Goal: Transaction & Acquisition: Purchase product/service

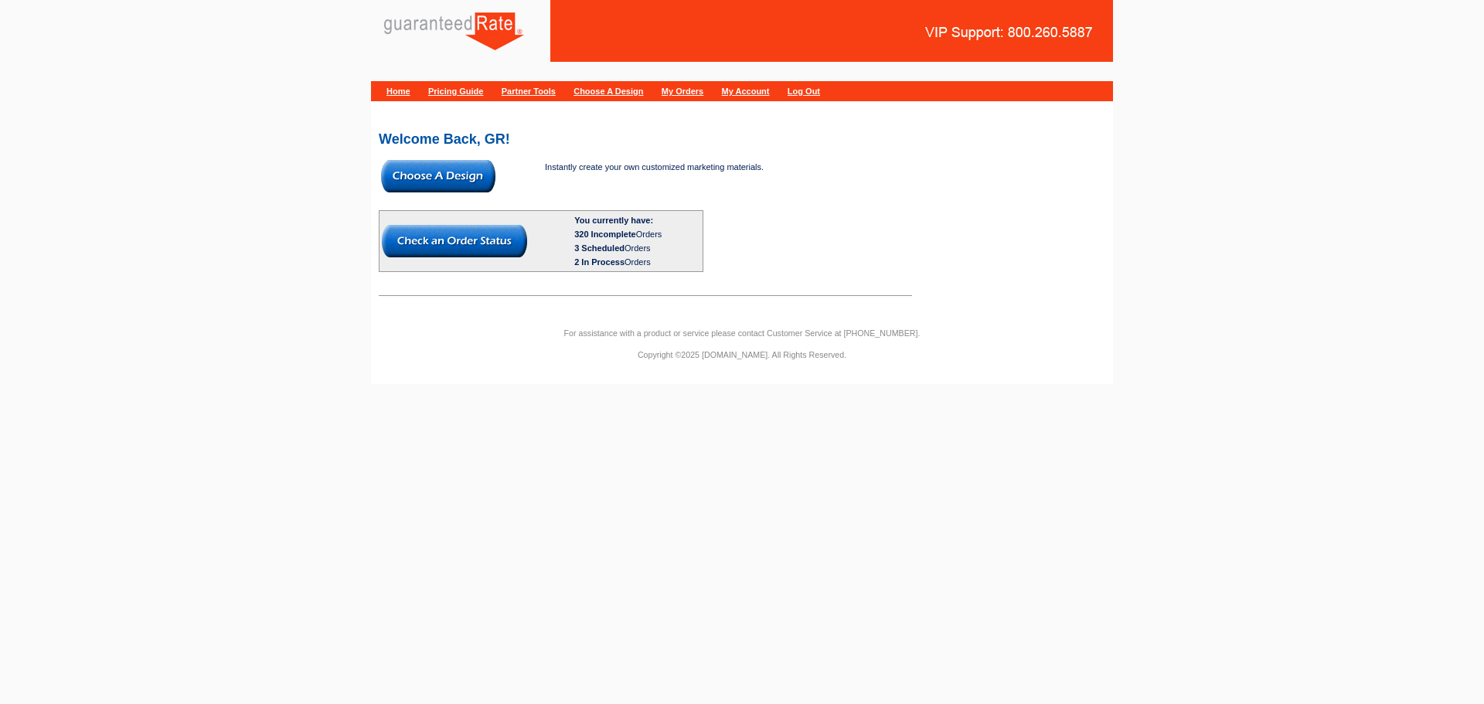
click at [423, 181] on img at bounding box center [438, 176] width 114 height 32
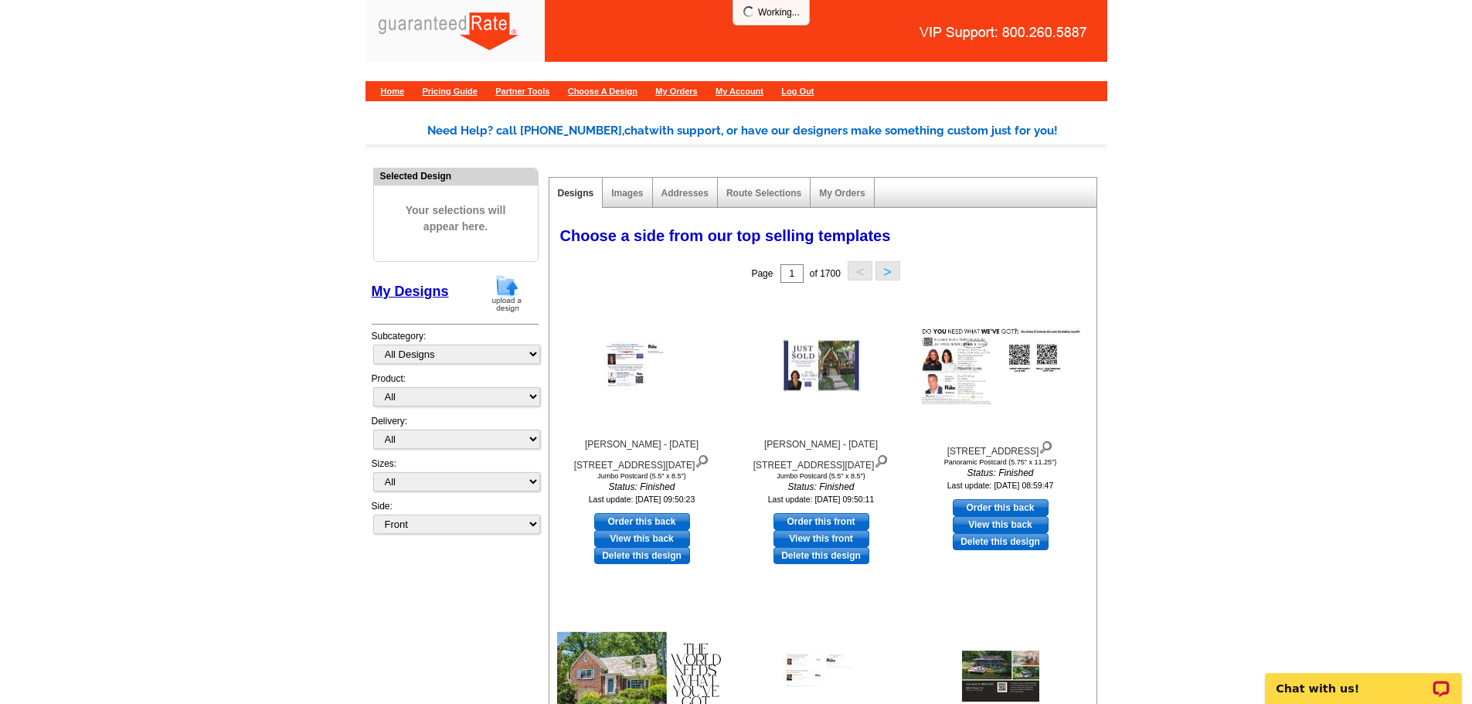
click at [509, 306] on img at bounding box center [507, 293] width 40 height 39
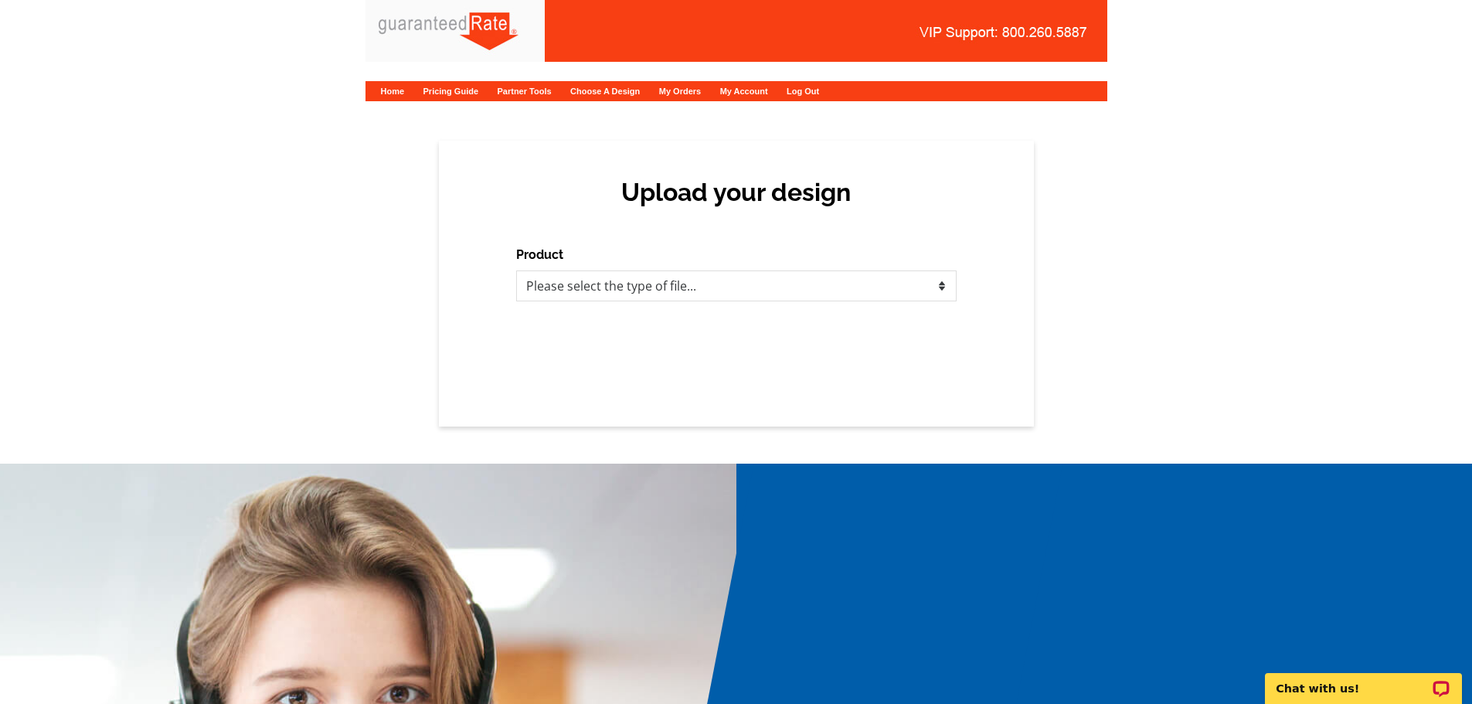
click at [788, 262] on div "Product Please select the type of file... Postcards Calendars Business Cards Le…" at bounding box center [736, 274] width 440 height 56
drag, startPoint x: 776, startPoint y: 277, endPoint x: 770, endPoint y: 284, distance: 9.4
click at [776, 277] on select "Please select the type of file... Postcards Calendars Business Cards Letters an…" at bounding box center [736, 285] width 440 height 31
select select "3"
click at [516, 270] on select "Please select the type of file... Postcards Calendars Business Cards Letters an…" at bounding box center [736, 285] width 440 height 31
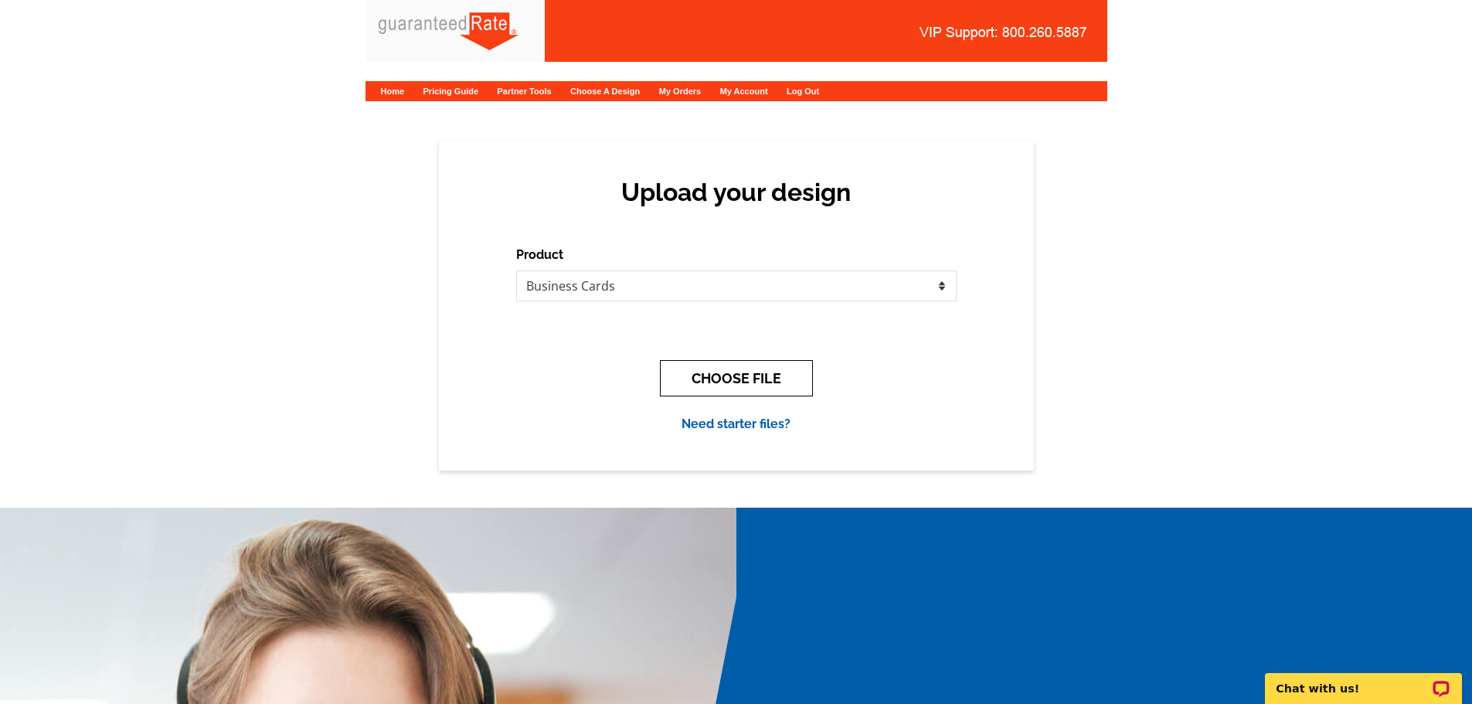
click at [755, 383] on button "CHOOSE FILE" at bounding box center [736, 378] width 153 height 36
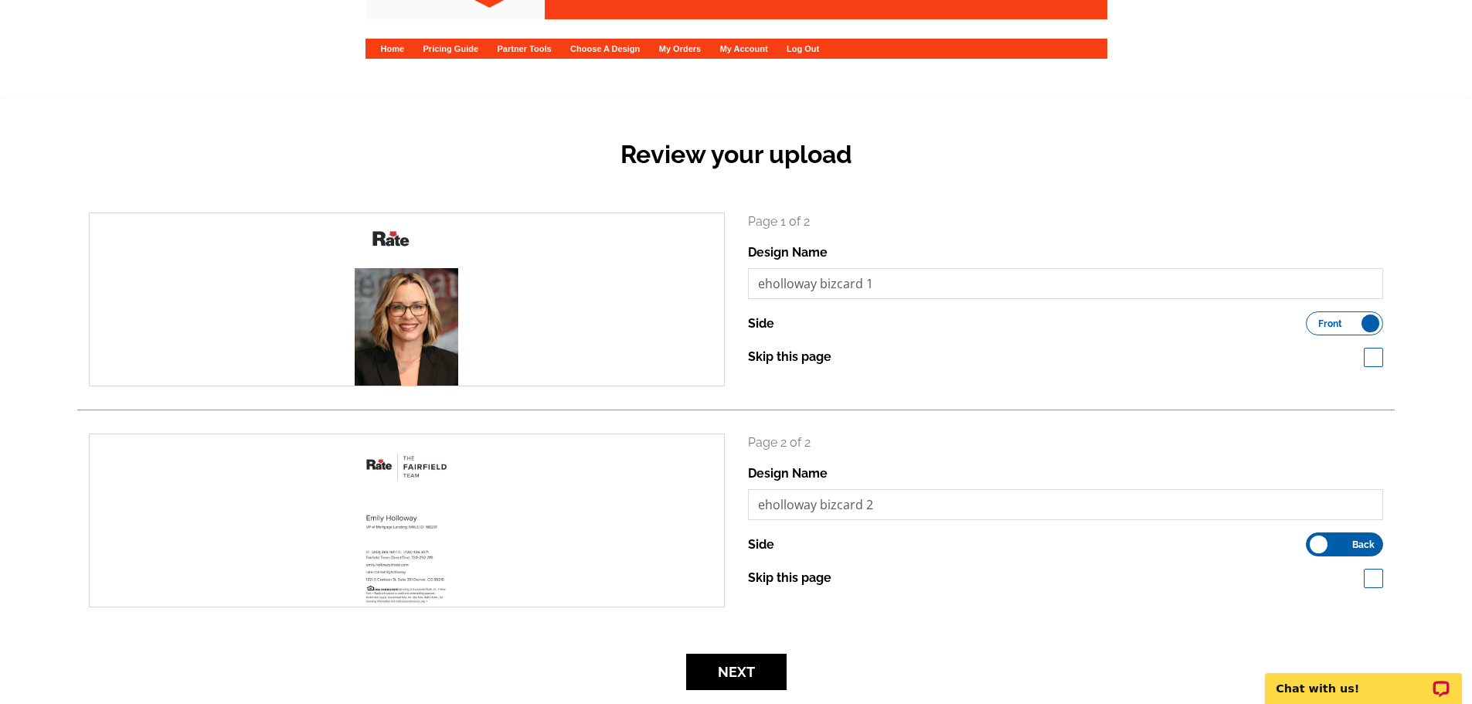
scroll to position [77, 0]
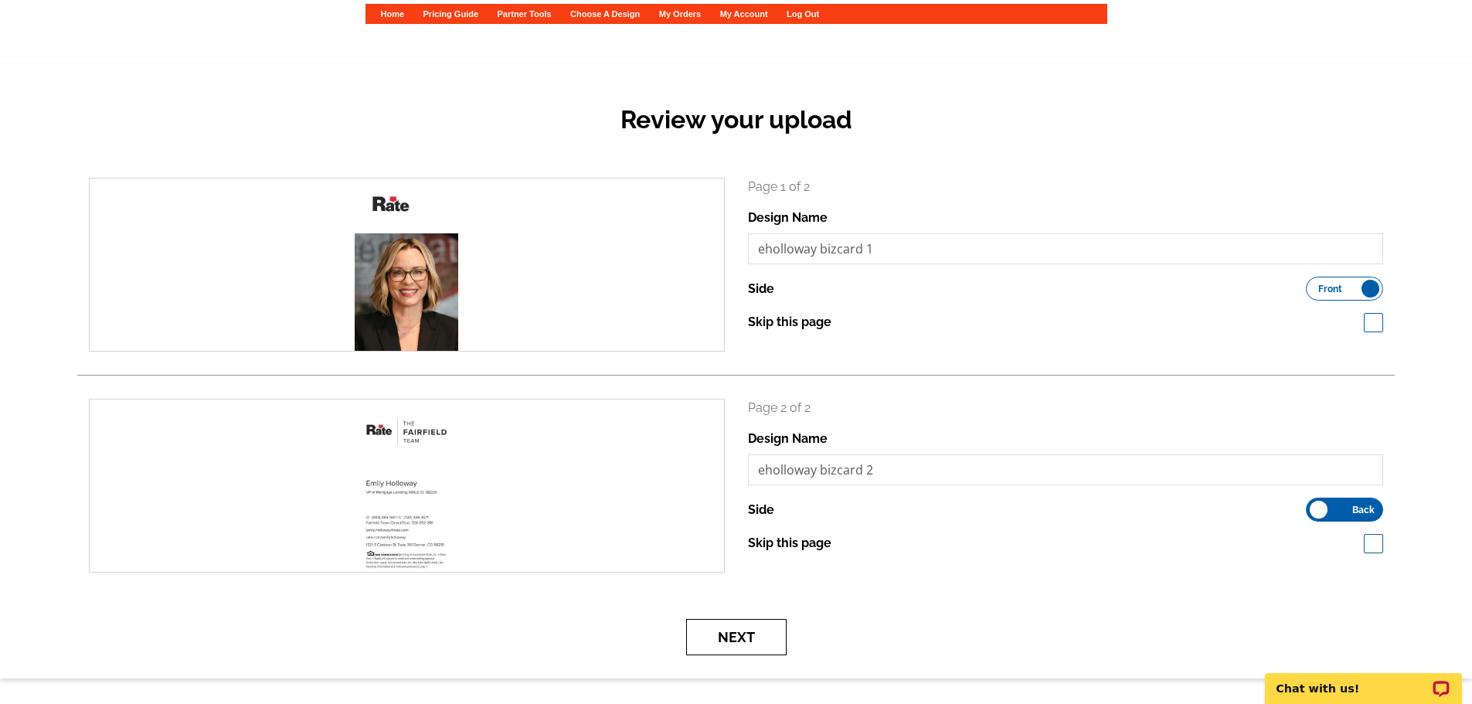
click at [713, 645] on button "Next" at bounding box center [736, 637] width 100 height 36
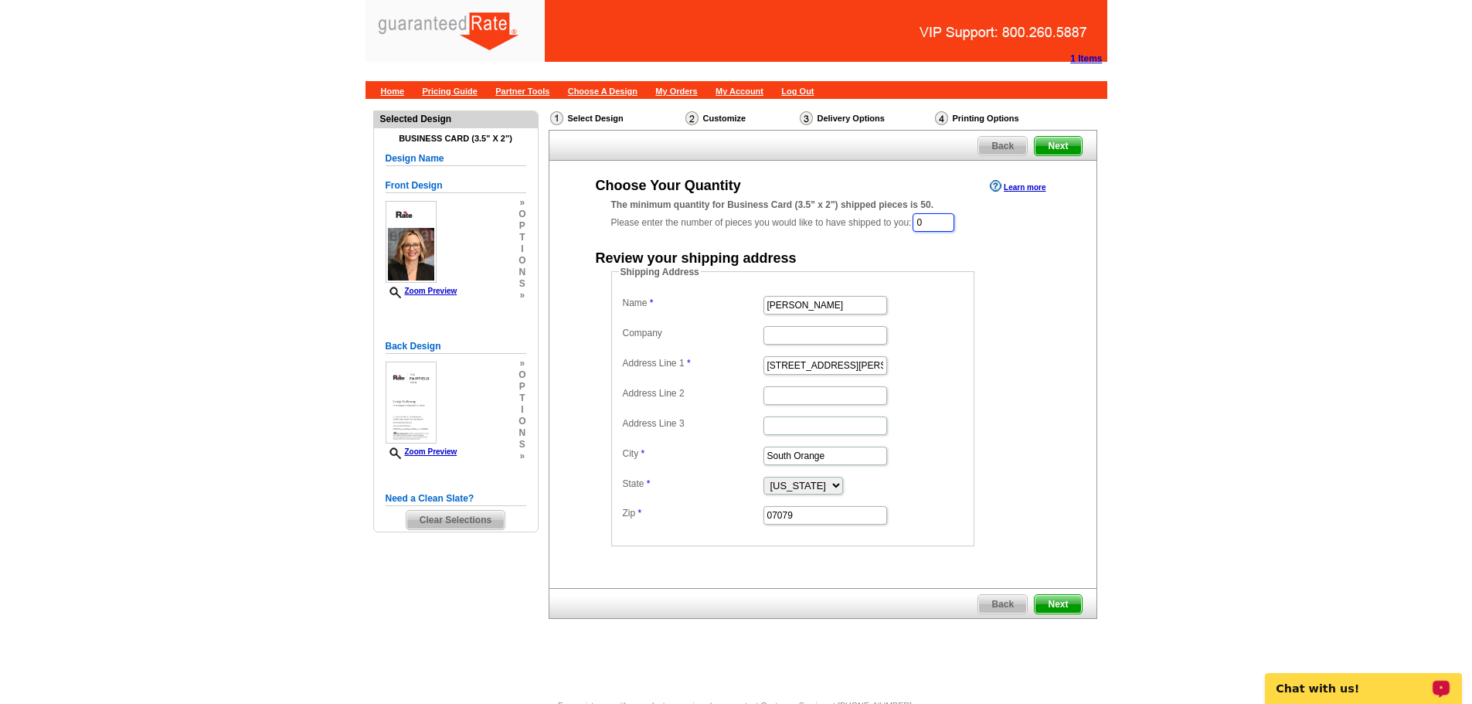
drag, startPoint x: 969, startPoint y: 225, endPoint x: 869, endPoint y: 223, distance: 100.5
click at [869, 223] on div "The minimum quantity for Business Card (3.5" x 2") shipped pieces is 50. Please…" at bounding box center [822, 216] width 423 height 36
type input "250"
type input "Emily"
type input "h"
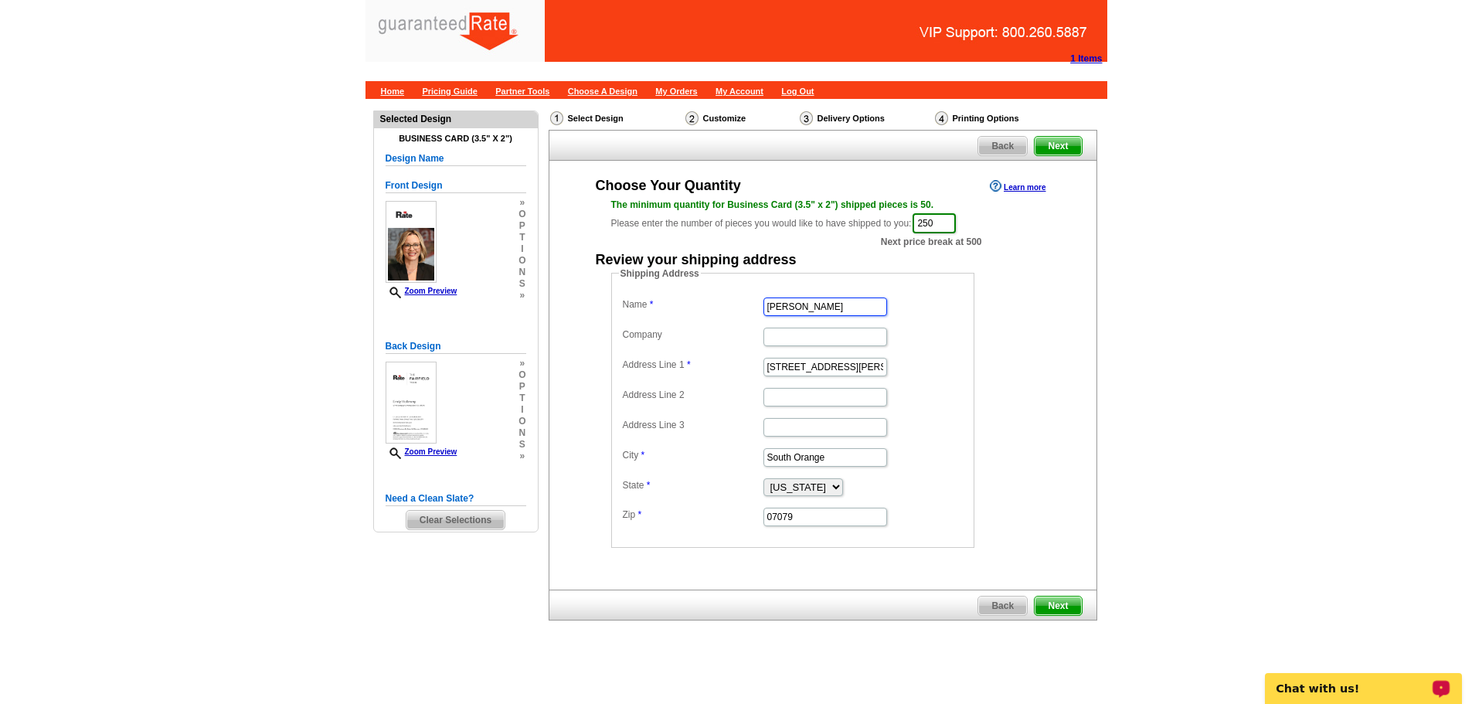
click at [834, 310] on input "[PERSON_NAME]" at bounding box center [826, 307] width 124 height 19
type input "[PERSON_NAME]"
click at [814, 369] on input "Address Line 1" at bounding box center [826, 367] width 124 height 19
paste input "[STREET_ADDRESS]"
type input "[STREET_ADDRESS]"
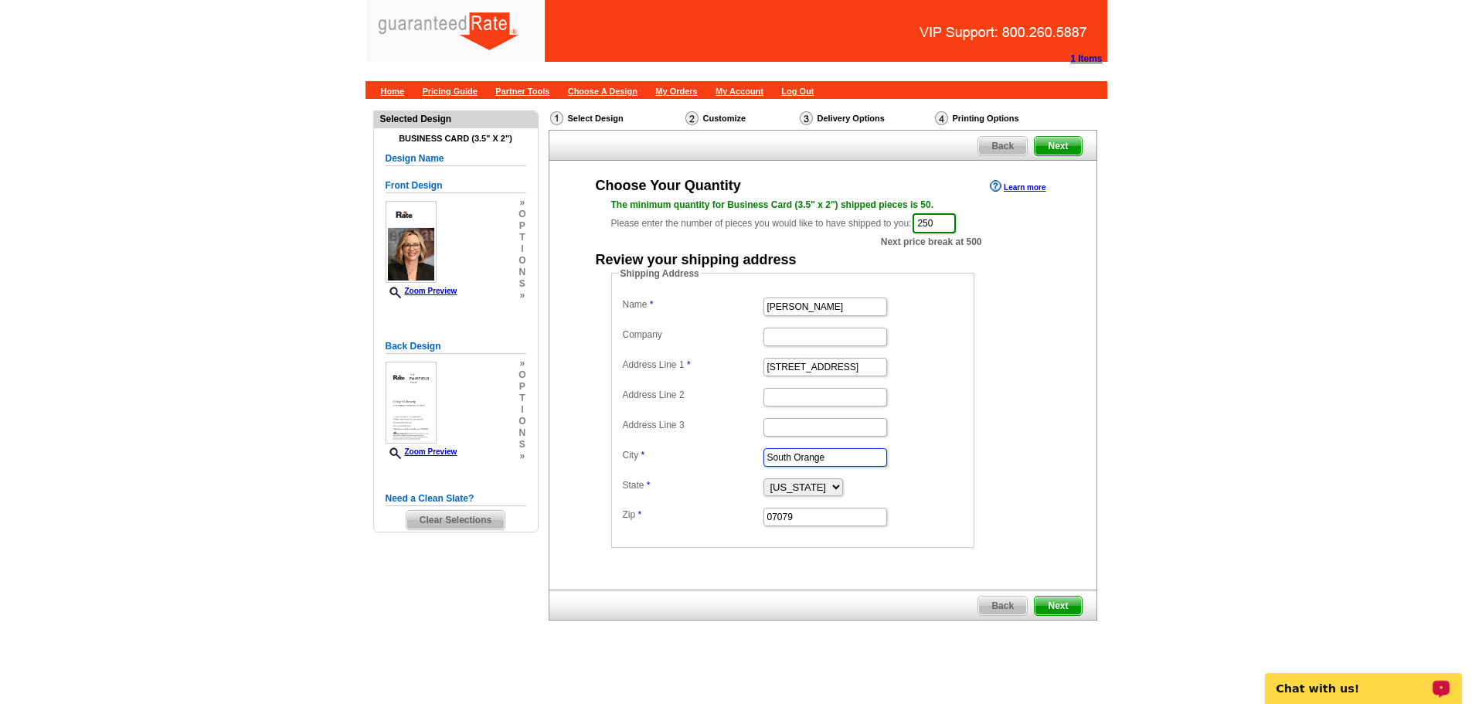
drag, startPoint x: 855, startPoint y: 453, endPoint x: 636, endPoint y: 440, distance: 219.8
click at [636, 440] on dl "Name Emily Holloway Company Address Line 1 4233 W. 117th Court Address Line 2 A…" at bounding box center [793, 411] width 348 height 234
paste input "Westminster"
type input "Westminster"
drag, startPoint x: 838, startPoint y: 510, endPoint x: 556, endPoint y: 529, distance: 283.5
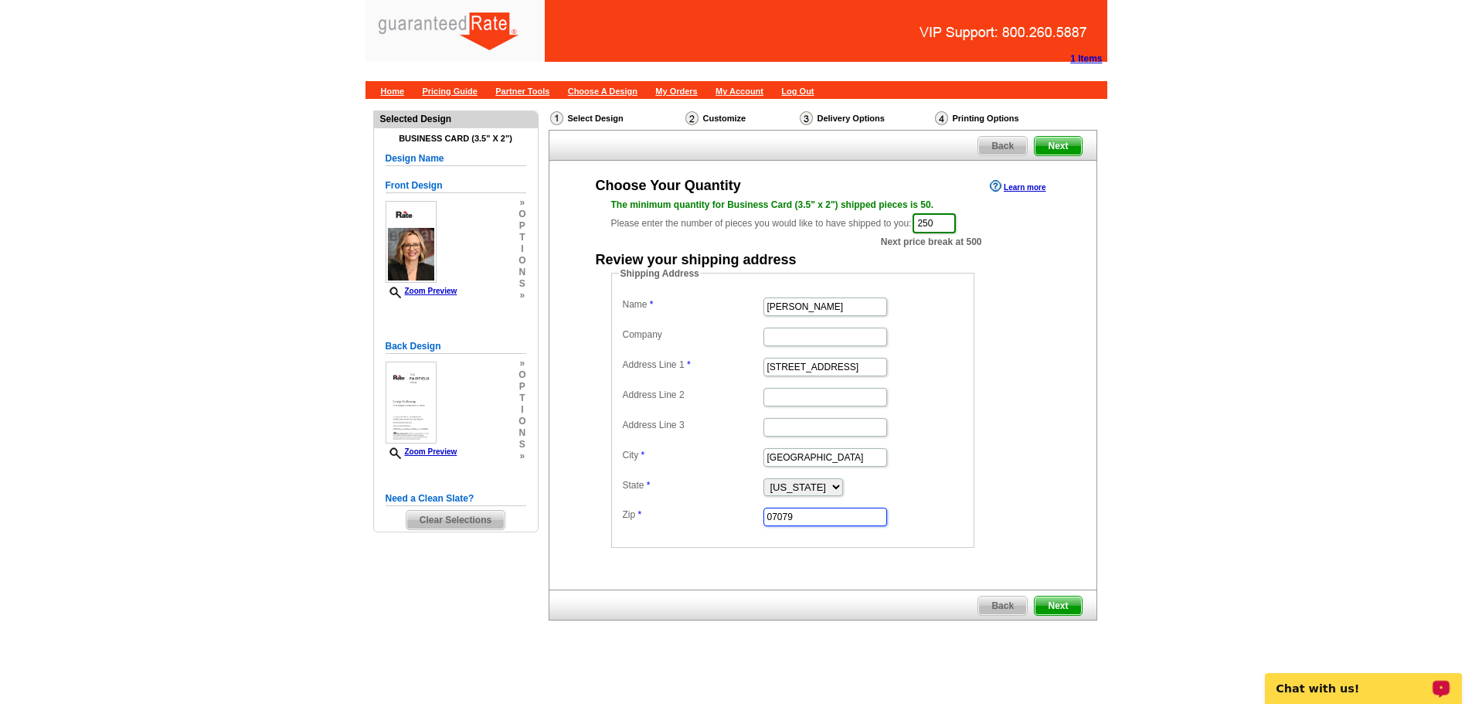
click at [566, 532] on div "Choose Your Quantity Learn more The minimum quantity for Business Card (3.5" x …" at bounding box center [822, 362] width 547 height 372
paste input "80031"
type input "80031"
click at [804, 484] on select "Alabama Alaska Arizona Arkansas California Colorado Connecticut District of Col…" at bounding box center [804, 487] width 80 height 18
select select "CO"
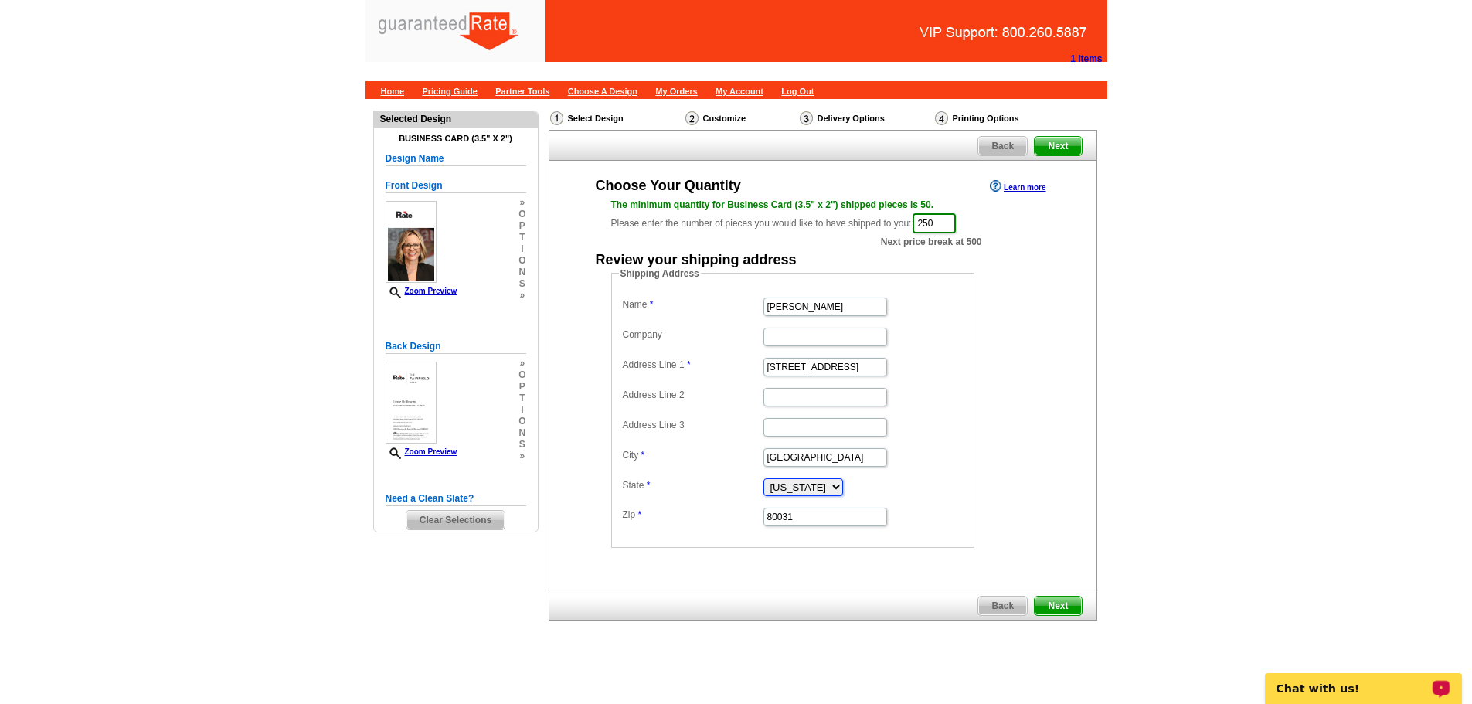
click at [764, 478] on select "Alabama Alaska Arizona Arkansas California Colorado Connecticut District of Col…" at bounding box center [804, 487] width 80 height 18
click at [1073, 596] on link "Next" at bounding box center [1058, 606] width 48 height 20
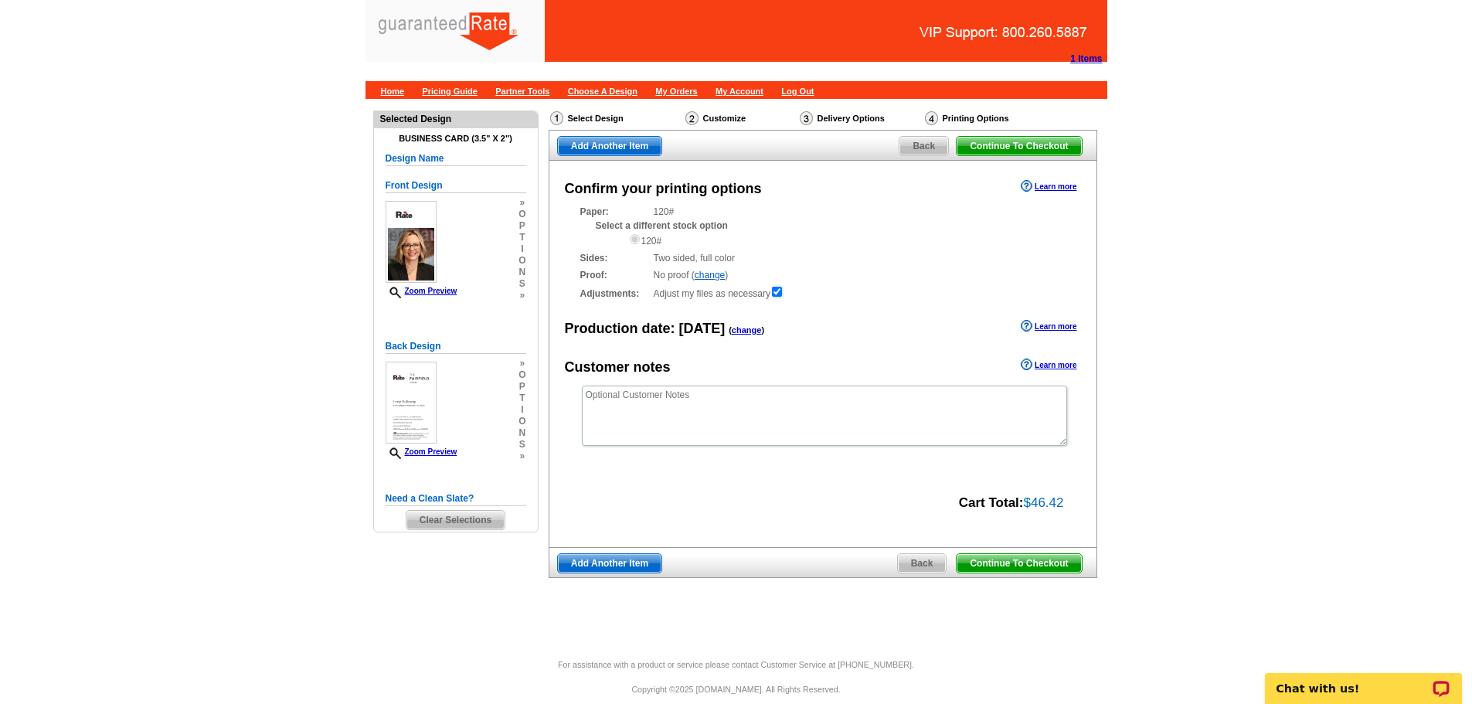
click at [1024, 567] on span "Continue To Checkout" at bounding box center [1019, 563] width 124 height 19
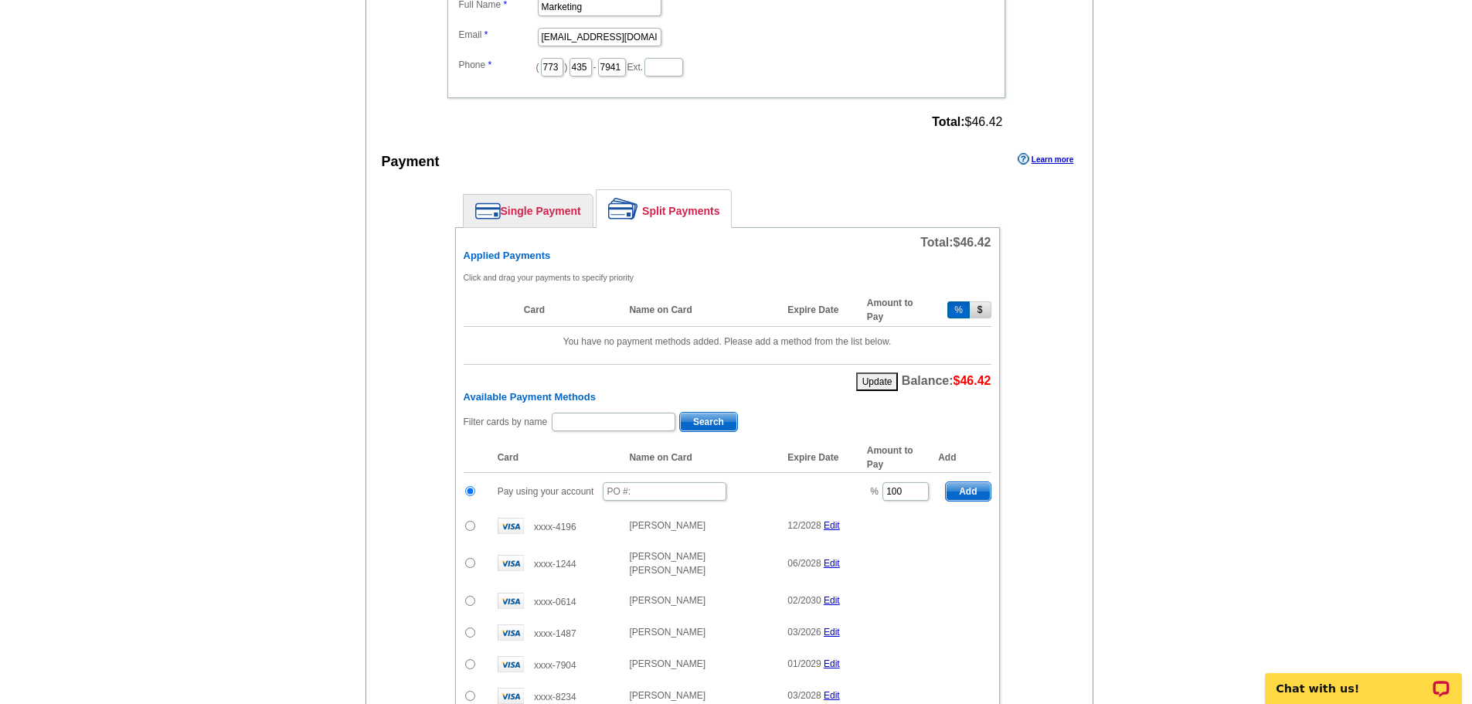
scroll to position [855, 0]
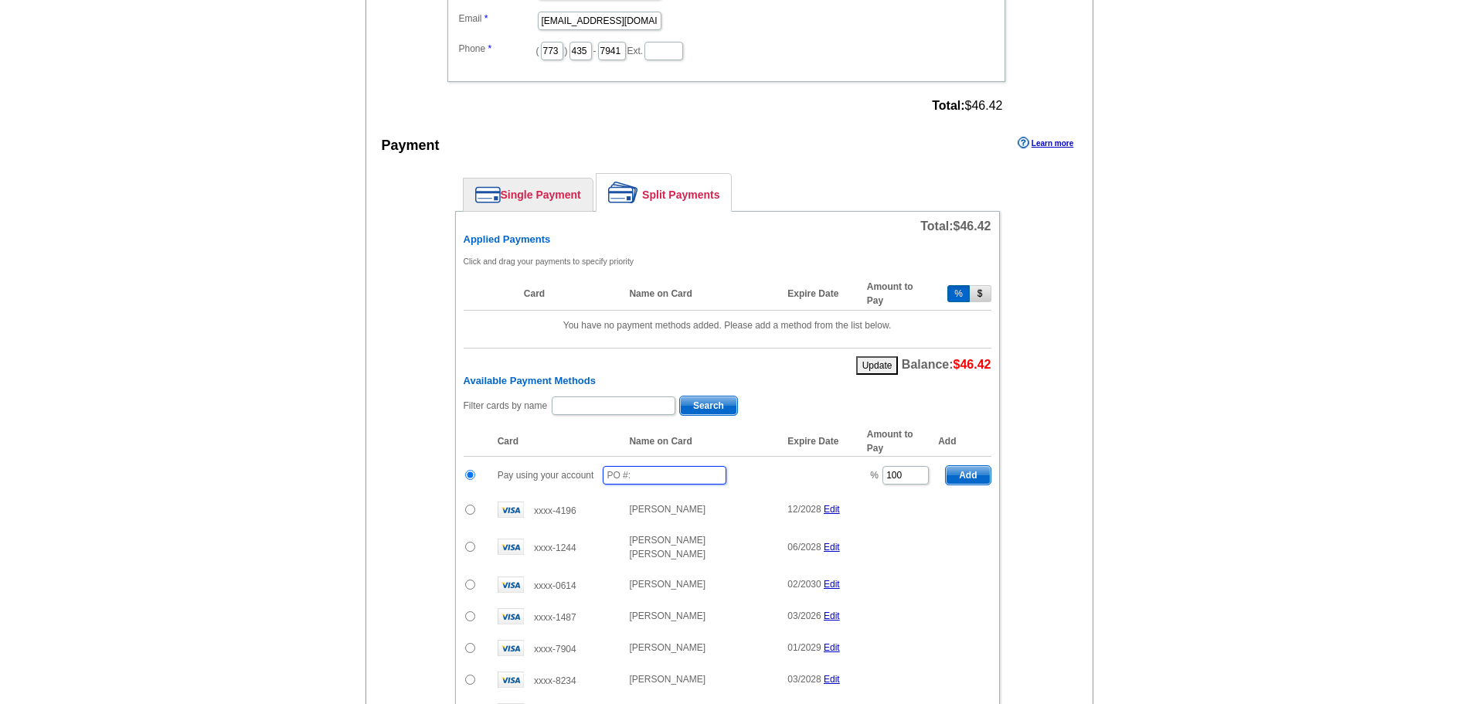
click at [708, 477] on input "text" at bounding box center [665, 475] width 124 height 19
type input "81925_1152_EF"
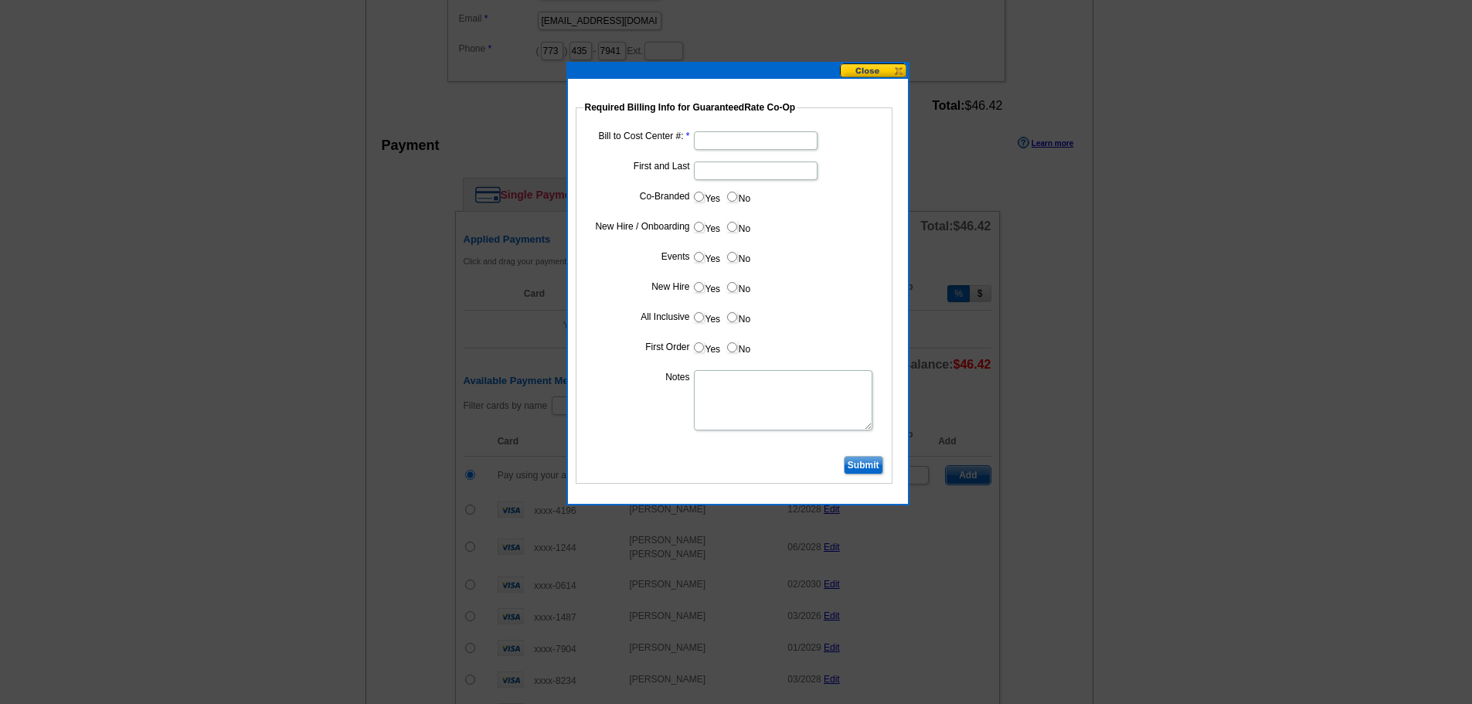
click at [750, 145] on input "Bill to Cost Center #:" at bounding box center [756, 140] width 124 height 19
type input "1045"
type input "Emily Holloway"
click at [738, 196] on label "No" at bounding box center [738, 197] width 25 height 18
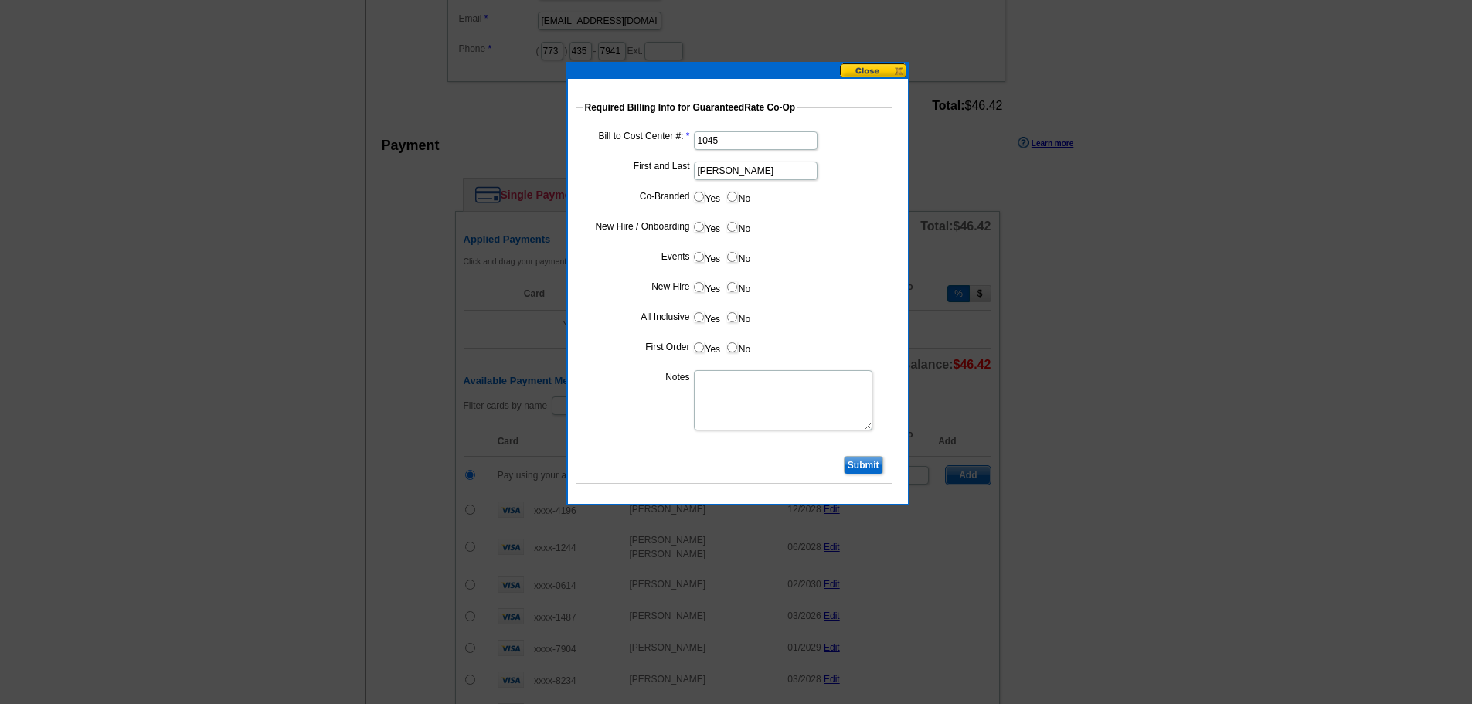
click at [737, 196] on input "No" at bounding box center [732, 197] width 10 height 10
radio input "true"
click at [742, 219] on label "No" at bounding box center [738, 227] width 25 height 18
click at [737, 222] on input "No" at bounding box center [732, 227] width 10 height 10
radio input "true"
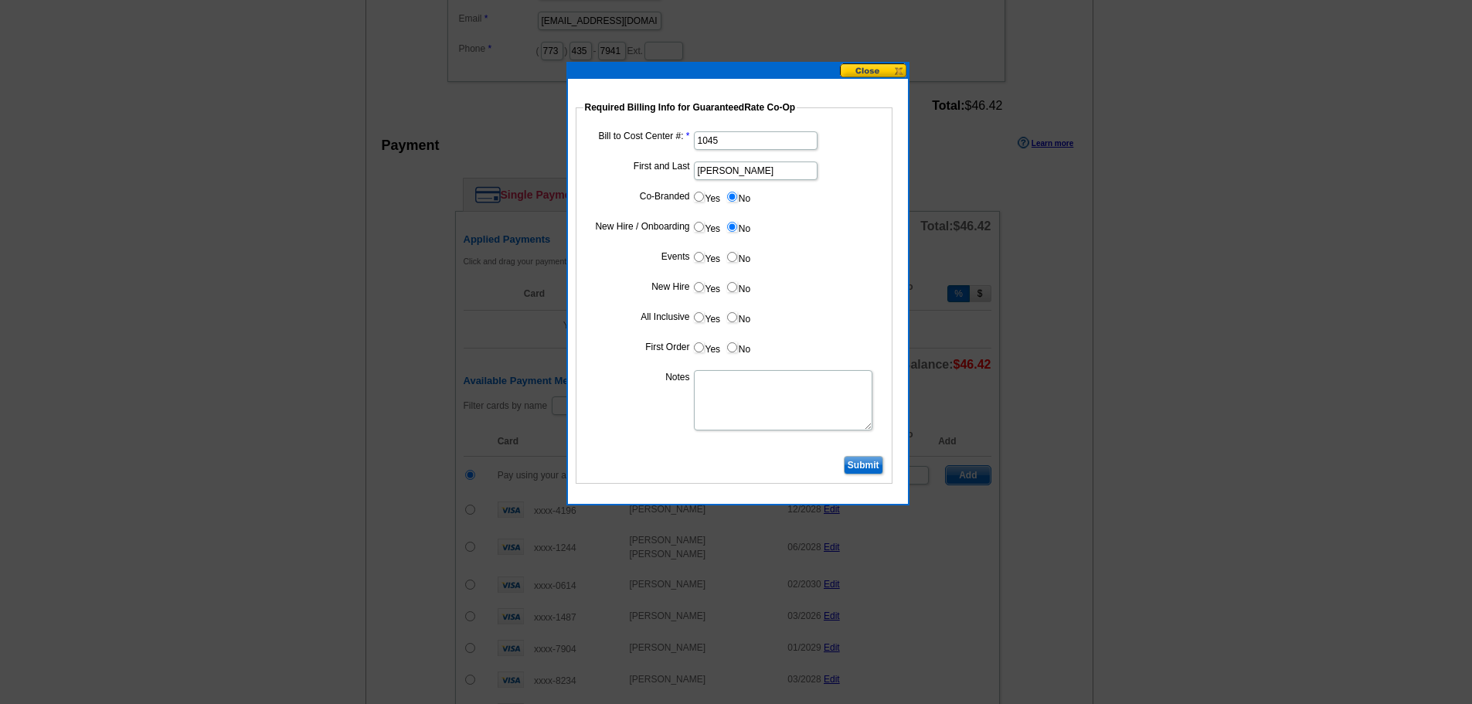
click at [740, 251] on label "No" at bounding box center [738, 257] width 25 height 18
click at [737, 252] on input "No" at bounding box center [732, 257] width 10 height 10
radio input "true"
click at [740, 300] on dd "Yes No" at bounding box center [733, 290] width 301 height 24
click at [736, 334] on dl "Bill to Cost Center #: 1045 First and Last Emily Holloway Co-Branded Yes No Cos…" at bounding box center [733, 290] width 301 height 325
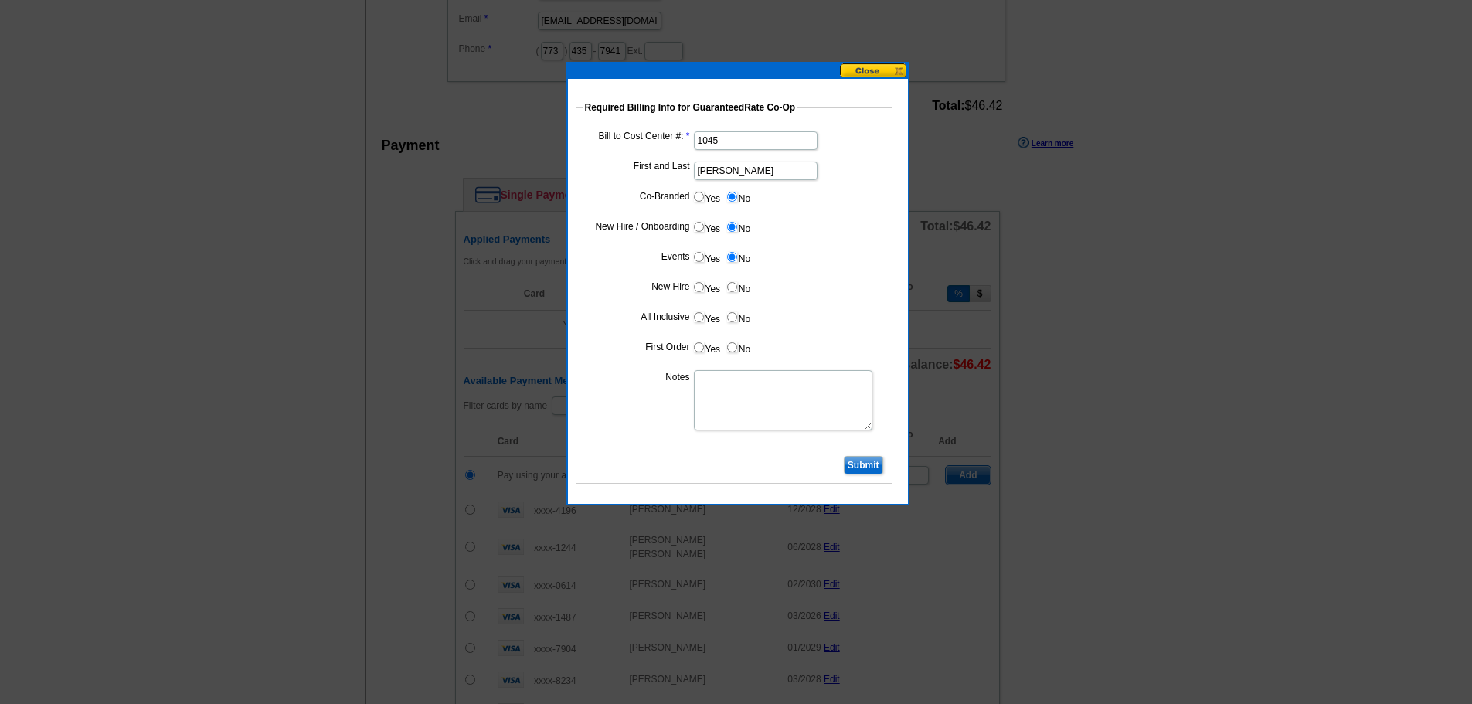
click at [732, 316] on input "No" at bounding box center [732, 317] width 10 height 10
radio input "true"
click at [737, 292] on label "No" at bounding box center [738, 287] width 25 height 18
click at [737, 292] on input "No" at bounding box center [732, 287] width 10 height 10
radio input "true"
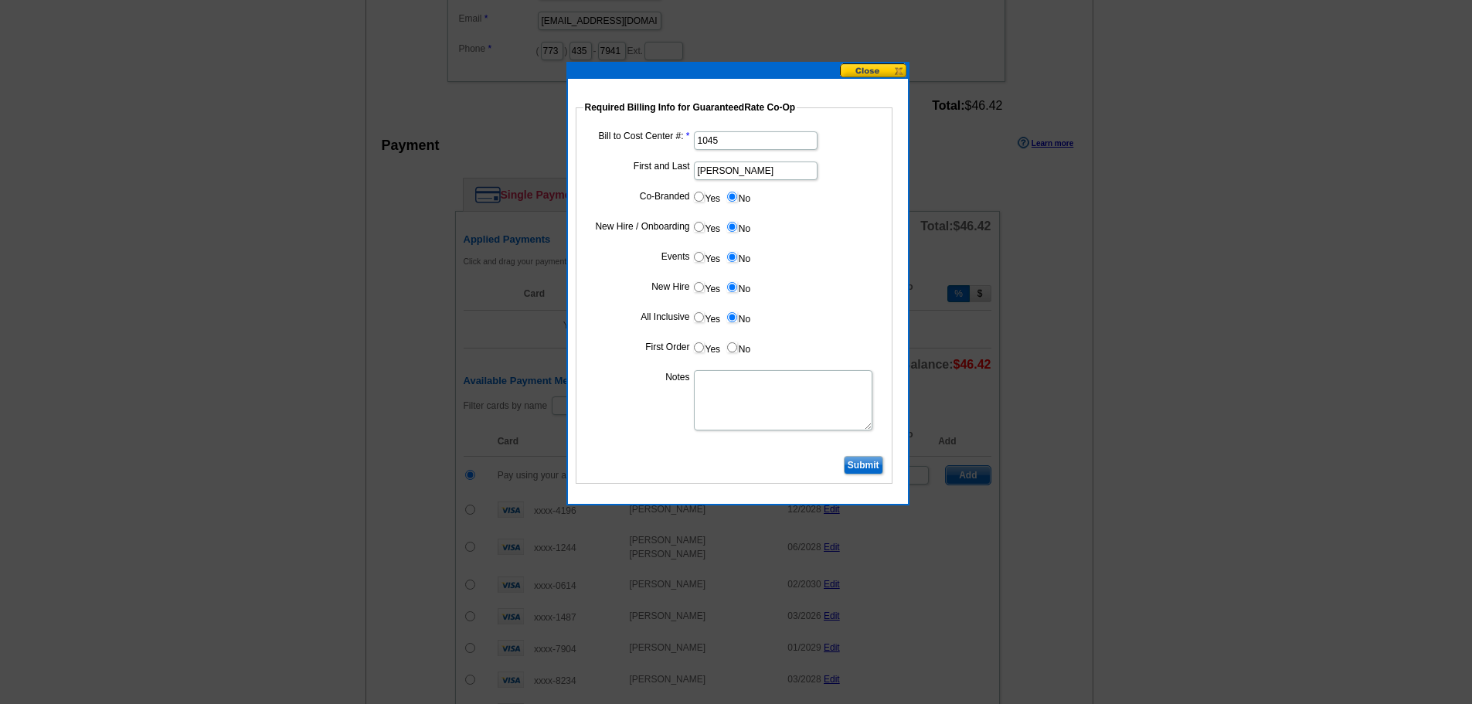
click at [736, 355] on label "No" at bounding box center [738, 347] width 25 height 18
click at [736, 352] on input "No" at bounding box center [732, 347] width 10 height 10
radio input "true"
click at [729, 354] on label "No" at bounding box center [738, 347] width 25 height 18
click at [729, 352] on input "No" at bounding box center [732, 347] width 10 height 10
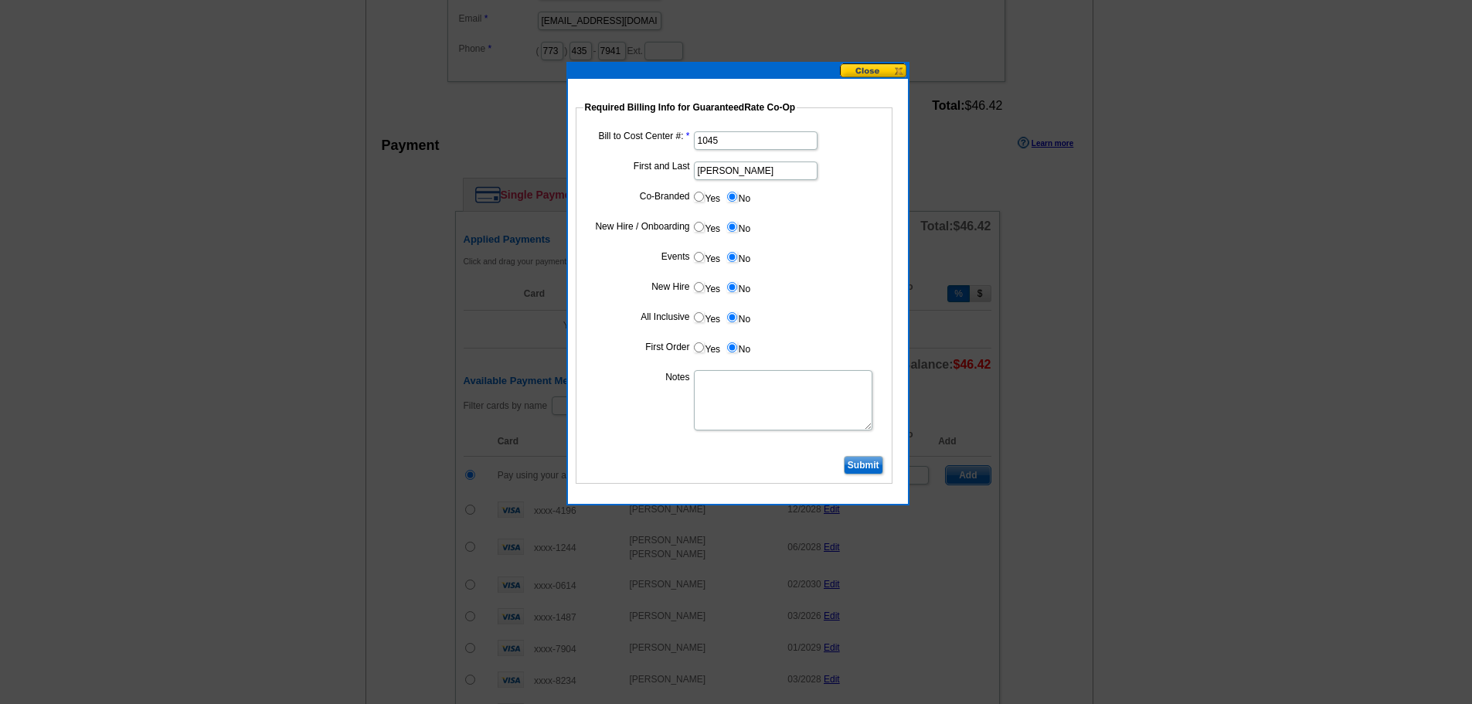
click at [736, 391] on textarea "Notes" at bounding box center [783, 400] width 179 height 60
type textarea "bill to cost center"
click at [864, 468] on input "Submit" at bounding box center [863, 465] width 39 height 19
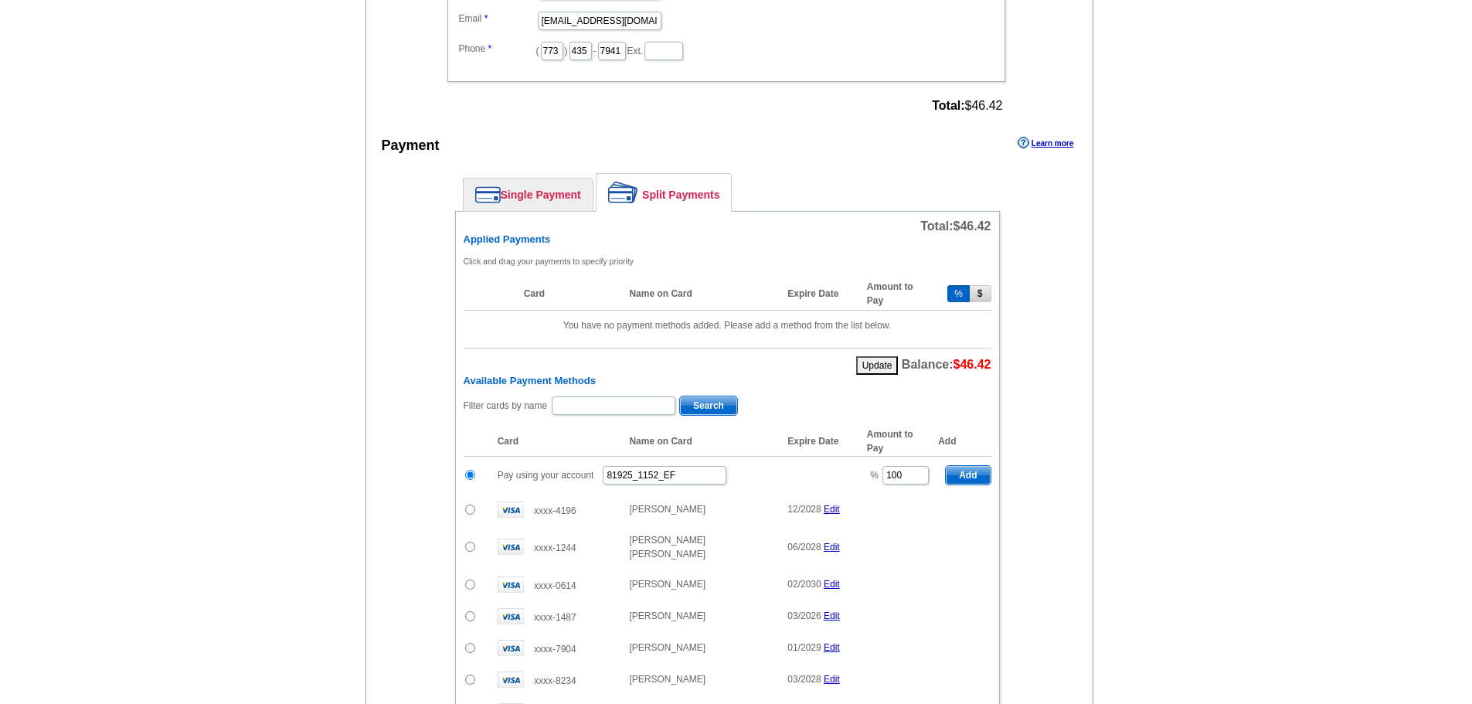
click at [965, 477] on span "Add" at bounding box center [968, 475] width 44 height 19
click at [550, 199] on link "Single Payment" at bounding box center [528, 195] width 129 height 32
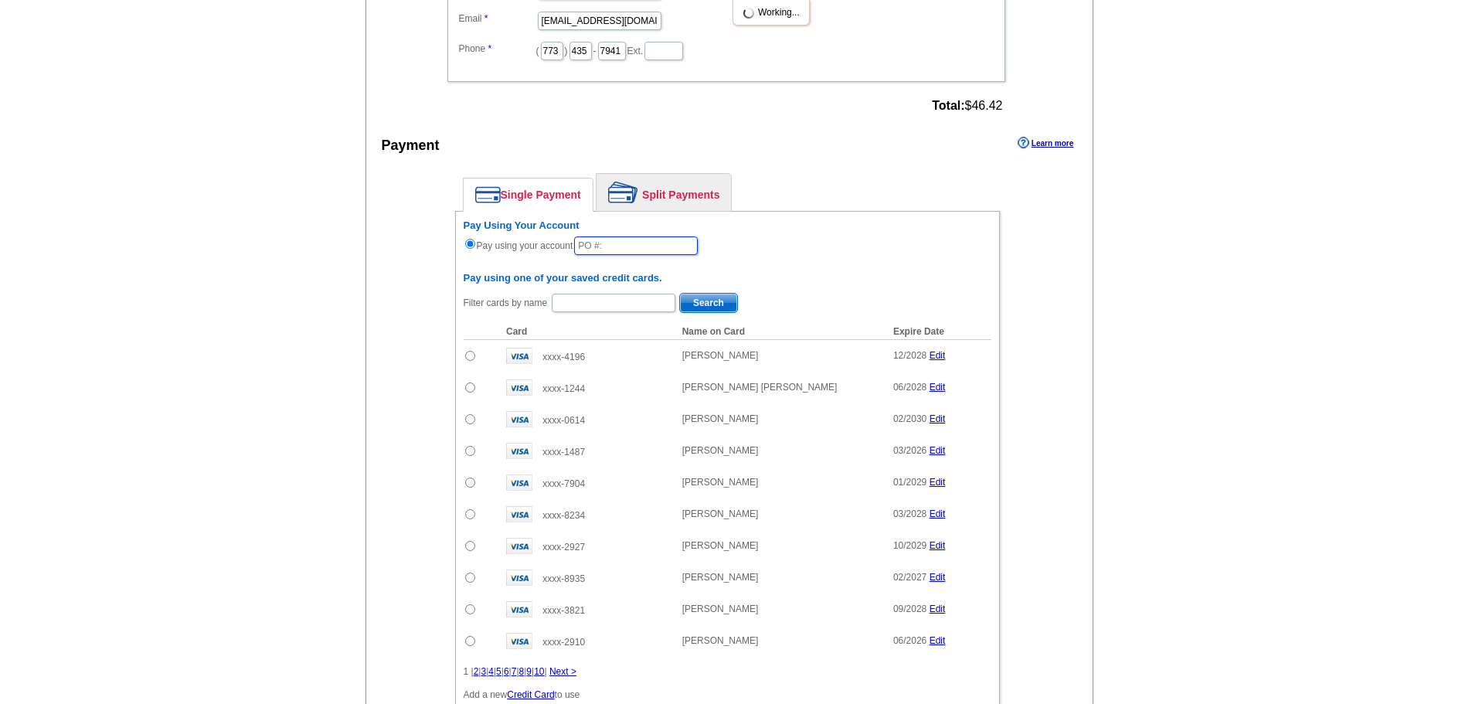
click at [633, 243] on input "text" at bounding box center [636, 245] width 124 height 19
click at [642, 246] on input "text" at bounding box center [636, 245] width 124 height 19
type input "91925_1153_EF"
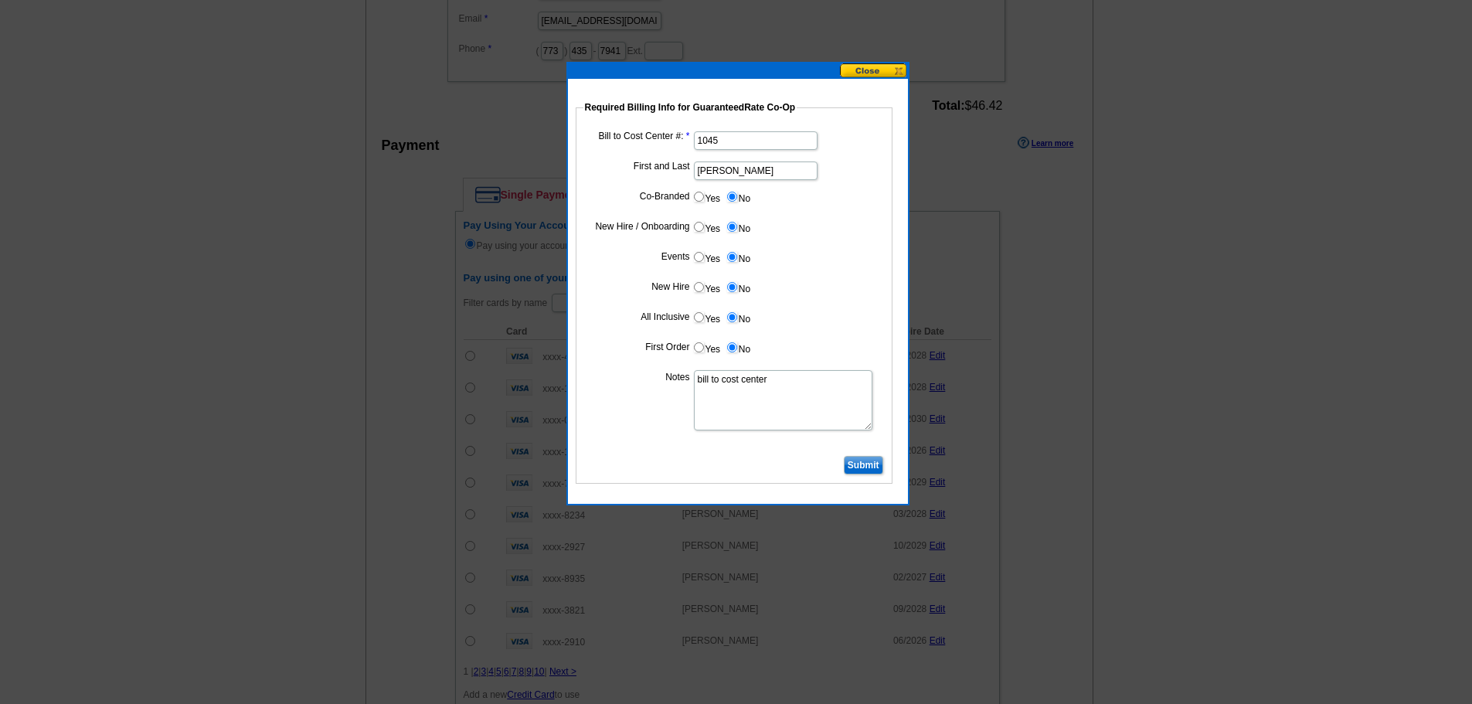
click at [861, 473] on input "Submit" at bounding box center [863, 465] width 39 height 19
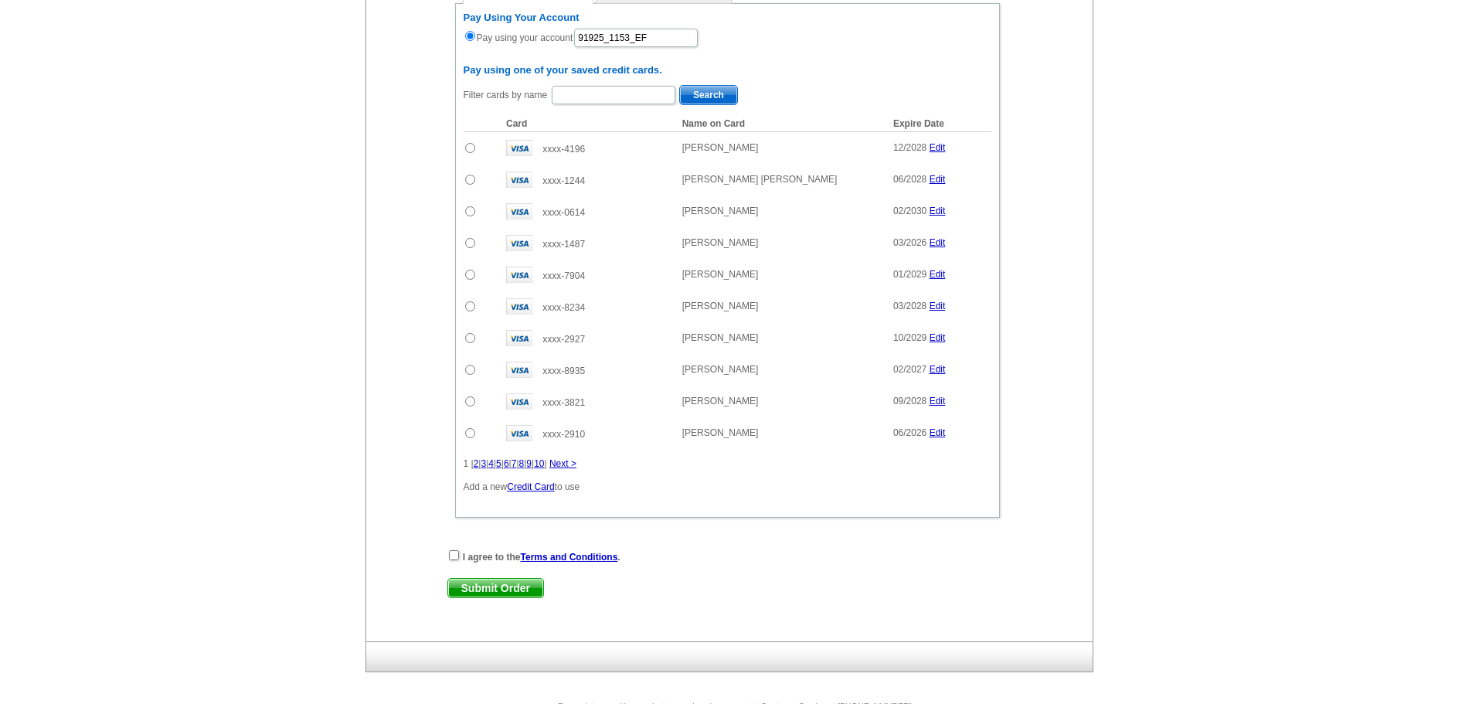
scroll to position [1063, 0]
click at [449, 554] on input "checkbox" at bounding box center [454, 554] width 10 height 10
checkbox input "true"
click at [504, 584] on span "Submit Order" at bounding box center [495, 587] width 95 height 19
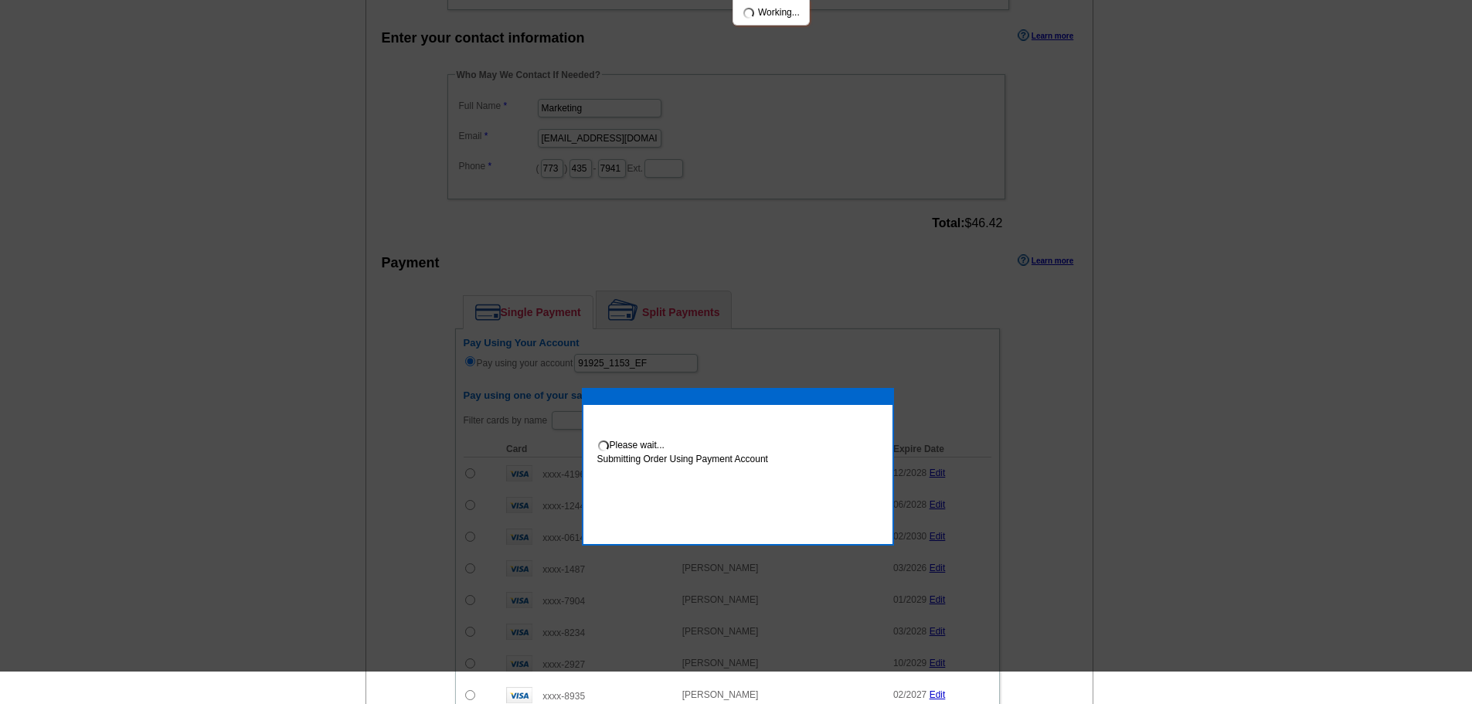
scroll to position [692, 0]
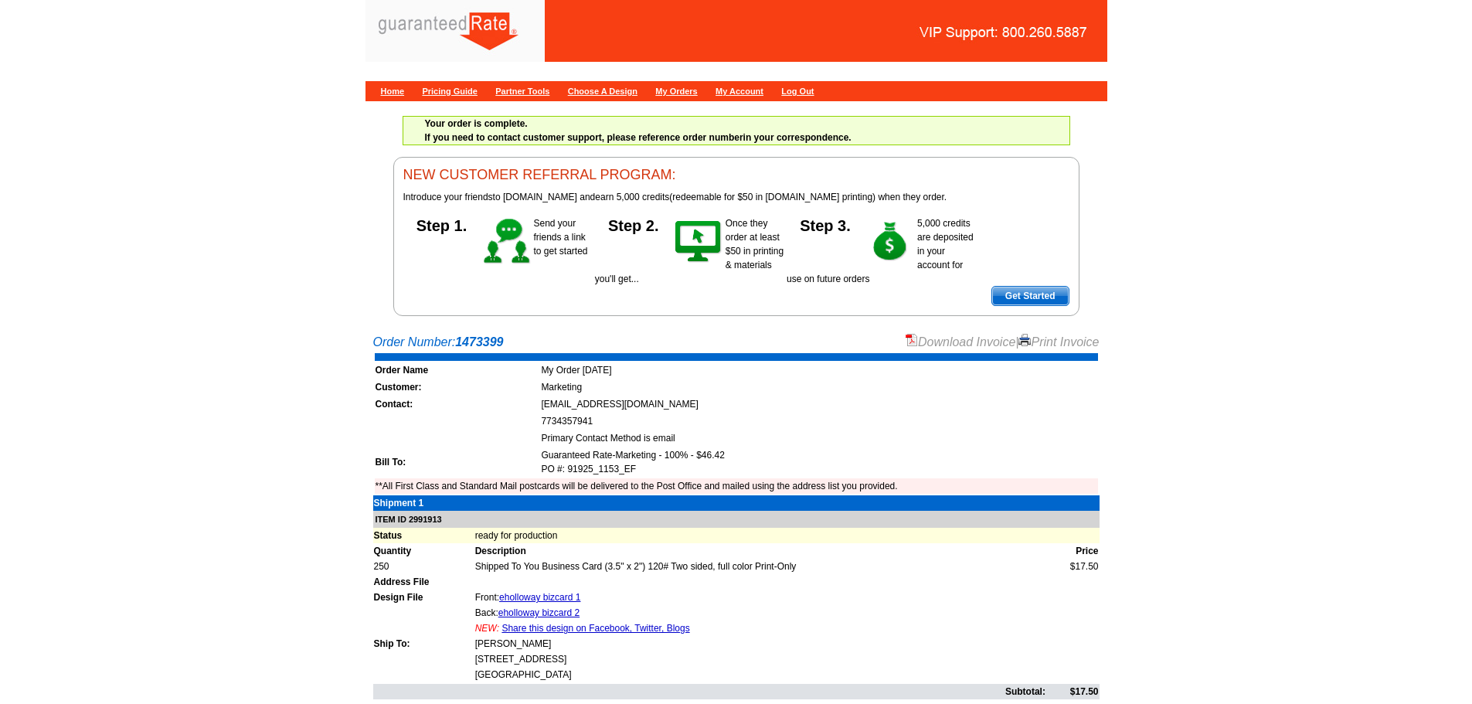
click at [985, 349] on div "Download Invoice | Print Invoice" at bounding box center [1003, 342] width 194 height 19
click at [957, 342] on link "Download Invoice" at bounding box center [961, 341] width 110 height 13
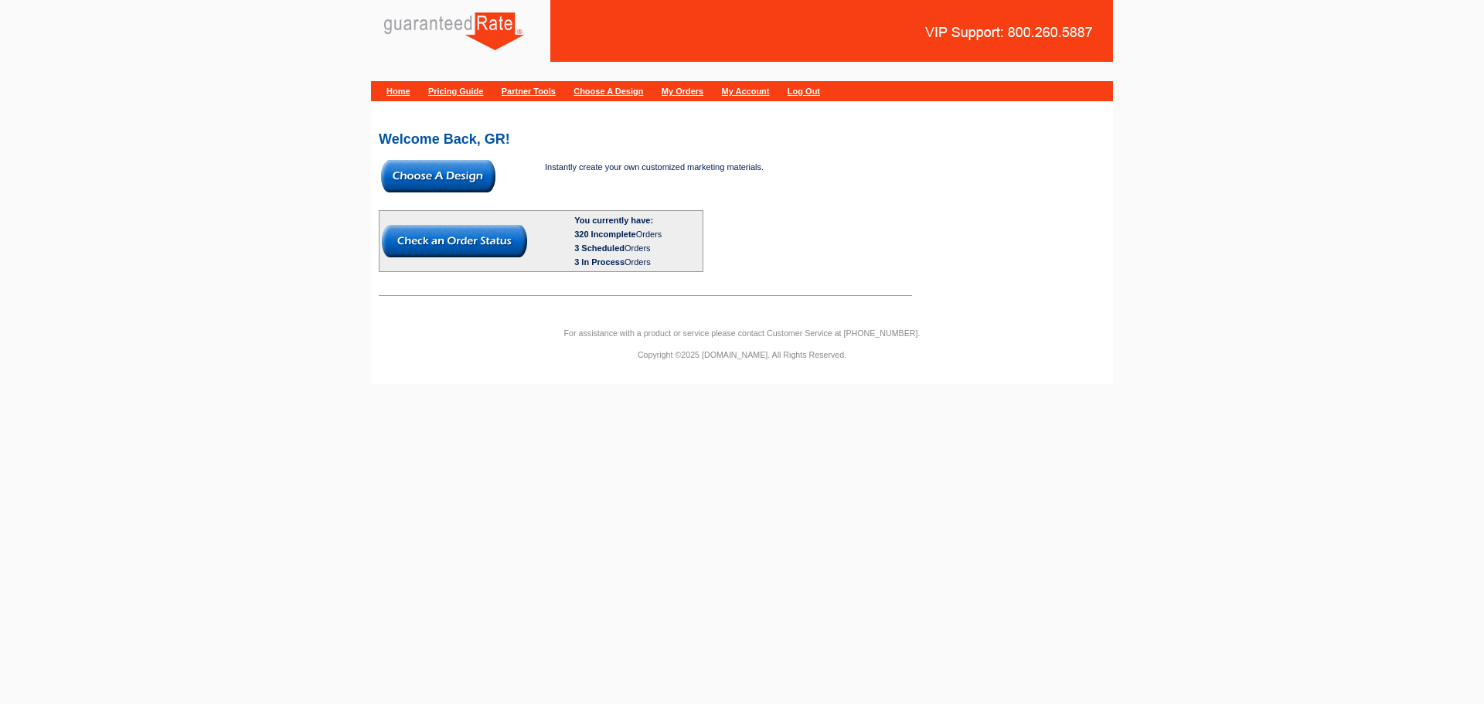
click at [472, 190] on img at bounding box center [438, 176] width 114 height 32
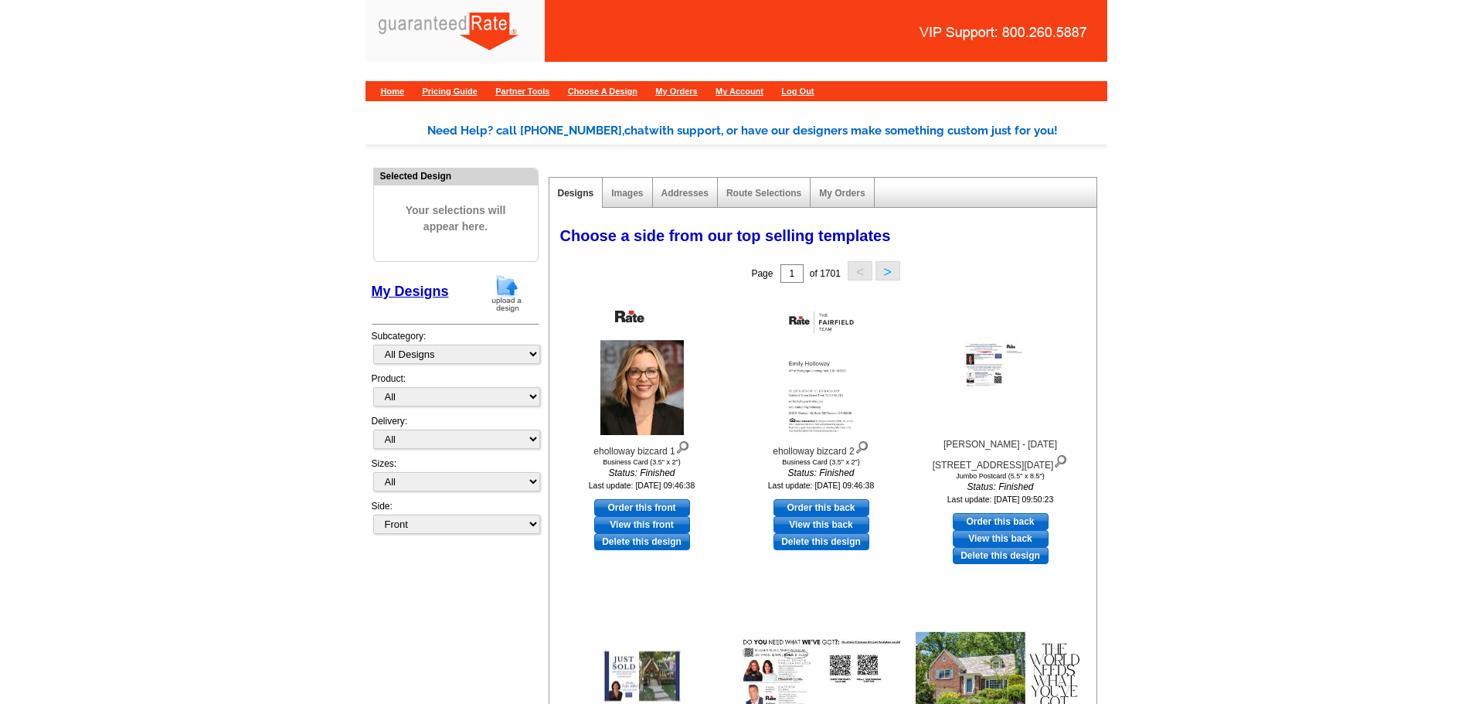
click at [510, 300] on img at bounding box center [507, 293] width 40 height 39
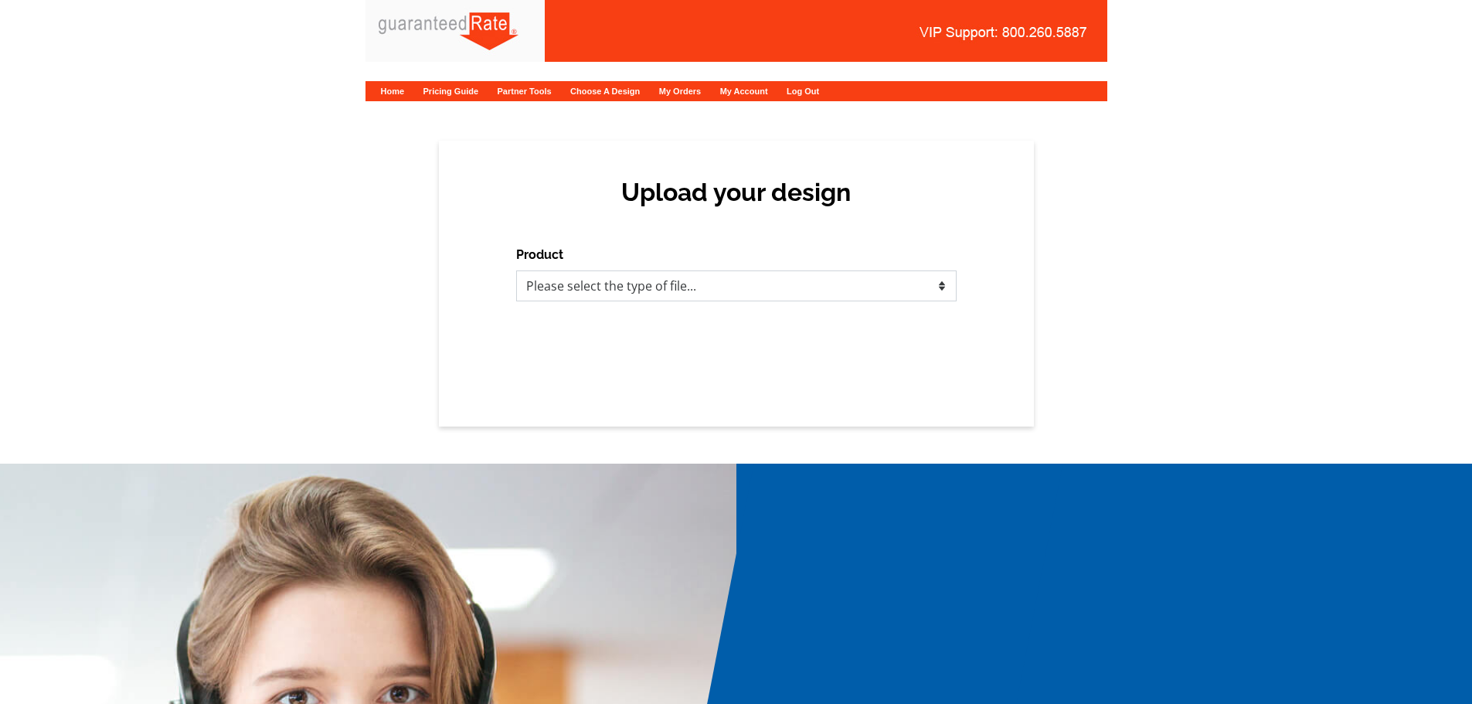
click at [710, 292] on select "Please select the type of file... Postcards Calendars Business Cards Letters an…" at bounding box center [736, 285] width 440 height 31
select select "3"
click at [516, 270] on select "Please select the type of file... Postcards Calendars Business Cards Letters an…" at bounding box center [736, 285] width 440 height 31
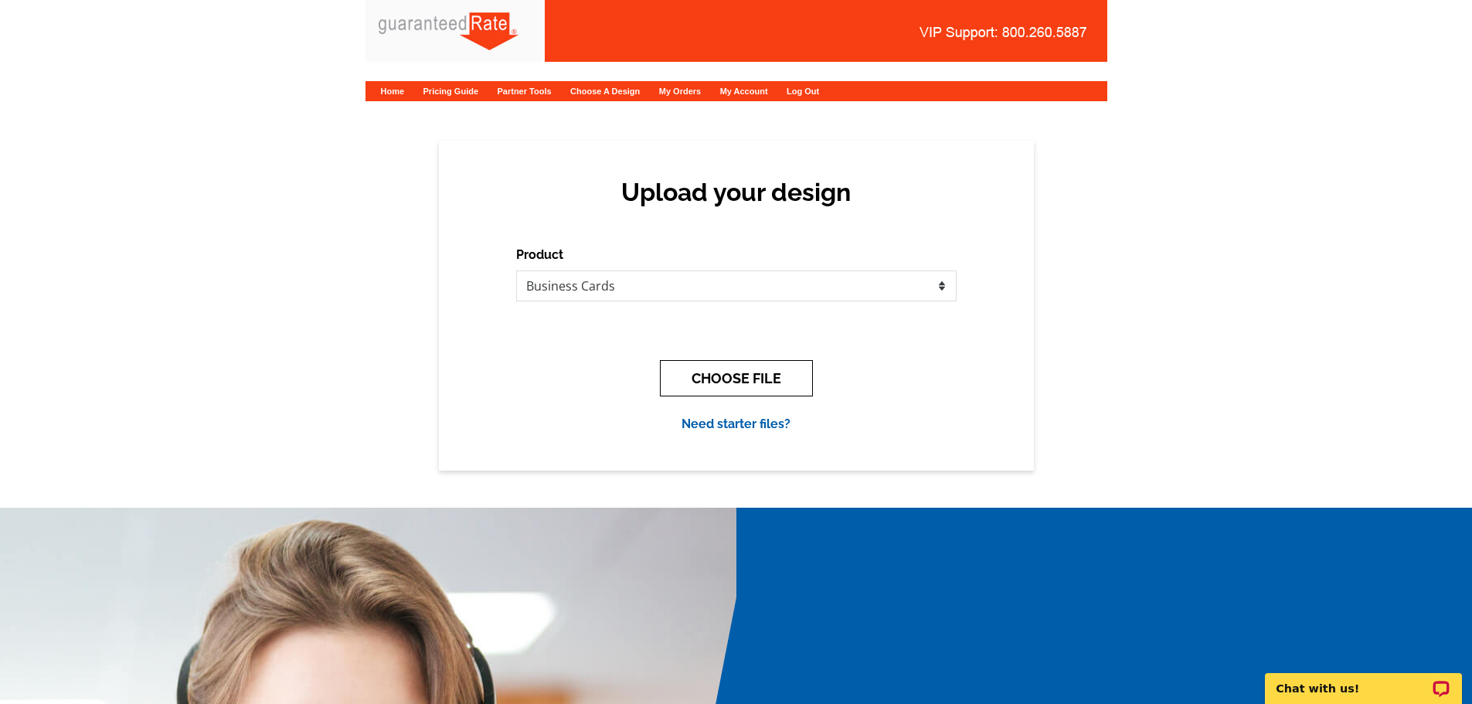
click at [704, 376] on button "CHOOSE FILE" at bounding box center [736, 378] width 153 height 36
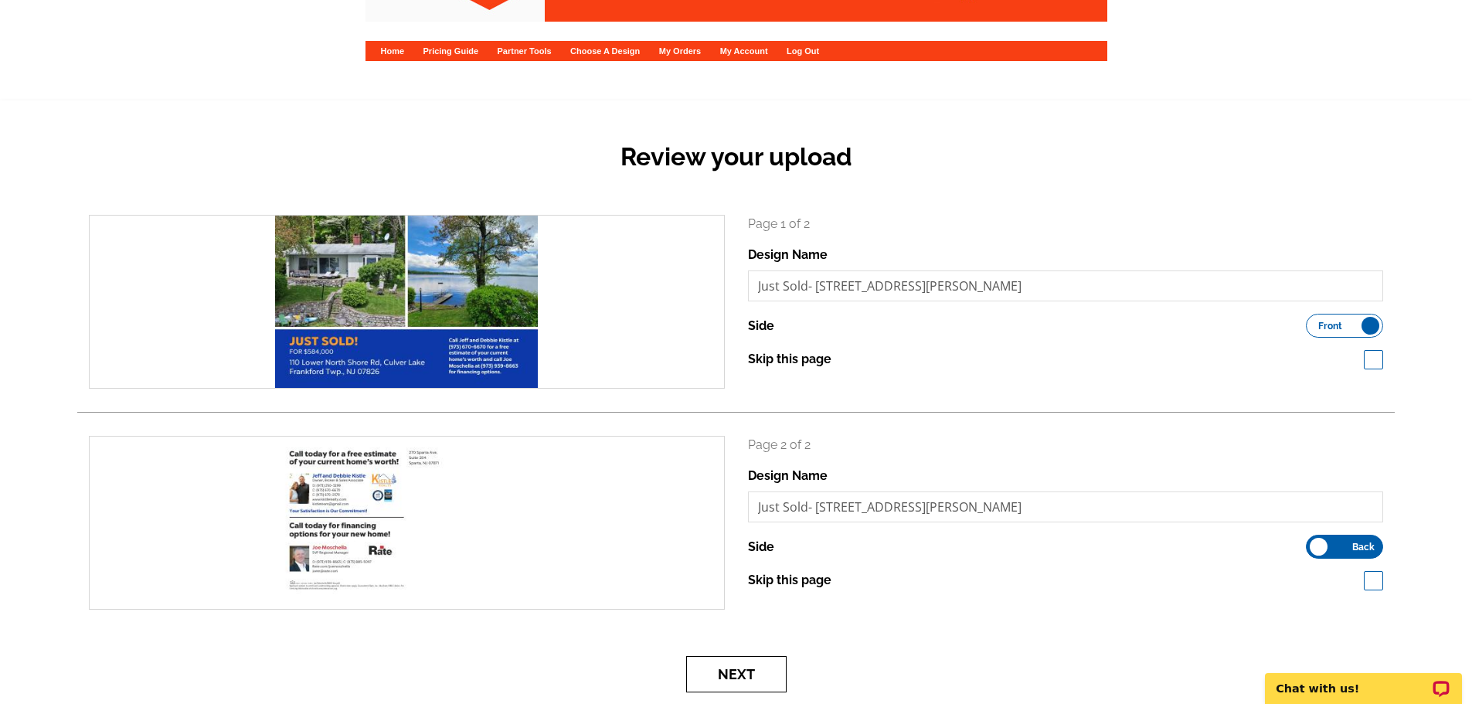
scroll to position [77, 0]
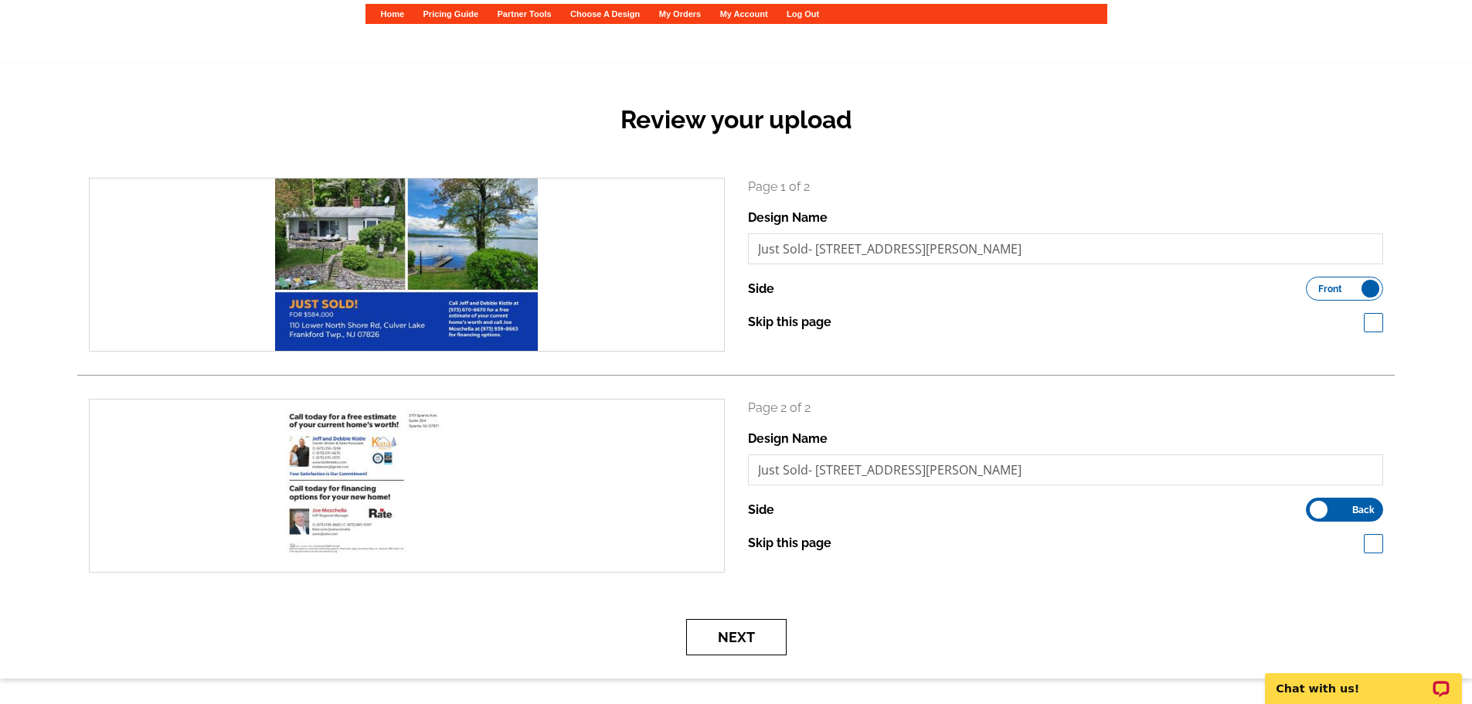
click at [713, 638] on button "Next" at bounding box center [736, 637] width 100 height 36
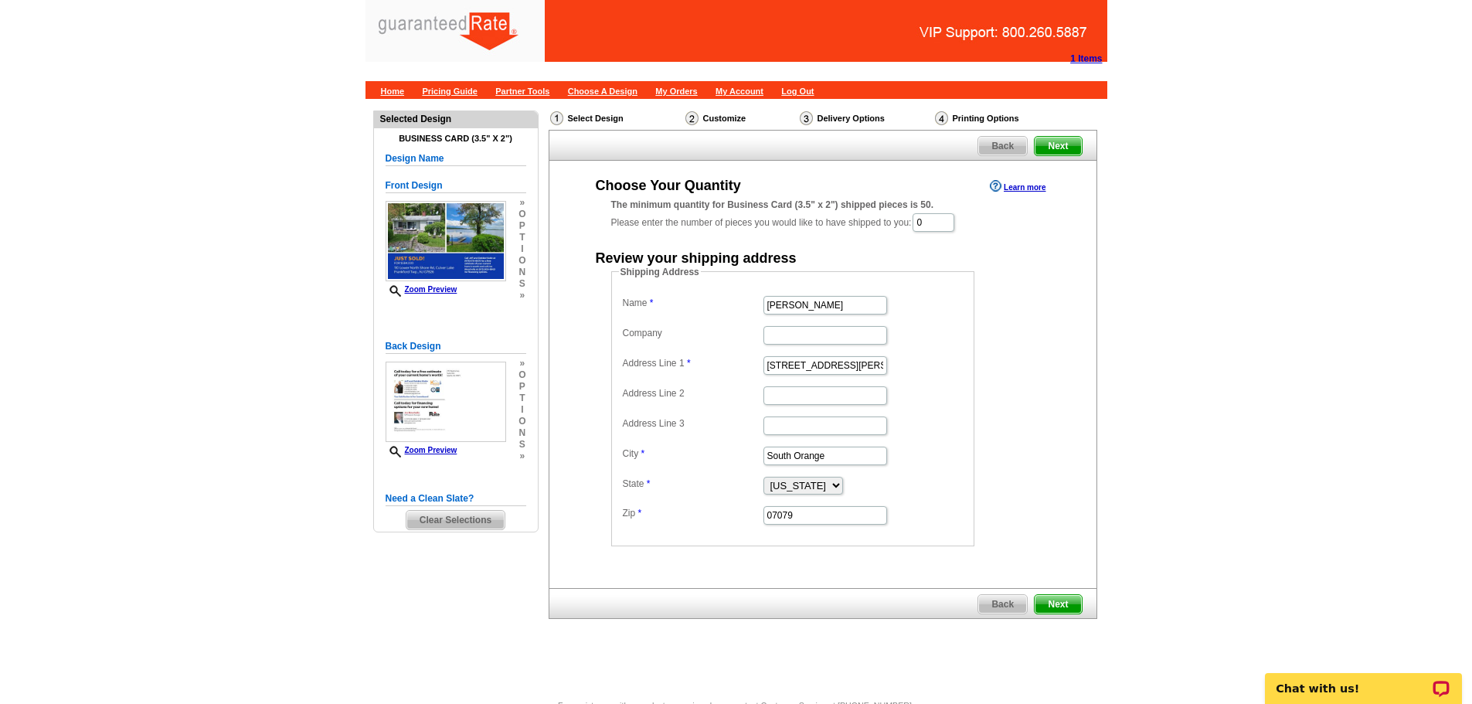
click at [1003, 612] on span "Back" at bounding box center [1002, 604] width 49 height 19
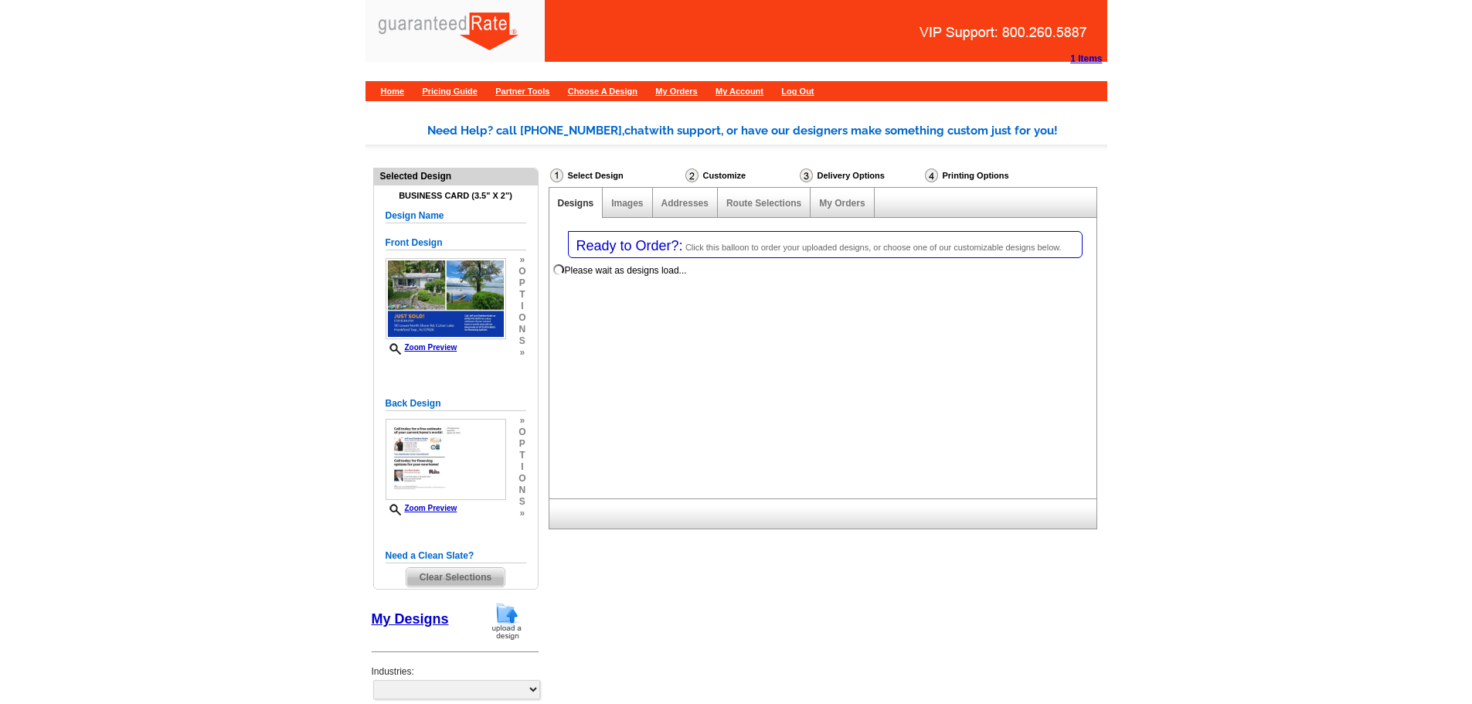
select select "3"
select select "5"
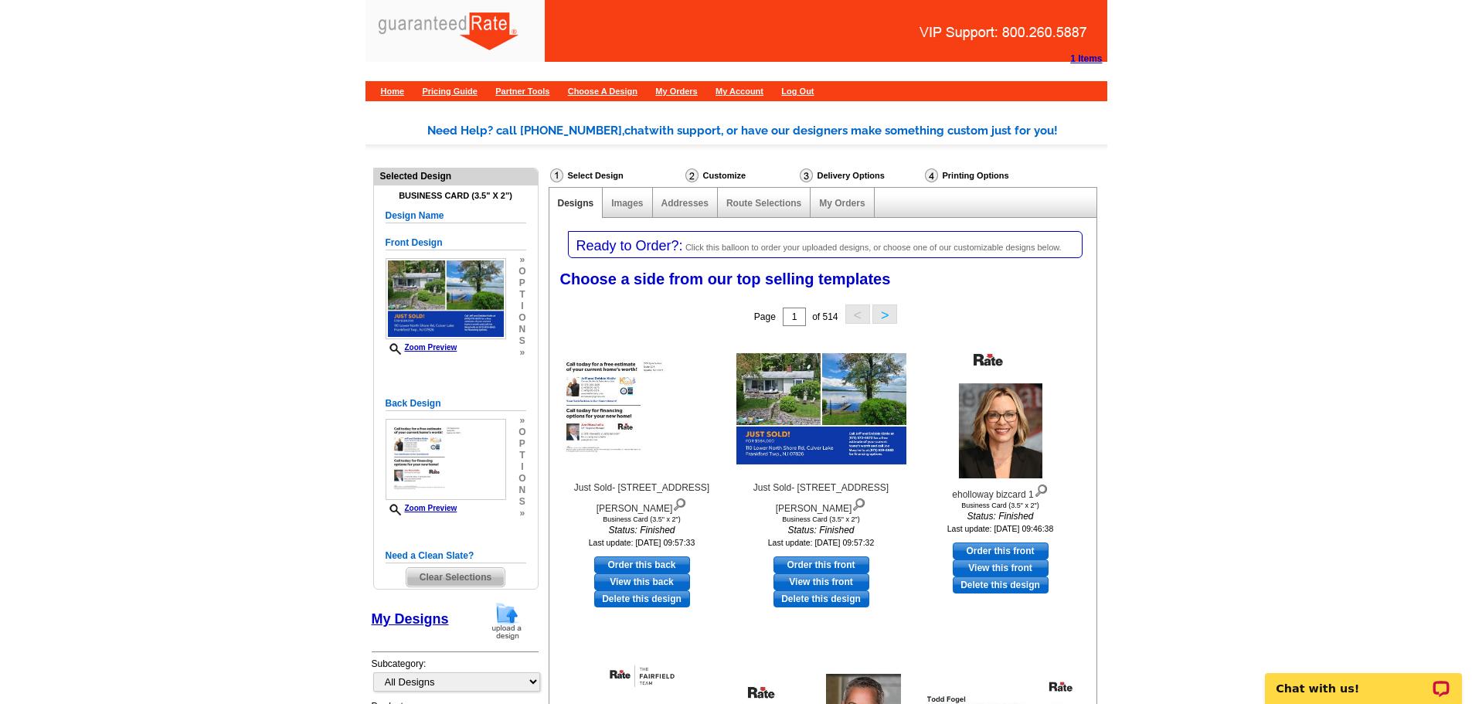
click at [507, 626] on img at bounding box center [507, 620] width 40 height 39
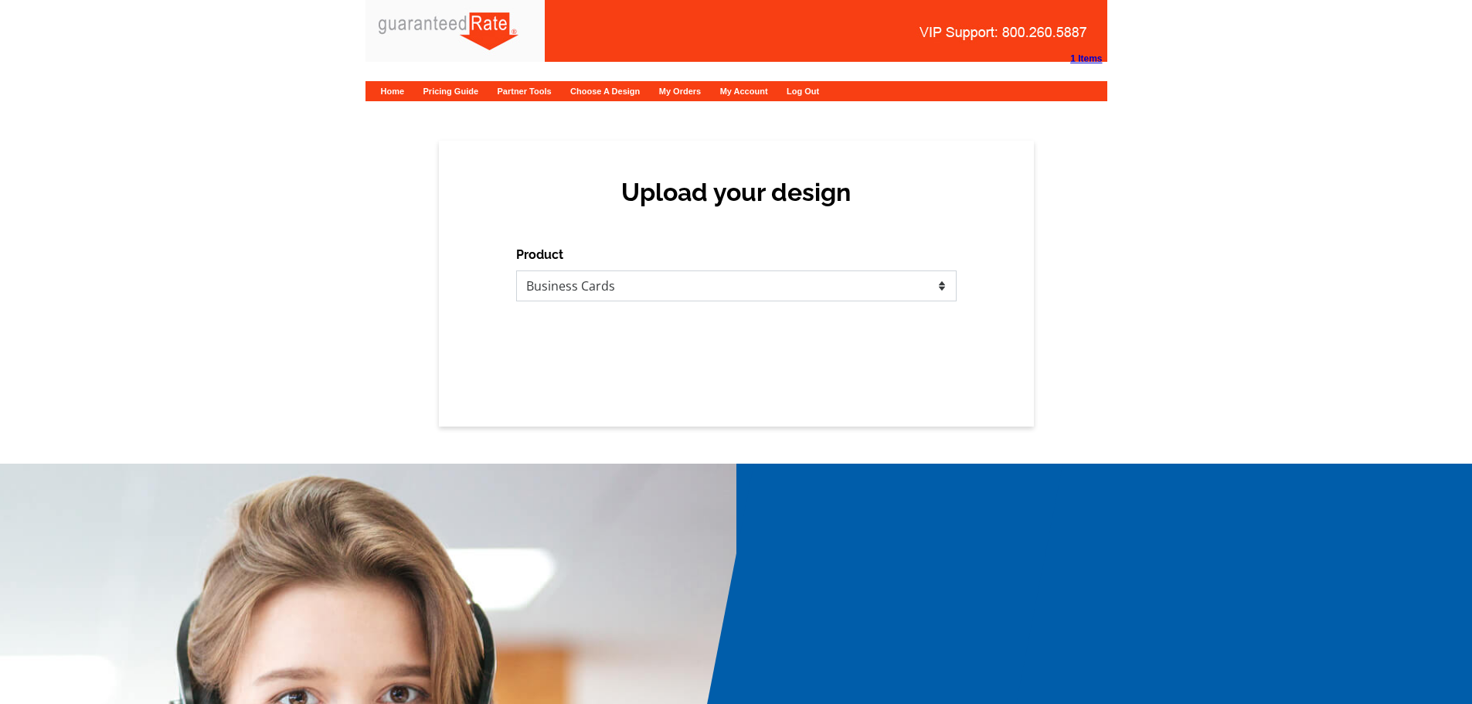
click at [660, 277] on select "Please select the type of file... Postcards Calendars Business Cards Letters an…" at bounding box center [736, 285] width 440 height 31
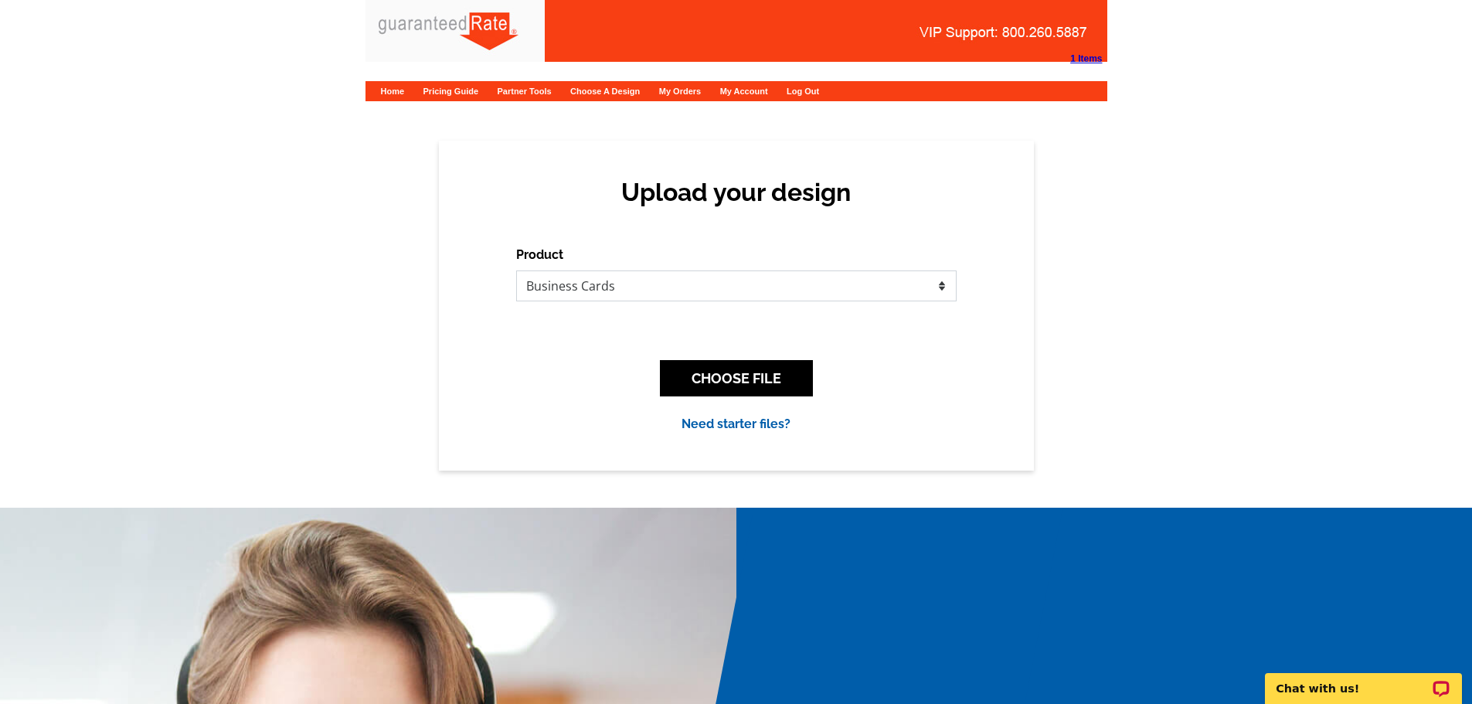
select select "1"
click at [516, 270] on select "Please select the type of file... Postcards Calendars Business Cards Letters an…" at bounding box center [736, 285] width 440 height 31
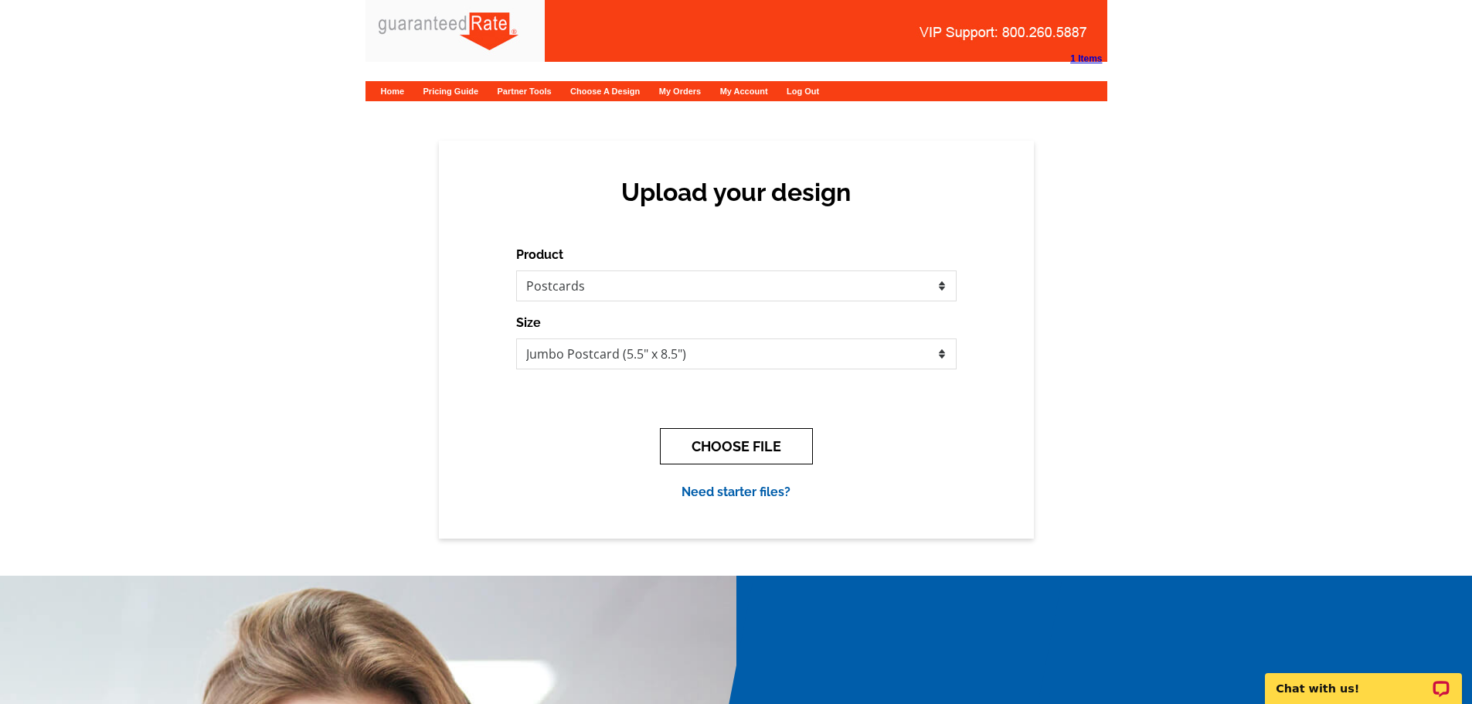
click at [725, 439] on button "CHOOSE FILE" at bounding box center [736, 446] width 153 height 36
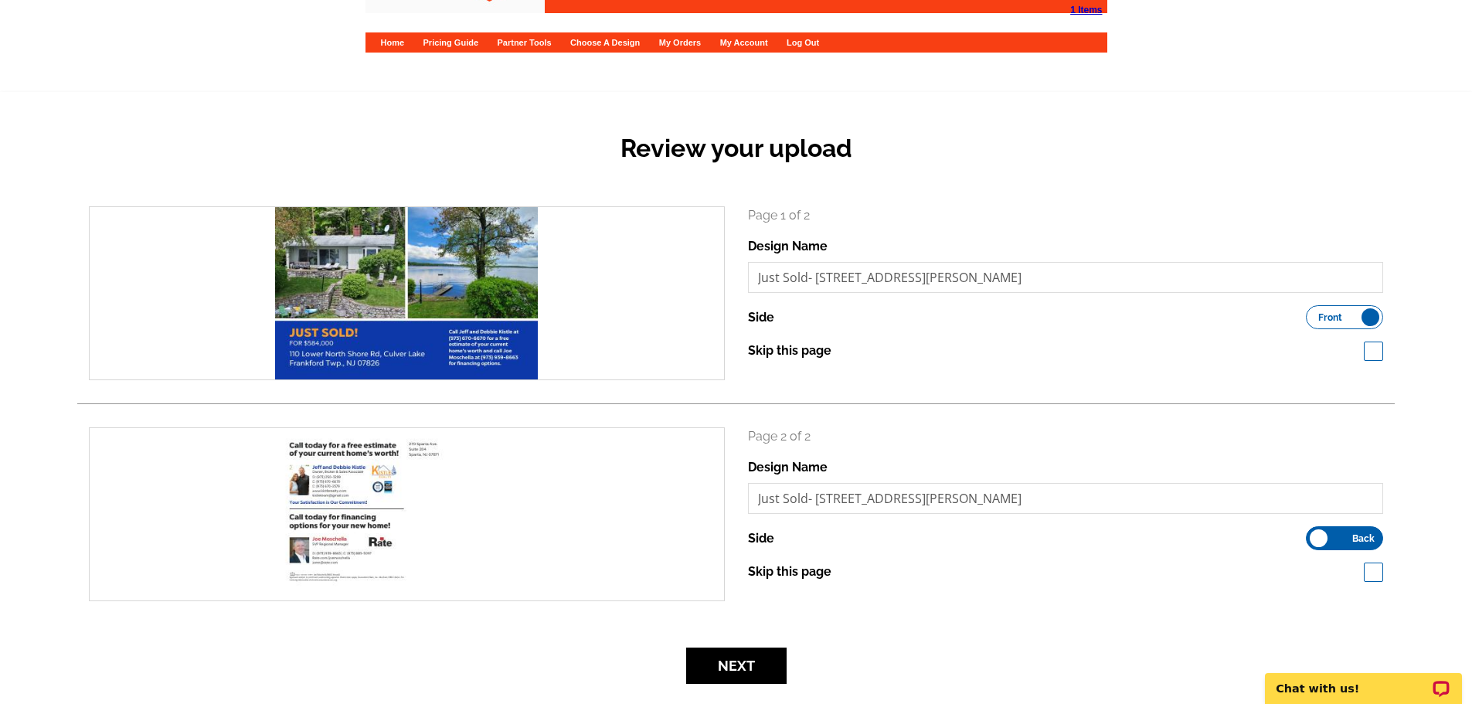
scroll to position [77, 0]
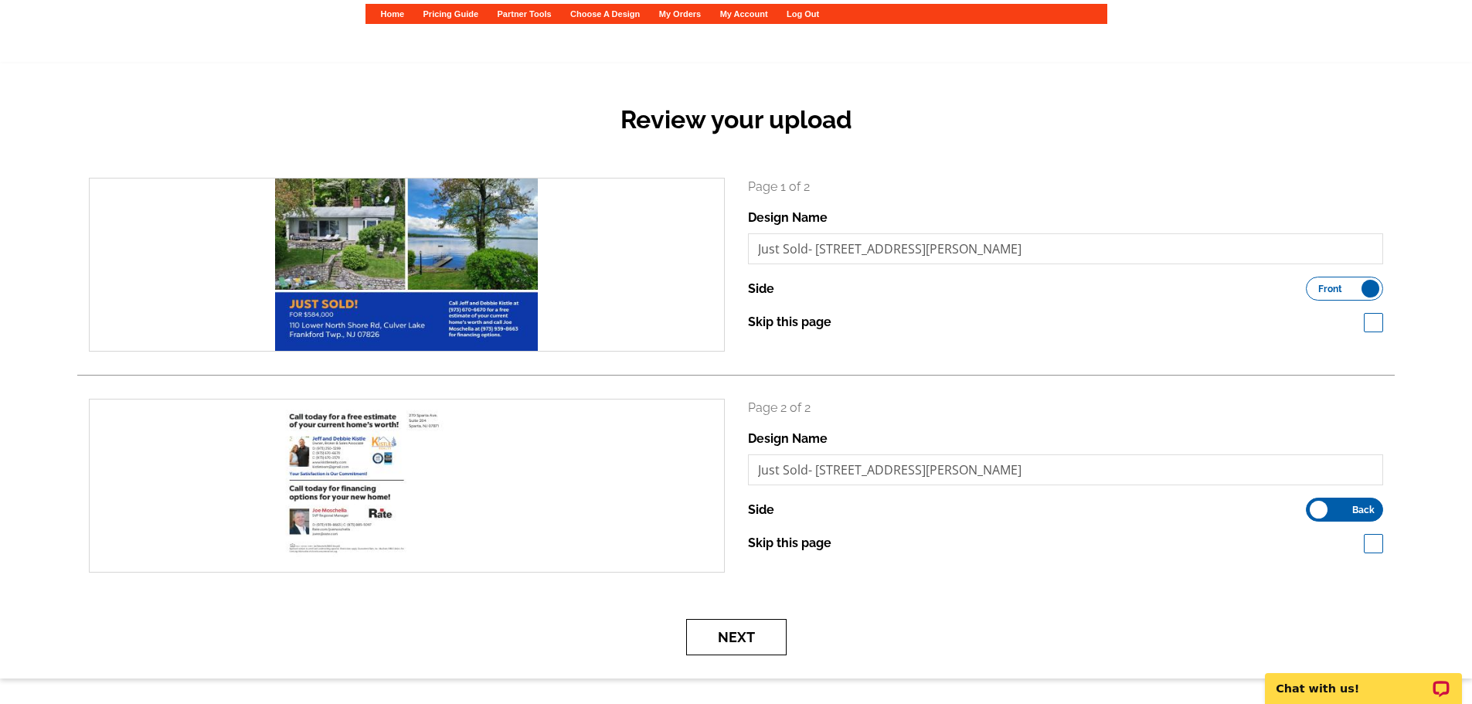
click at [749, 644] on button "Next" at bounding box center [736, 637] width 100 height 36
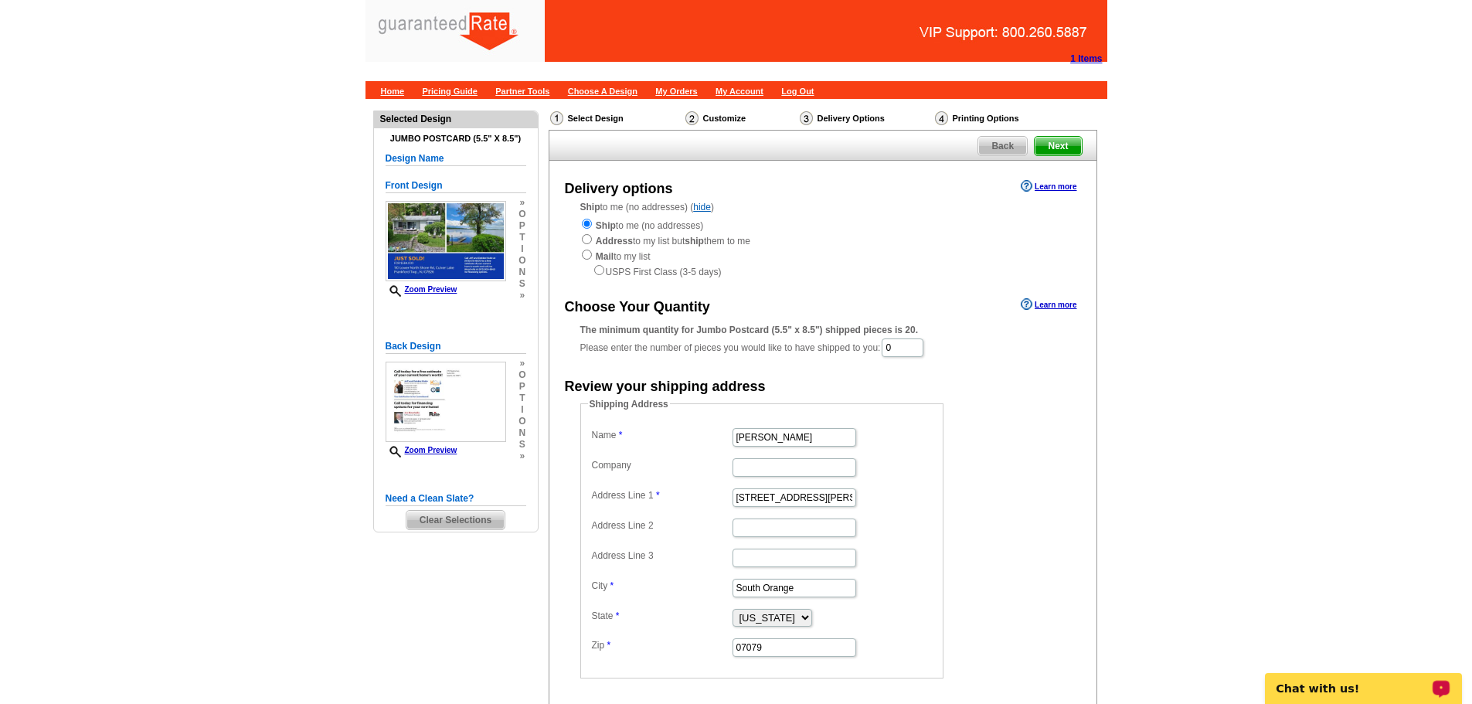
click at [584, 247] on div "Ship to me (no addresses) Address to my list but ship them to me Mail to my lis…" at bounding box center [822, 248] width 485 height 62
click at [588, 241] on input "radio" at bounding box center [587, 239] width 10 height 10
radio input "true"
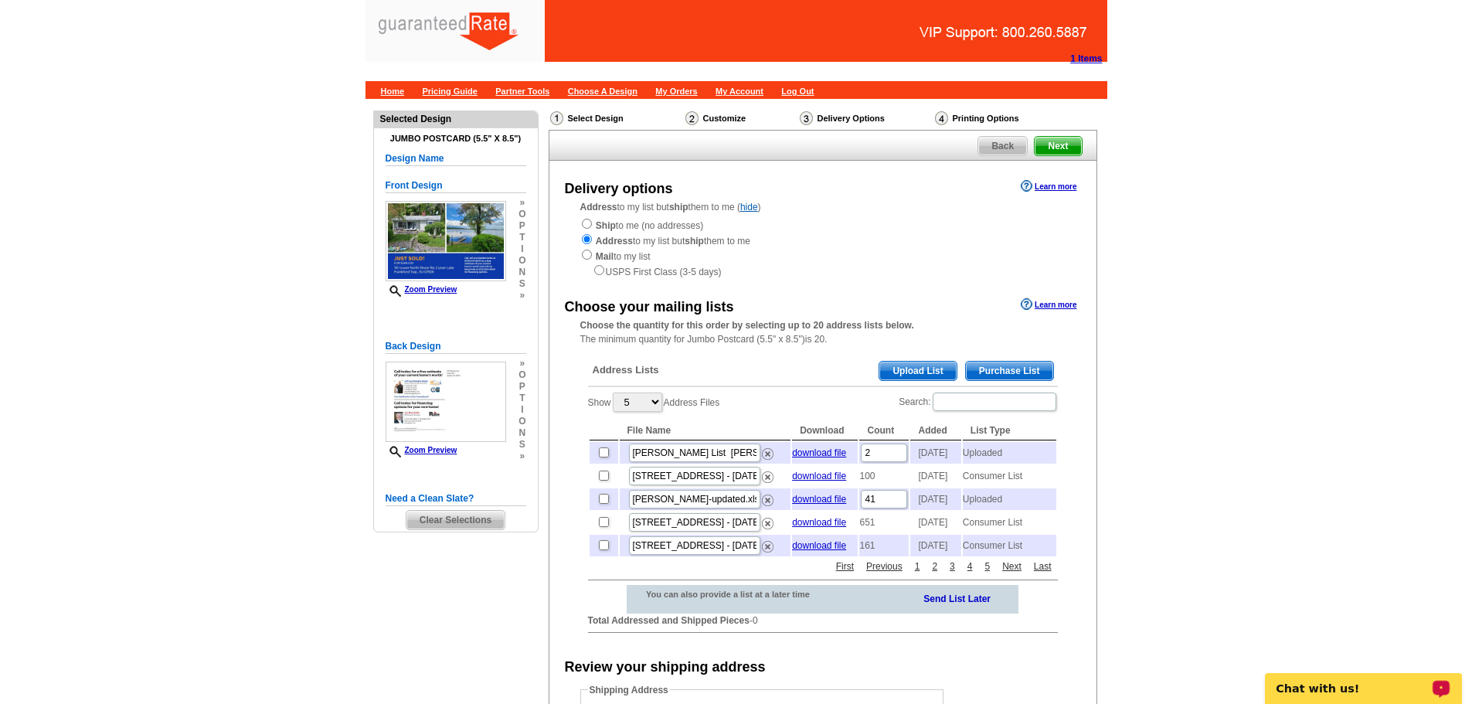
click at [1023, 371] on span "Purchase List" at bounding box center [1009, 371] width 87 height 19
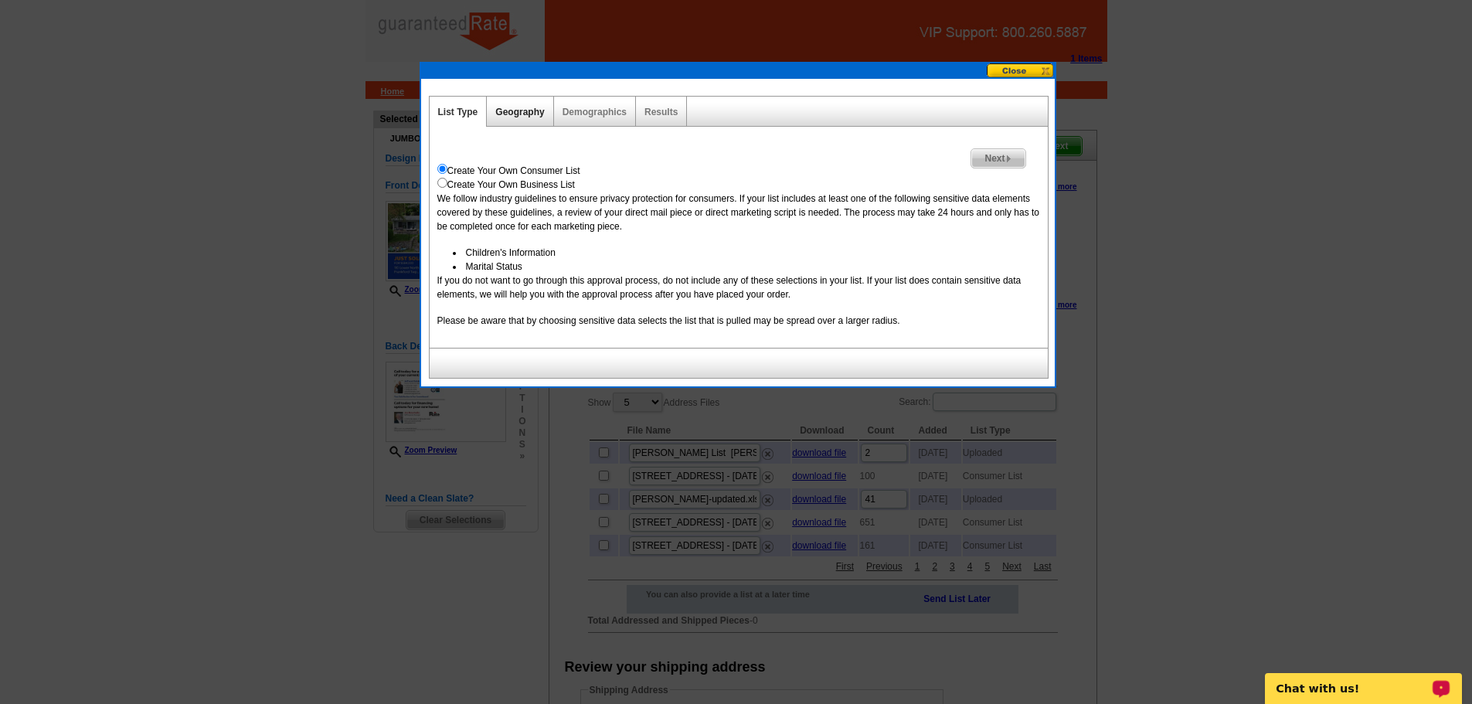
drag, startPoint x: 519, startPoint y: 128, endPoint x: 519, endPoint y: 117, distance: 11.6
click at [519, 129] on div "Next Create Your Own Consumer List Create Your Own Business List We follow indu…" at bounding box center [739, 237] width 620 height 221
click at [519, 111] on link "Geography" at bounding box center [519, 112] width 49 height 11
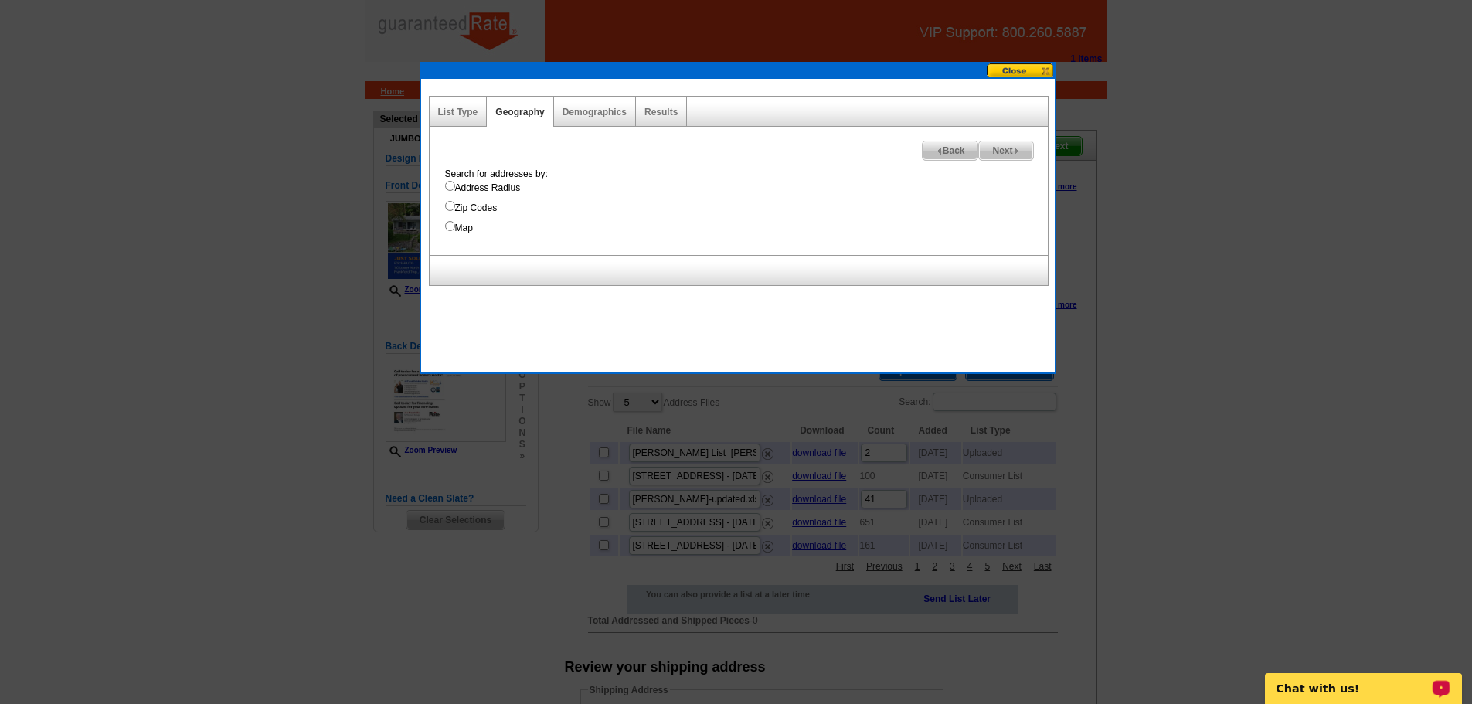
click at [457, 179] on div "Search for addresses by: Address Radius Zip Codes Map" at bounding box center [742, 201] width 611 height 68
click at [454, 181] on input "Address Radius" at bounding box center [450, 186] width 10 height 10
radio input "true"
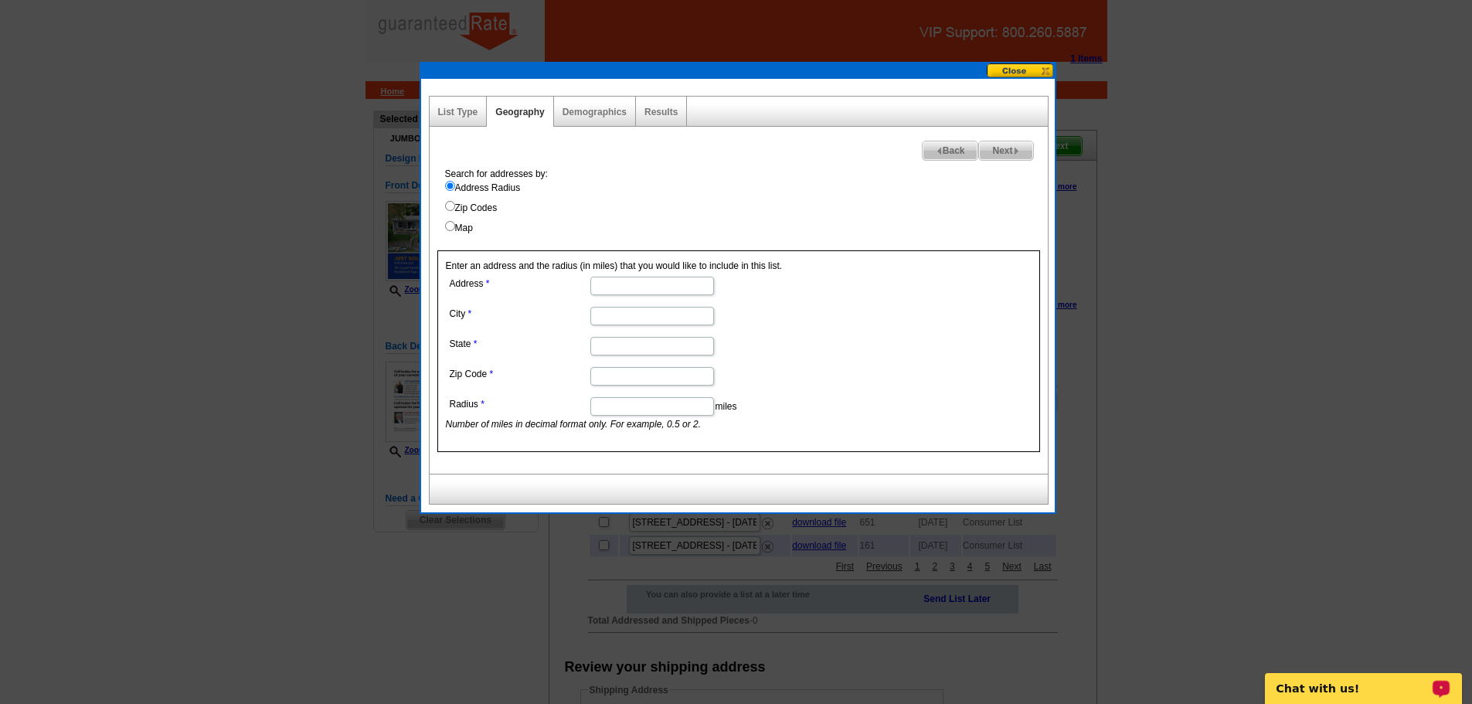
click at [632, 287] on input "Address" at bounding box center [652, 286] width 124 height 19
click at [600, 292] on input "Address" at bounding box center [652, 286] width 124 height 19
paste input "110 Lower North Shore Rd"
type input "110 Lower North Shore Rd"
click at [597, 314] on input "City" at bounding box center [652, 316] width 124 height 19
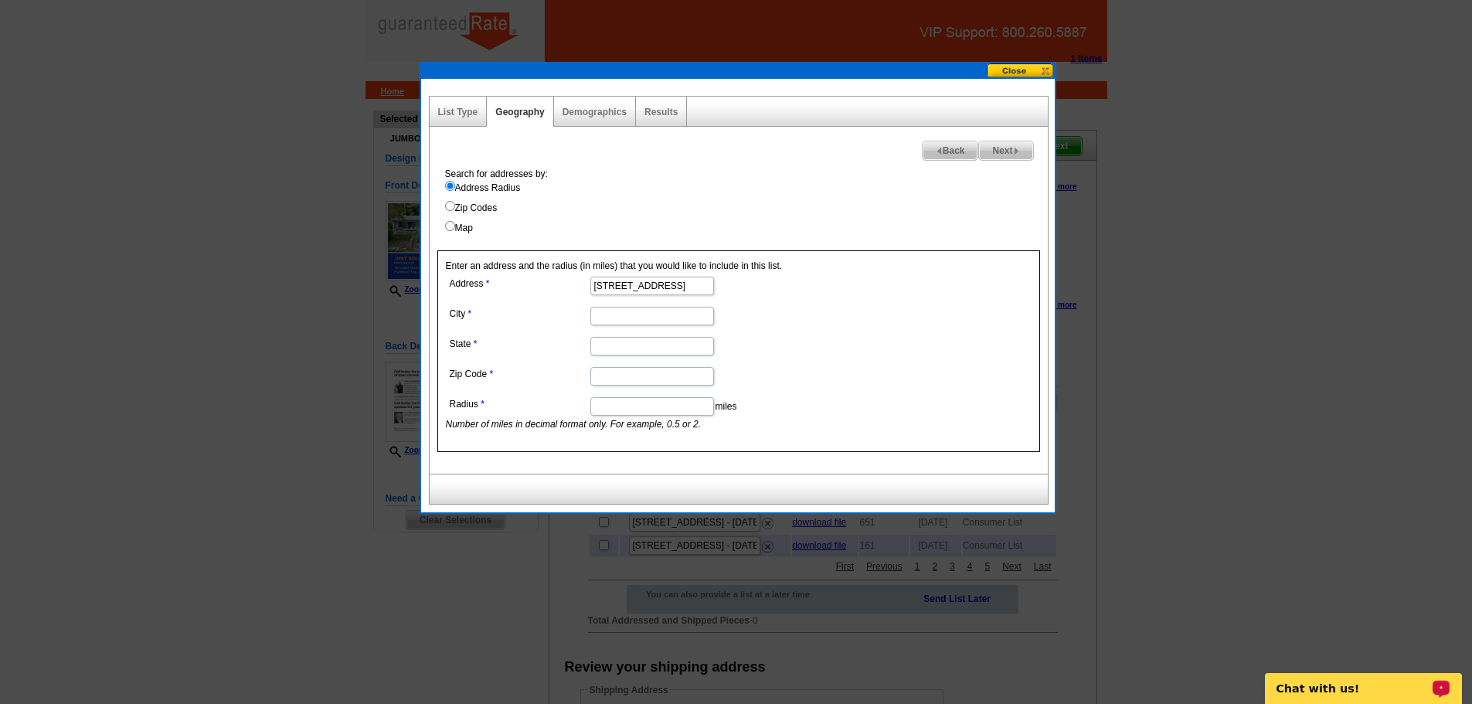
paste input "Branchville"
type input "Branchville"
click at [636, 338] on input "State" at bounding box center [652, 346] width 124 height 19
type input "NJ"
paste input "07826"
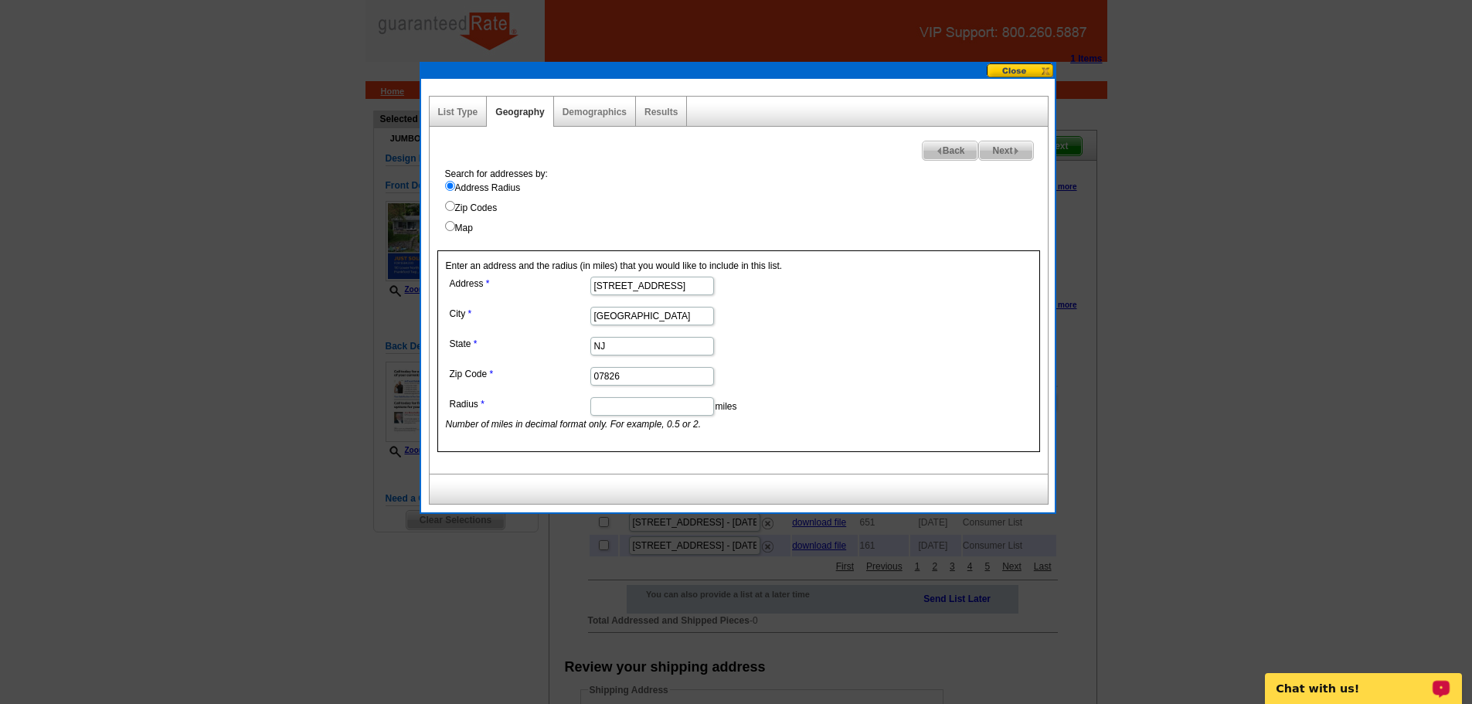
type input "07826"
type input "1"
click at [818, 343] on dd "NJ" at bounding box center [651, 345] width 411 height 24
click at [657, 112] on link "Results" at bounding box center [661, 112] width 33 height 11
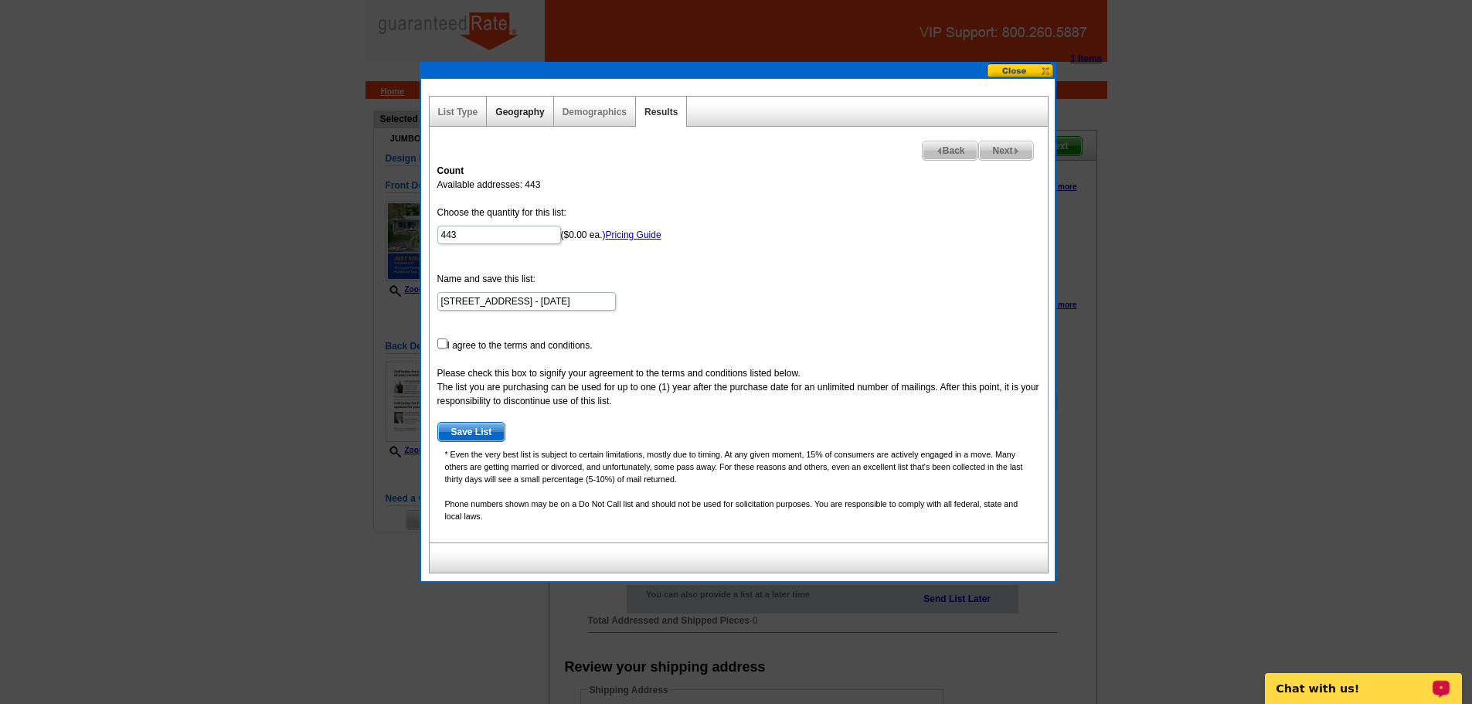
click at [529, 109] on link "Geography" at bounding box center [519, 112] width 49 height 11
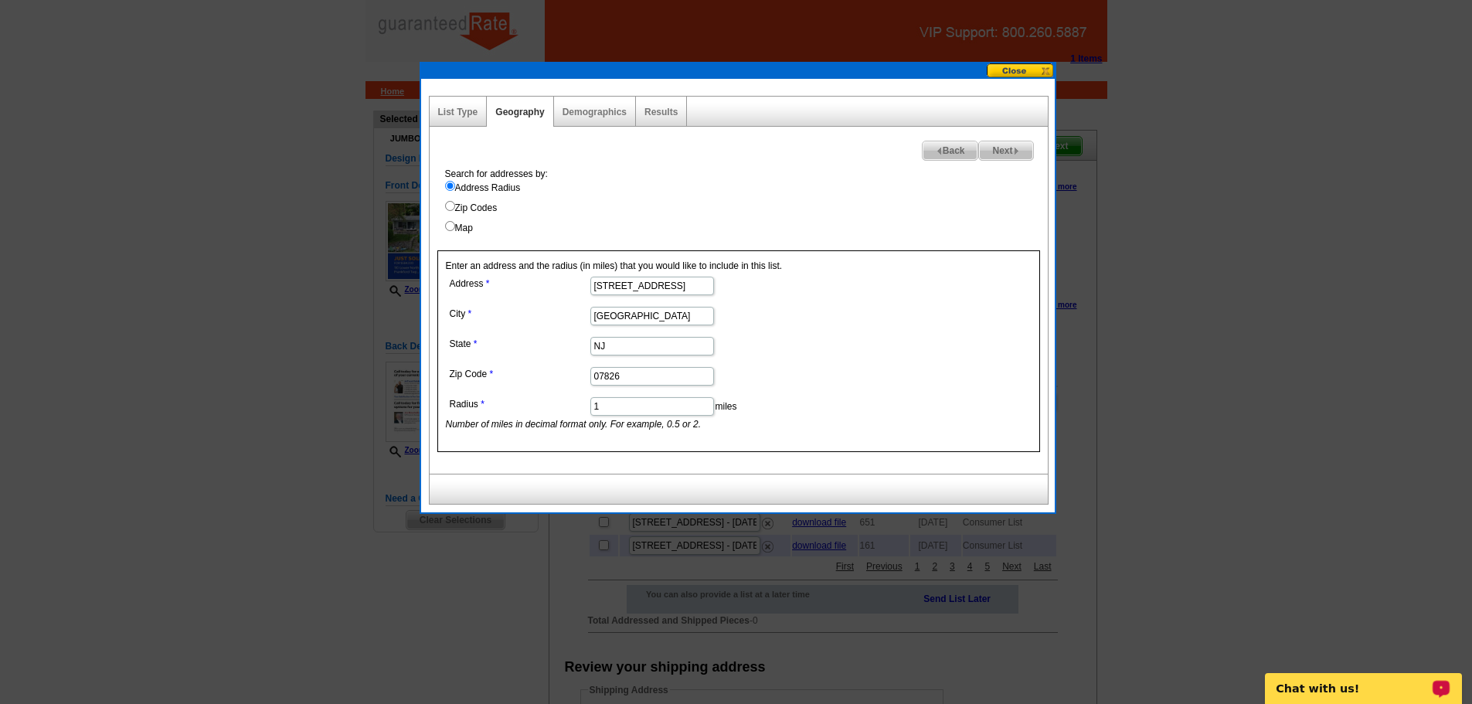
click at [644, 411] on input "1" at bounding box center [652, 406] width 124 height 19
type input "1.2"
click at [742, 234] on label "Map" at bounding box center [746, 228] width 603 height 14
click at [455, 231] on input "Map" at bounding box center [450, 226] width 10 height 10
radio input "true"
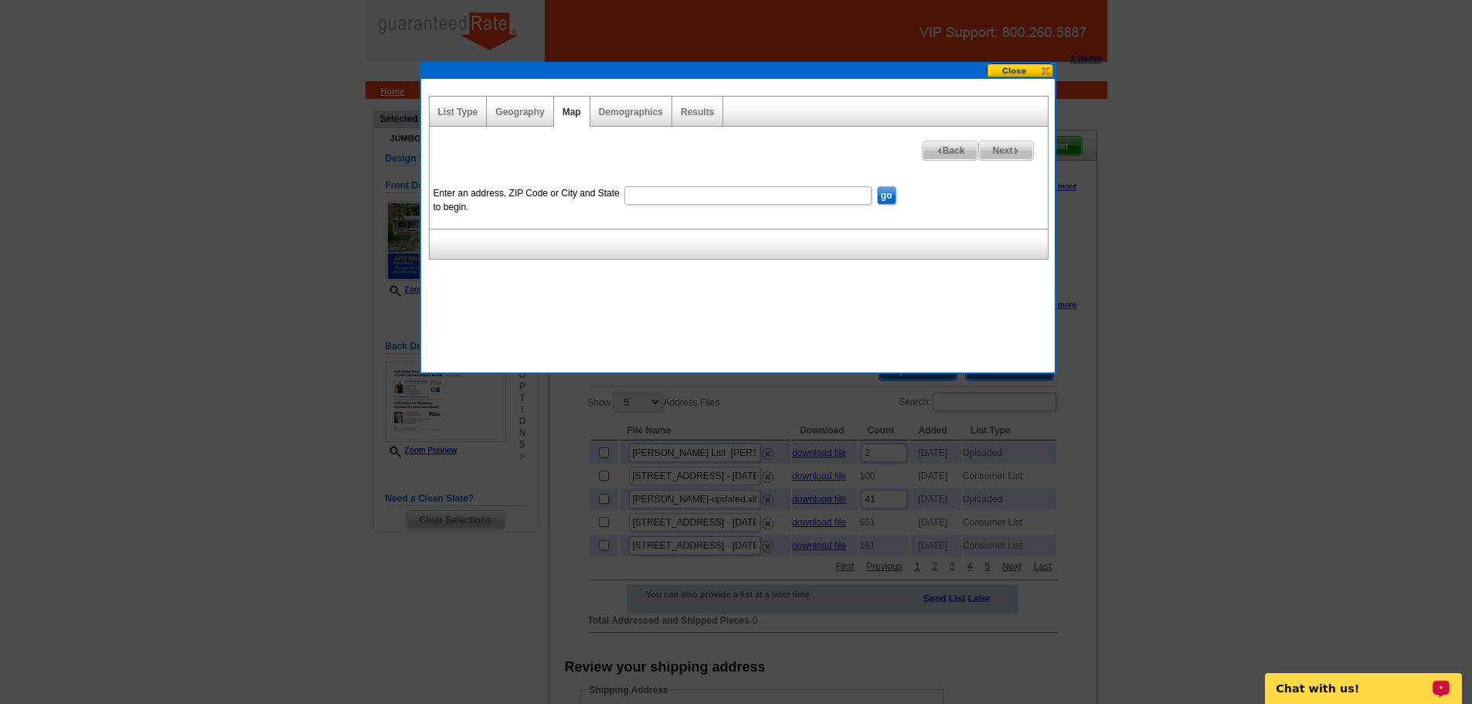
click at [526, 120] on div "Geography" at bounding box center [520, 112] width 66 height 30
click at [522, 114] on link "Geography" at bounding box center [519, 112] width 49 height 11
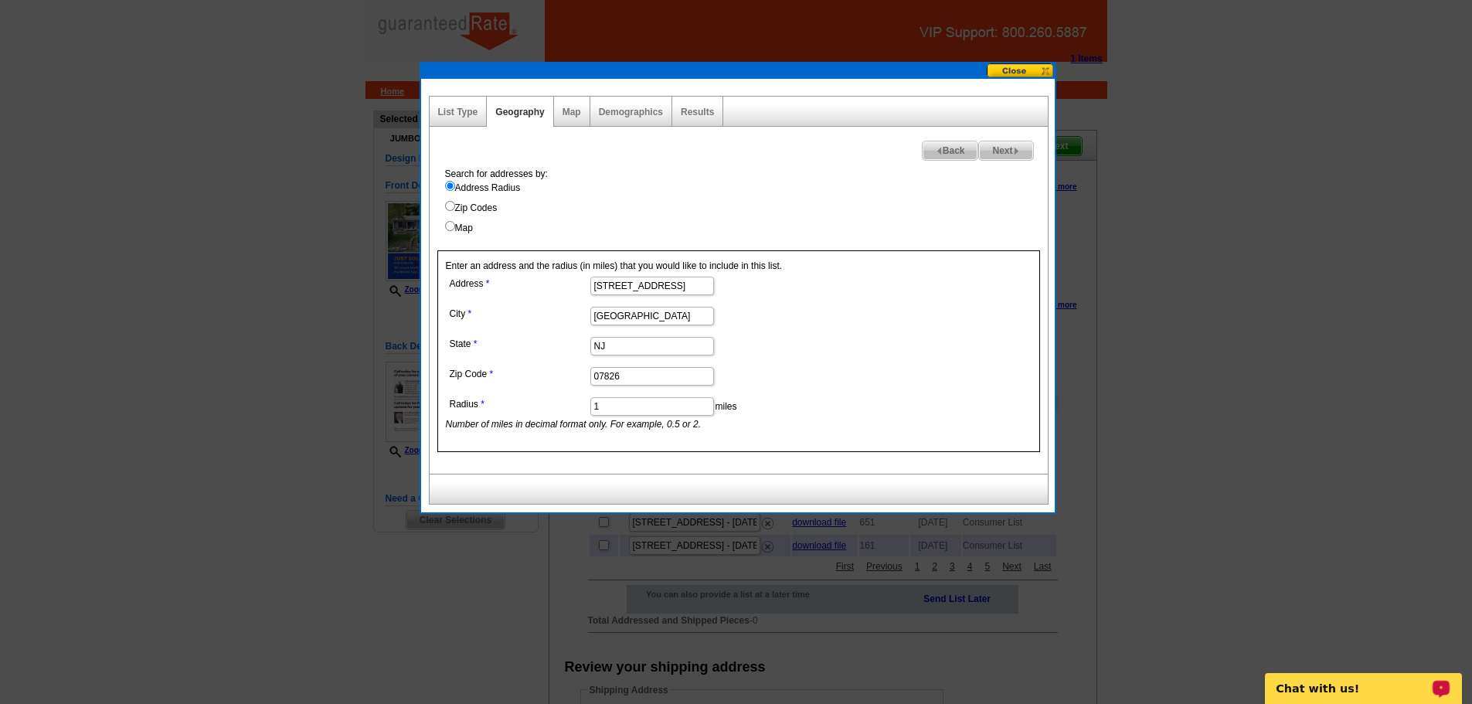
click at [699, 105] on div "Results" at bounding box center [697, 112] width 51 height 30
click at [637, 403] on input "1" at bounding box center [652, 406] width 124 height 19
type input "1.2"
click at [740, 159] on div "Next Back Search for addresses by: Address Radius Zip Codes Map Enter an addres…" at bounding box center [739, 300] width 620 height 347
click at [692, 116] on link "Results" at bounding box center [697, 112] width 33 height 11
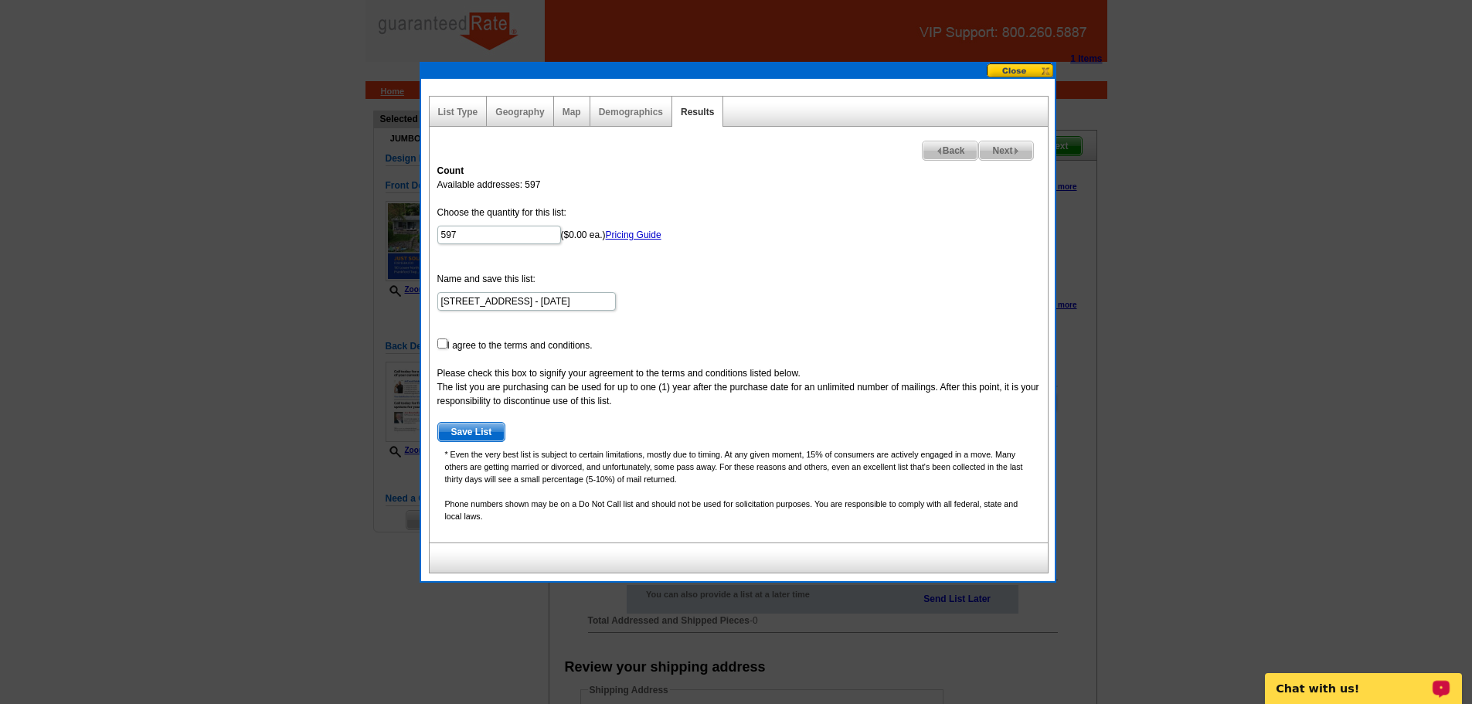
click at [518, 119] on div "Geography" at bounding box center [520, 112] width 66 height 30
click at [522, 107] on div "Geography" at bounding box center [520, 112] width 66 height 30
drag, startPoint x: 529, startPoint y: 121, endPoint x: 526, endPoint y: 128, distance: 8.3
click at [526, 128] on div "List Type Geography Map Demographics Results Next Back Count Available addresse…" at bounding box center [738, 335] width 618 height 478
click at [519, 103] on div "Geography" at bounding box center [520, 112] width 66 height 30
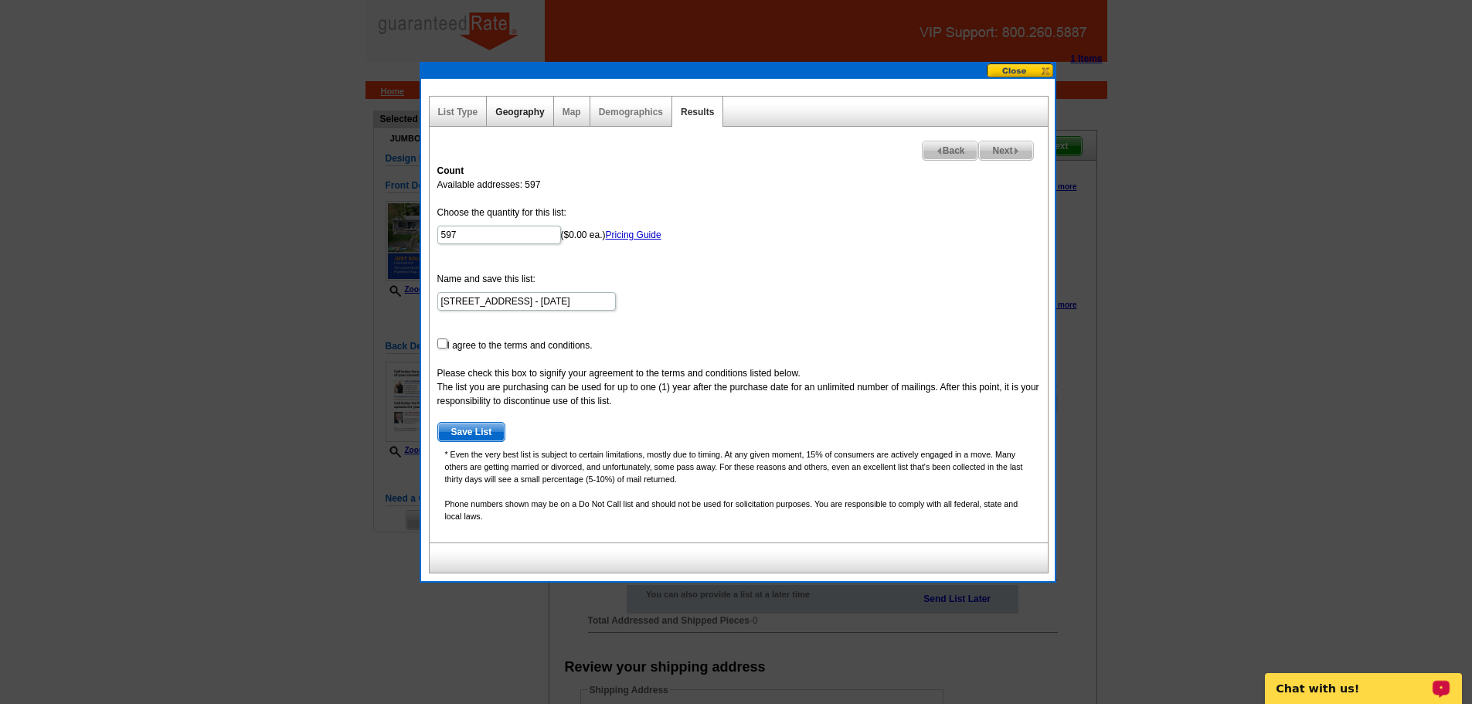
click at [525, 114] on link "Geography" at bounding box center [519, 112] width 49 height 11
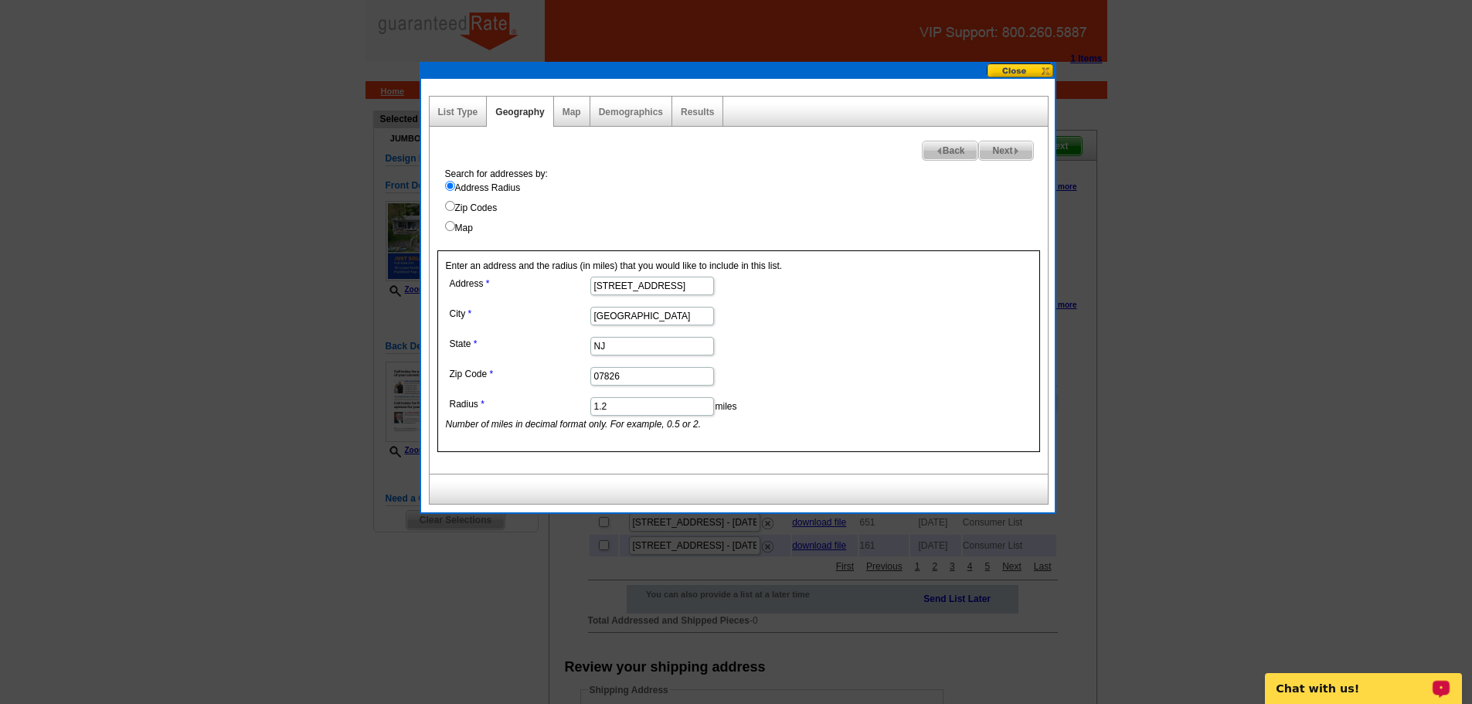
click at [676, 413] on input "1.2" at bounding box center [652, 406] width 124 height 19
type input "1.1"
click at [706, 141] on div "Next Back Search for addresses by: Address Radius Zip Codes Map Enter an addres…" at bounding box center [739, 300] width 620 height 347
click at [702, 111] on link "Results" at bounding box center [697, 112] width 33 height 11
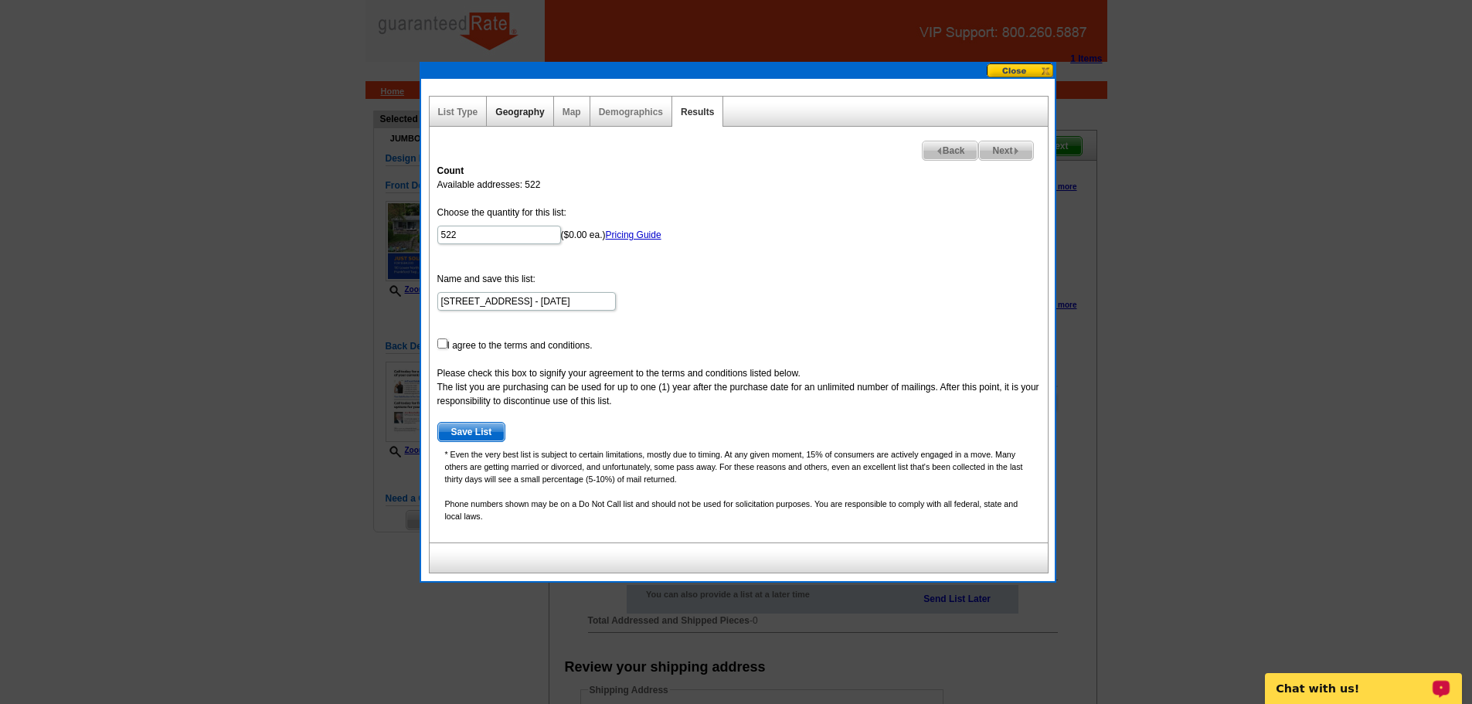
click at [521, 111] on link "Geography" at bounding box center [519, 112] width 49 height 11
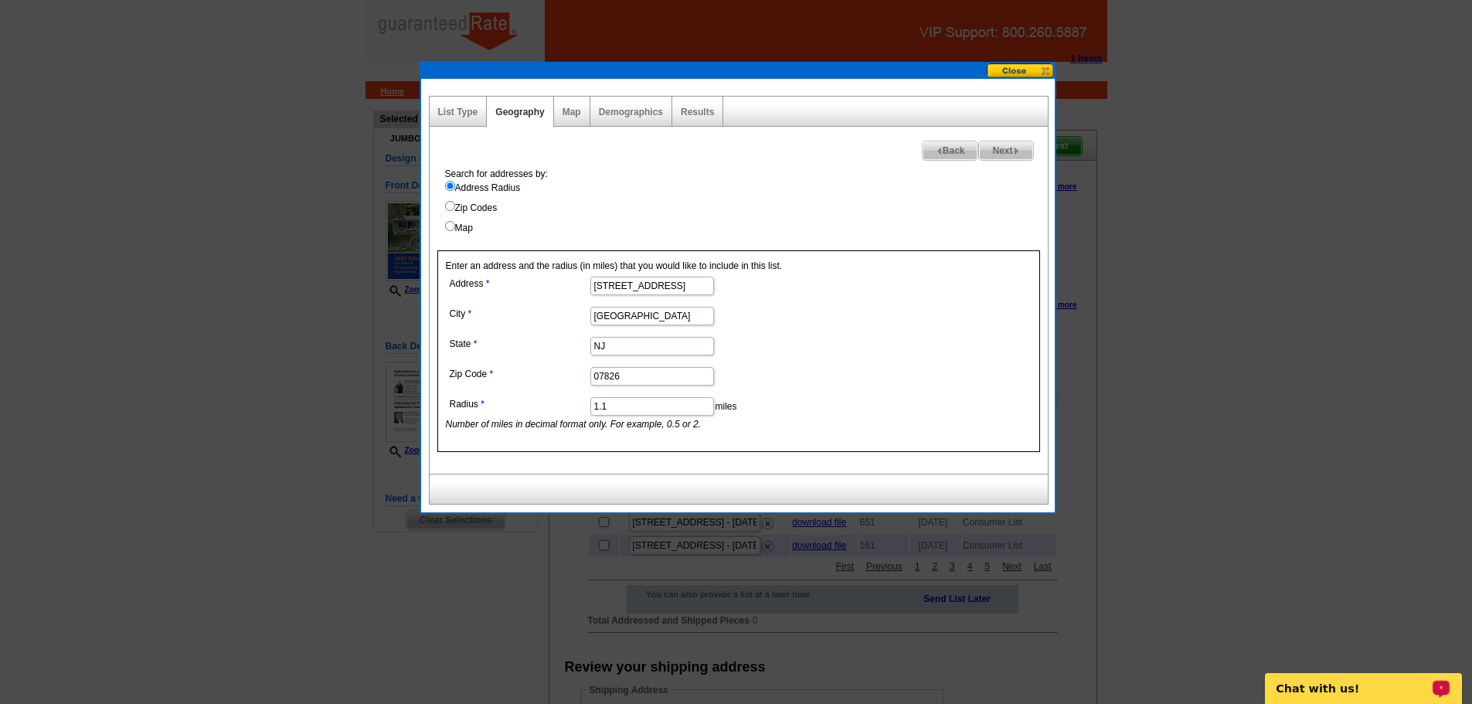
click at [614, 409] on input "1.1" at bounding box center [652, 406] width 124 height 19
type input "1.05"
click at [711, 111] on link "Results" at bounding box center [697, 112] width 33 height 11
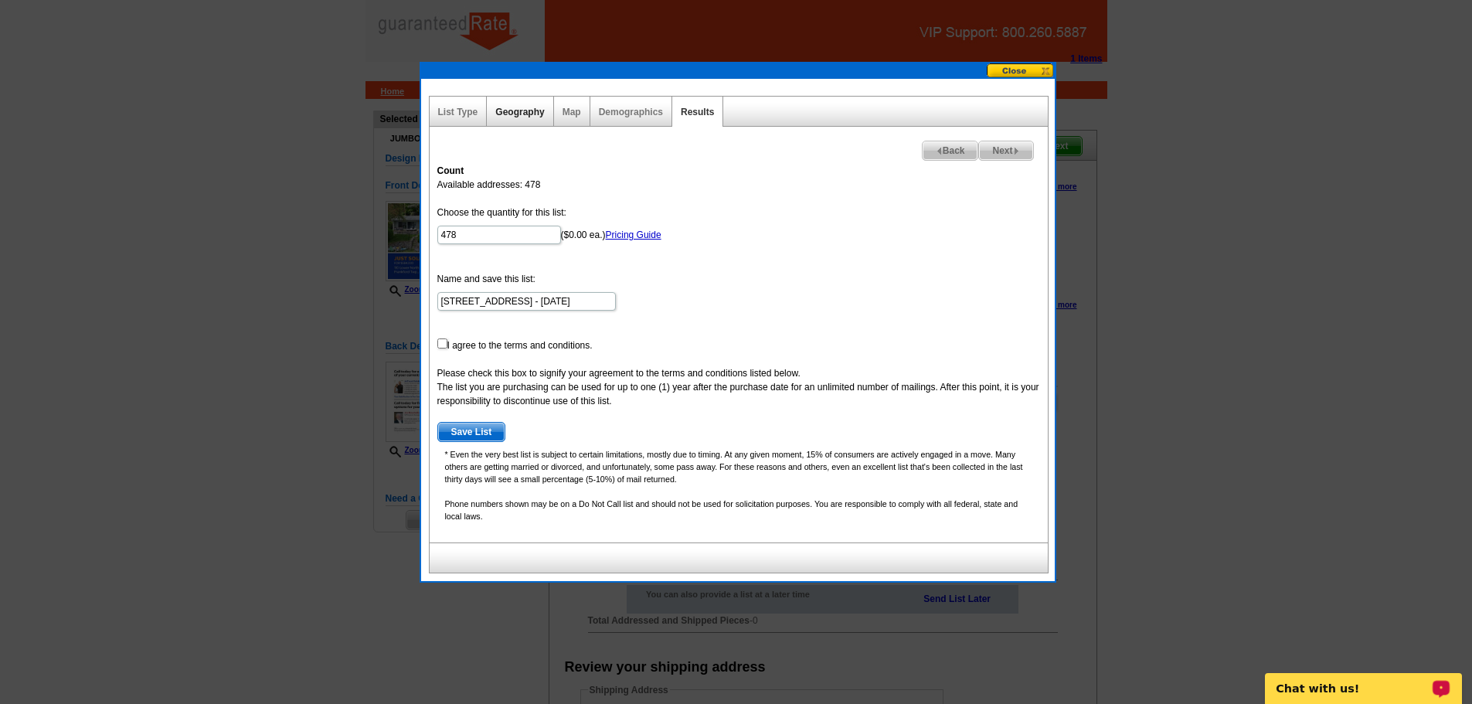
click at [530, 113] on link "Geography" at bounding box center [519, 112] width 49 height 11
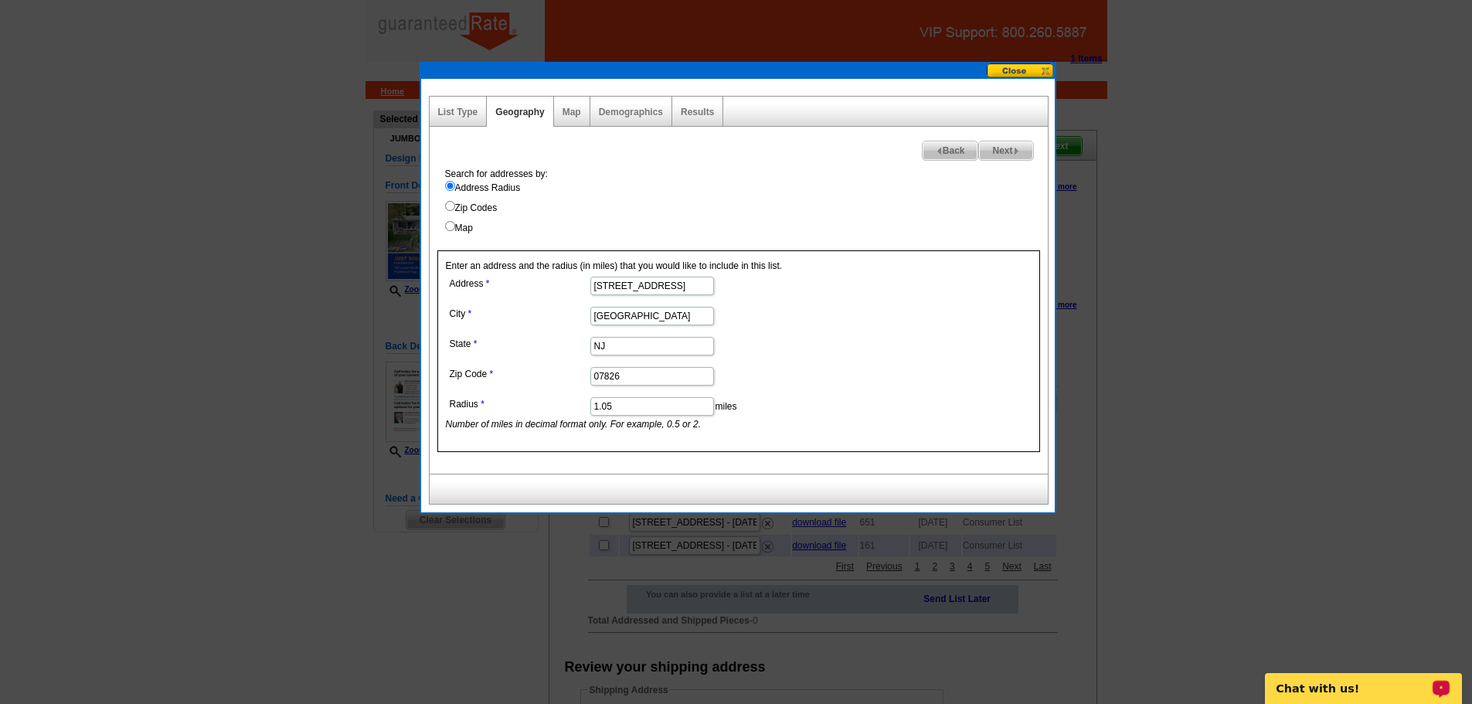
click at [629, 406] on input "1.05" at bounding box center [652, 406] width 124 height 19
type input "1.07"
click at [689, 117] on link "Results" at bounding box center [697, 112] width 33 height 11
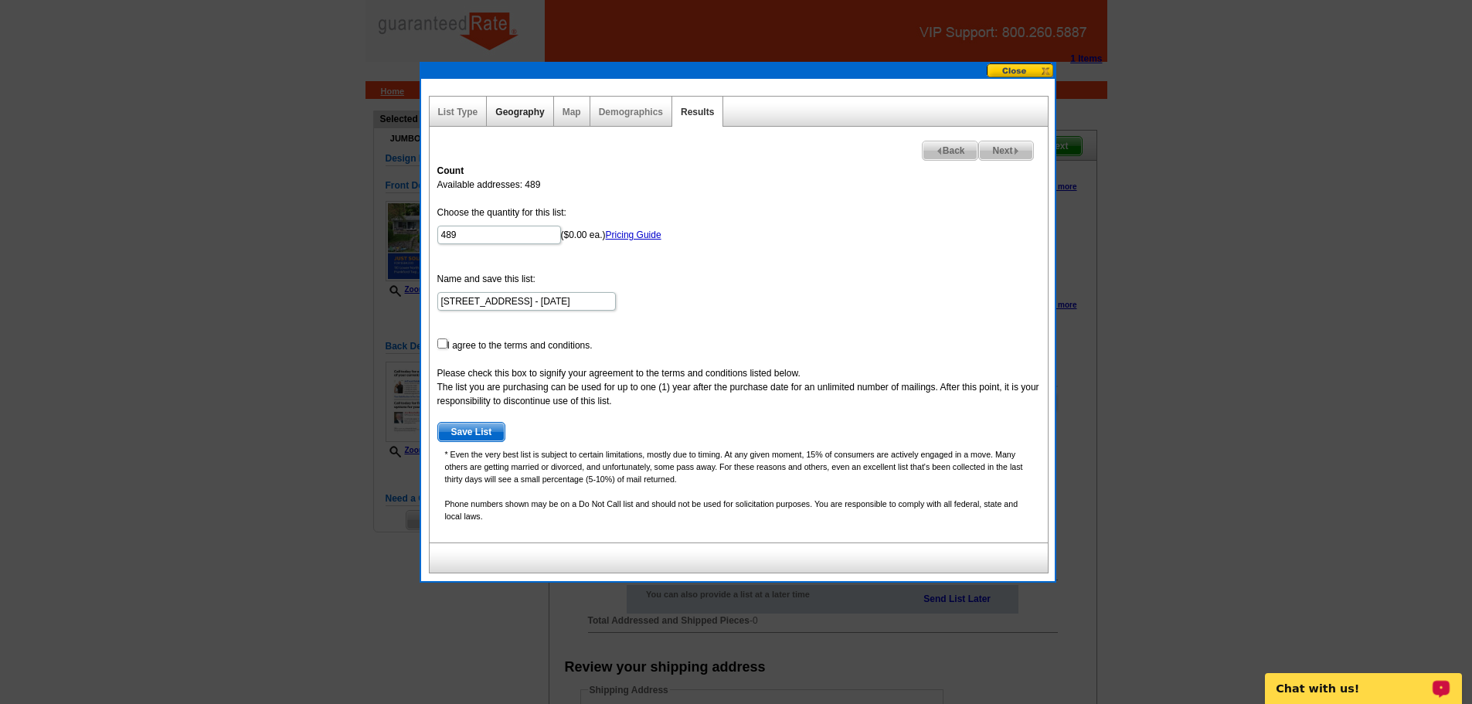
click at [532, 114] on link "Geography" at bounding box center [519, 112] width 49 height 11
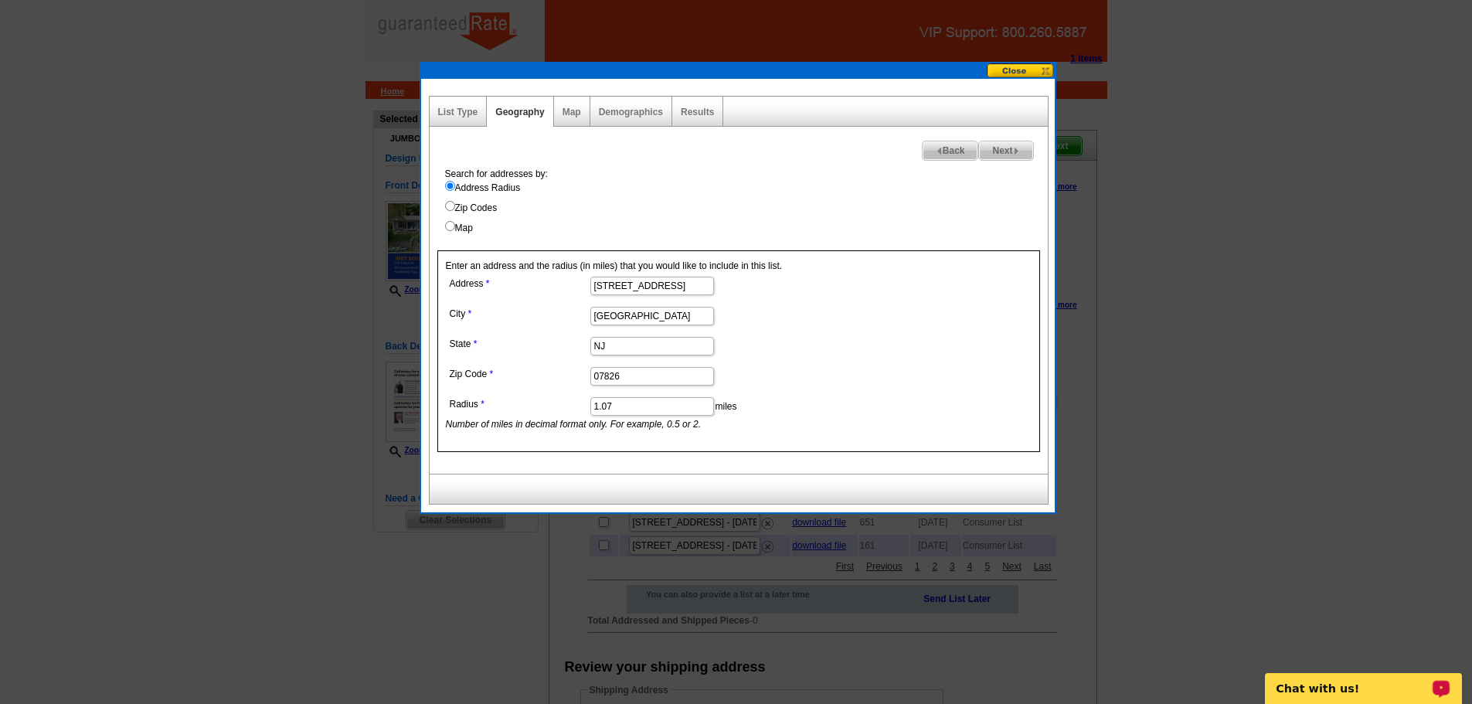
click at [648, 400] on input "1.07" at bounding box center [652, 406] width 124 height 19
type input "1.08"
click at [684, 137] on div "Next Back Search for addresses by: Address Radius Zip Codes Map Enter an addres…" at bounding box center [739, 300] width 620 height 347
click at [686, 117] on link "Results" at bounding box center [697, 112] width 33 height 11
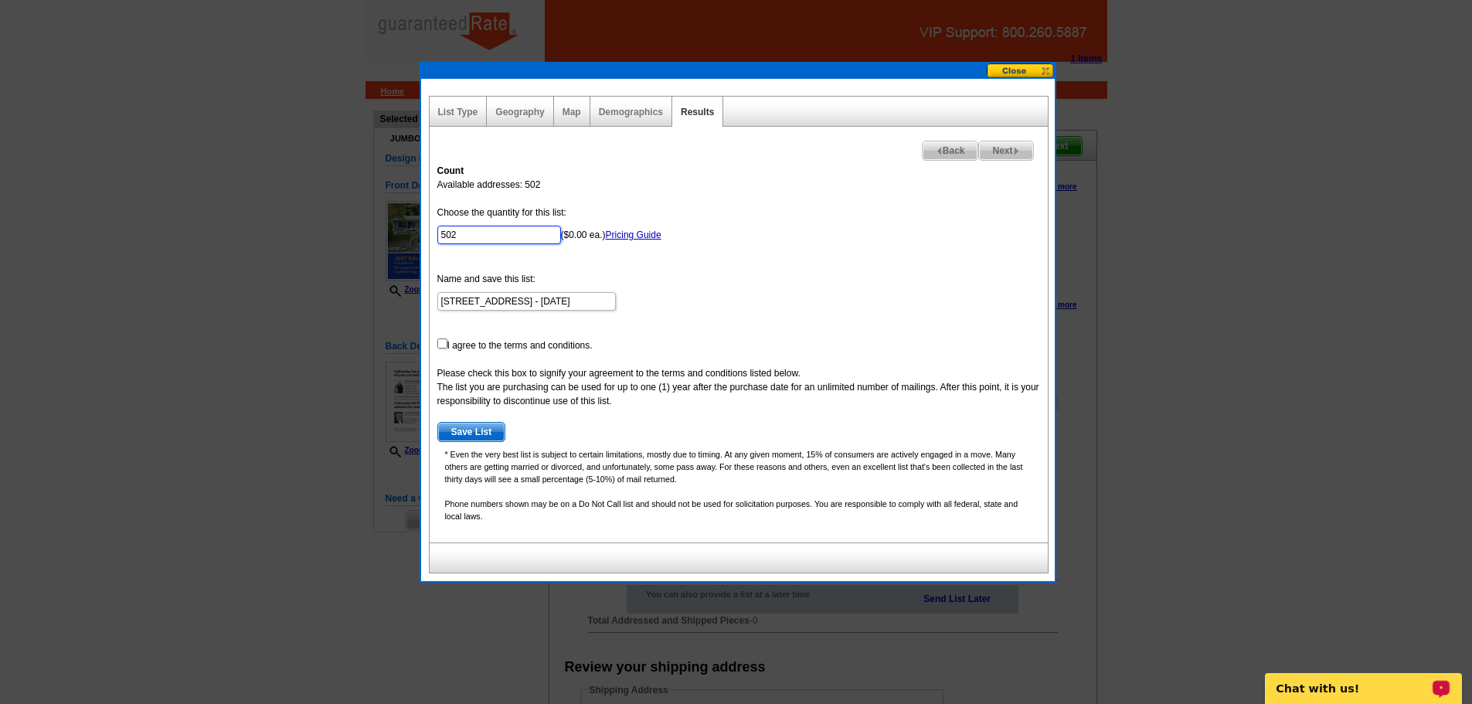
drag, startPoint x: 486, startPoint y: 234, endPoint x: 490, endPoint y: 241, distance: 8.0
click at [490, 241] on input "502" at bounding box center [499, 235] width 124 height 19
type input "500"
click at [446, 346] on input "checkbox" at bounding box center [442, 343] width 10 height 10
checkbox input "true"
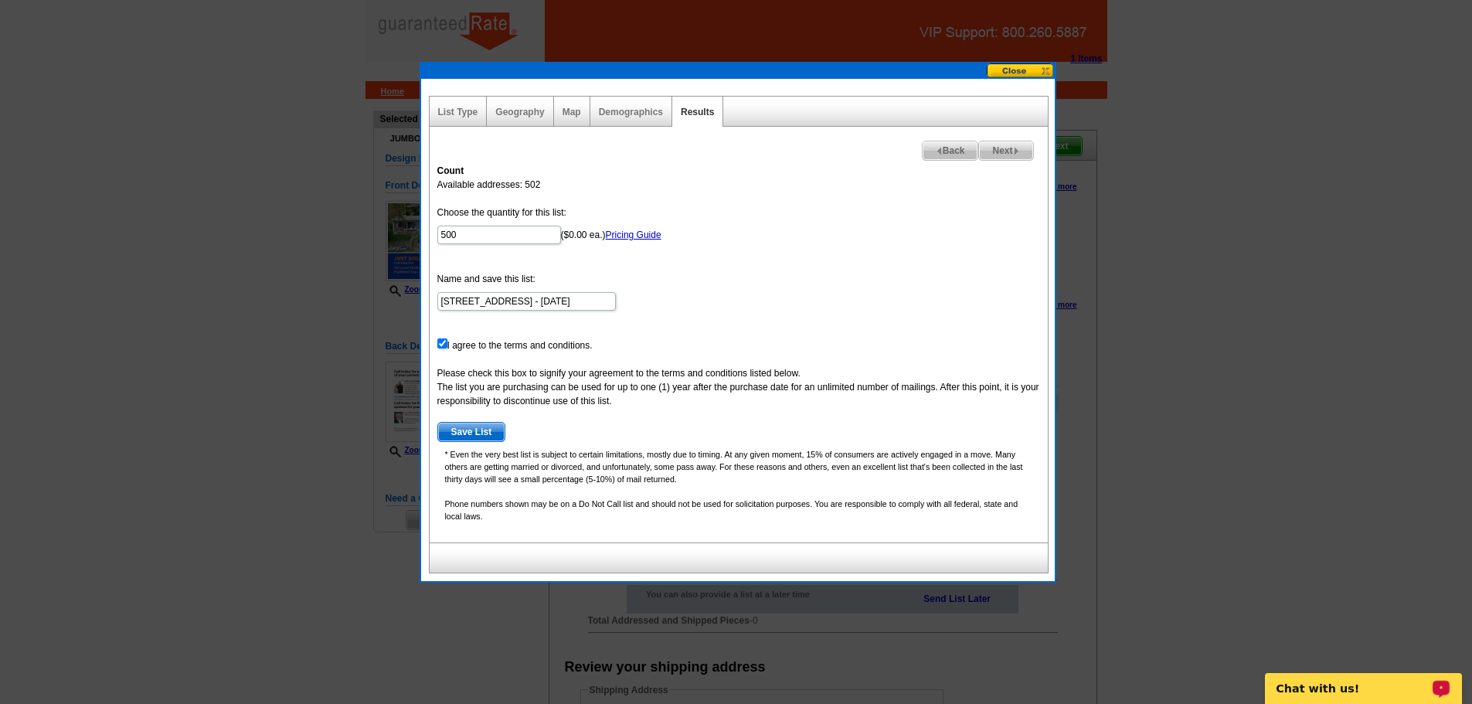
click at [469, 429] on span "Save List" at bounding box center [471, 432] width 67 height 19
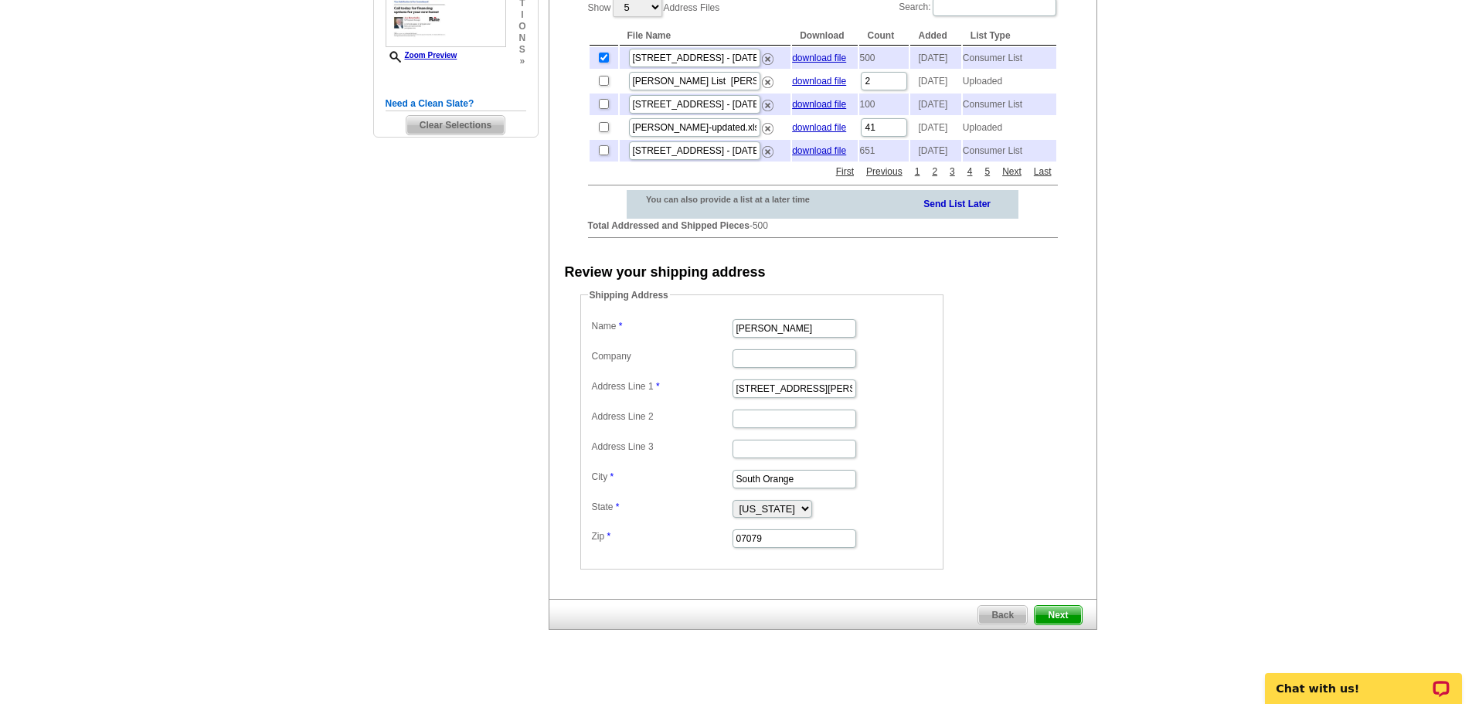
scroll to position [417, 0]
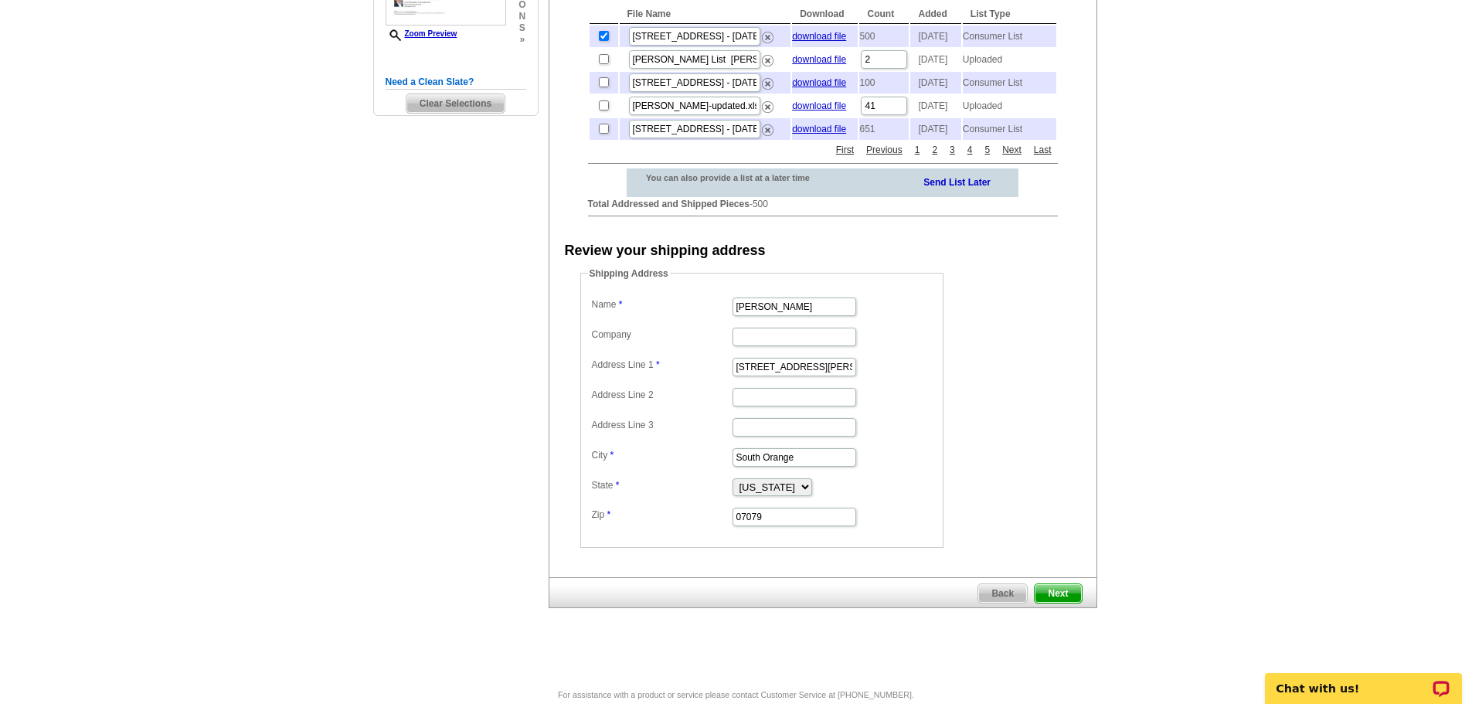
drag, startPoint x: 1468, startPoint y: 349, endPoint x: 1468, endPoint y: 325, distance: 24.0
click at [1468, 325] on main "Need Help? call 800-260-5887, chat with support, or have our designers make som…" at bounding box center [736, 185] width 1472 height 1006
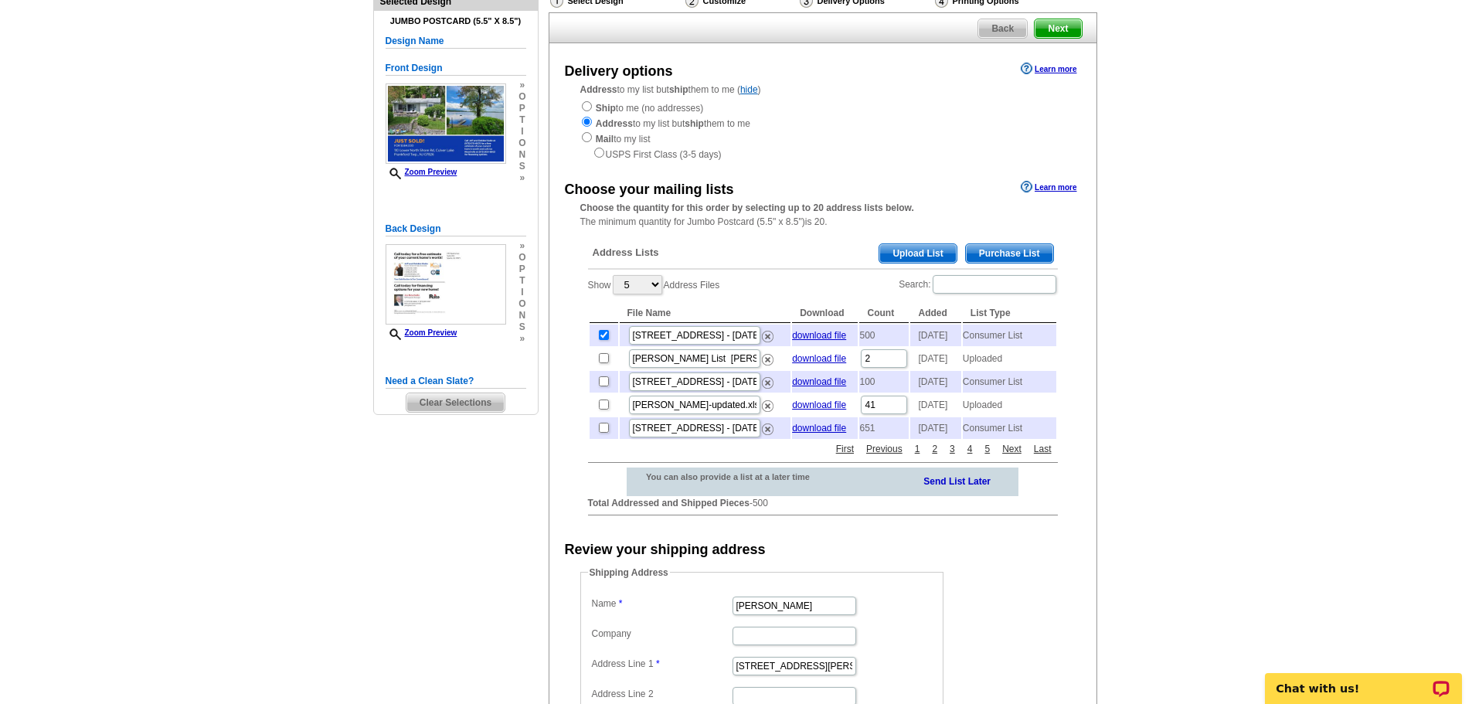
scroll to position [82, 0]
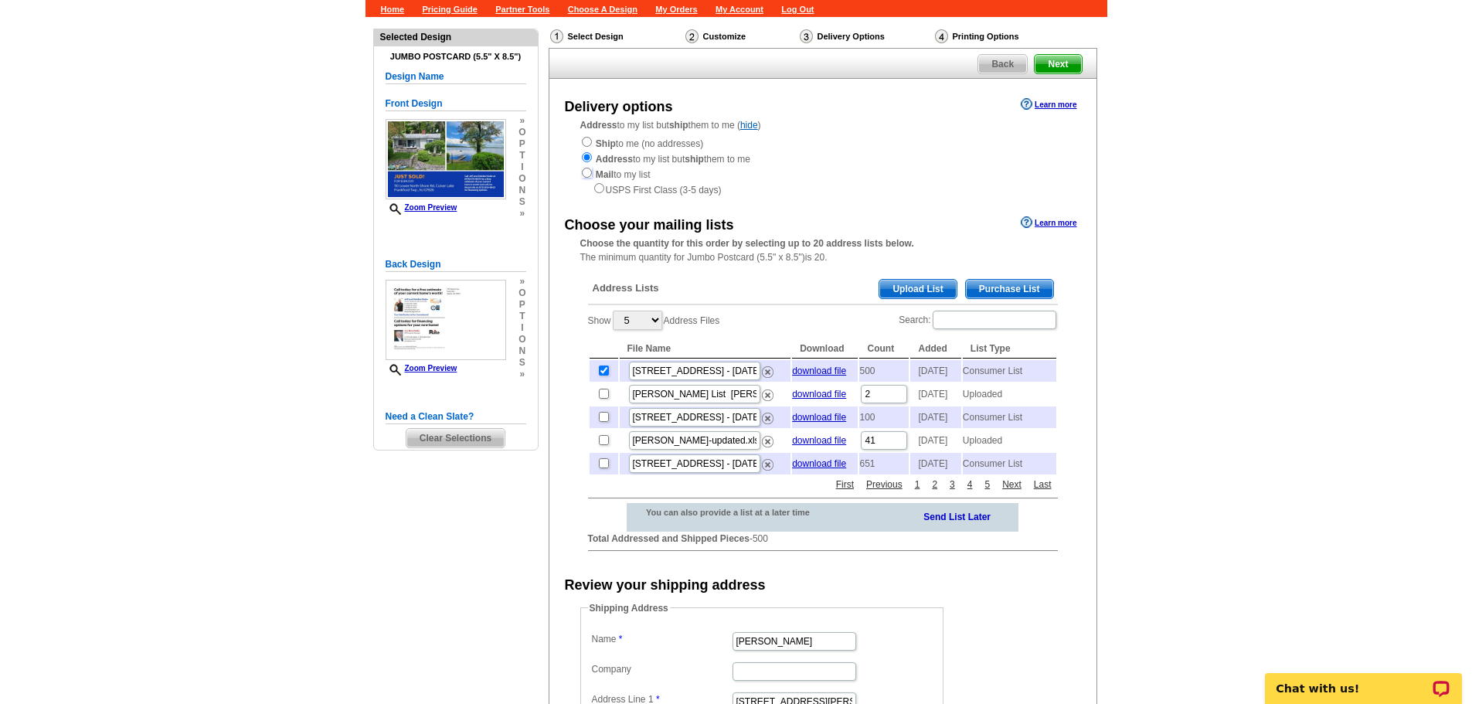
click at [582, 172] on input "radio" at bounding box center [587, 173] width 10 height 10
radio input "true"
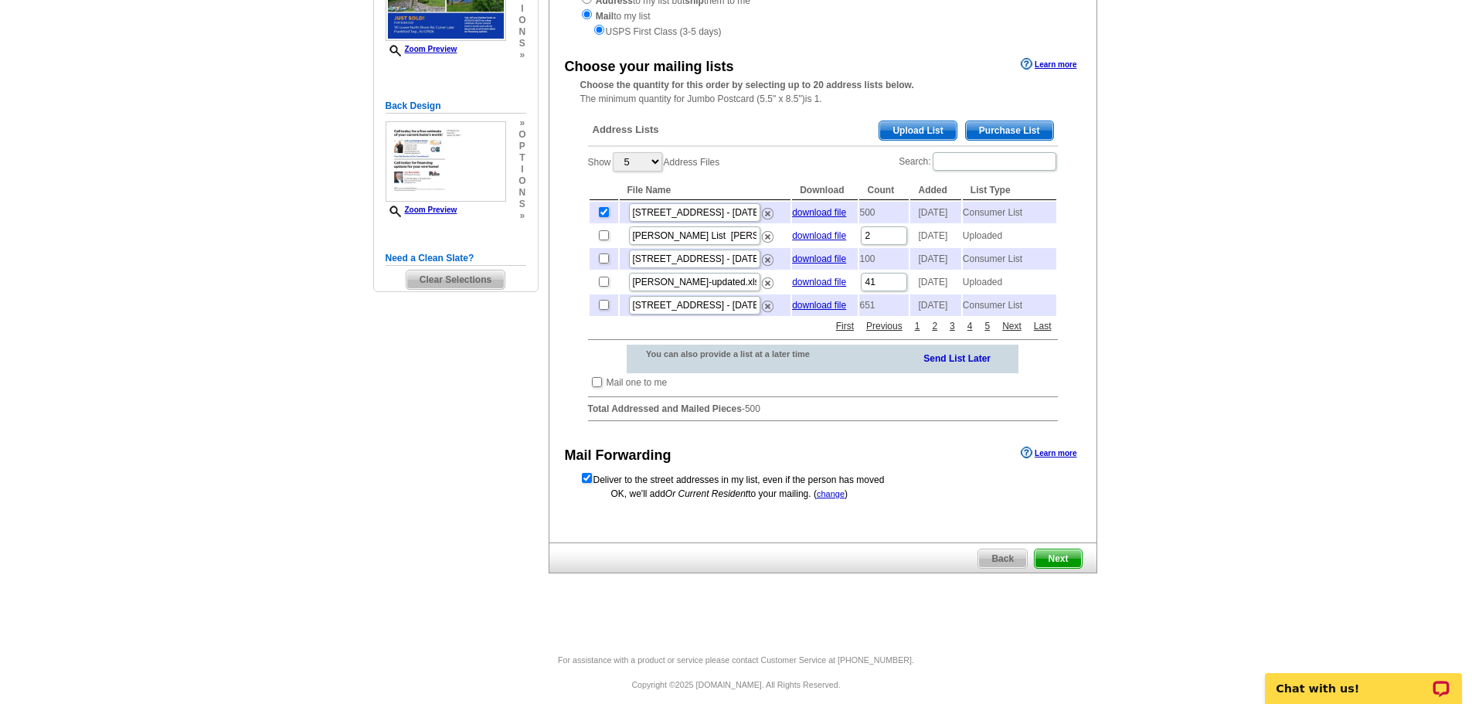
scroll to position [279, 0]
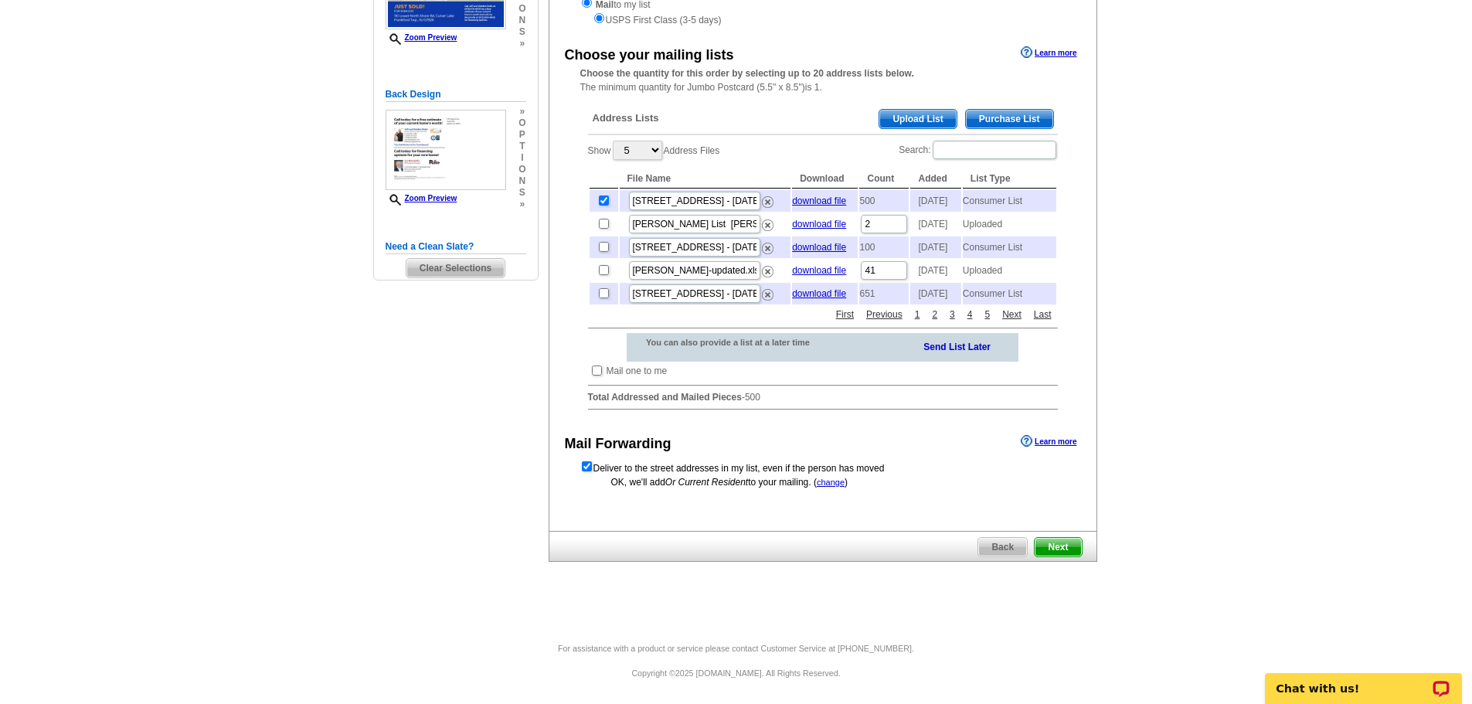
click at [1045, 546] on span "Next" at bounding box center [1058, 547] width 46 height 19
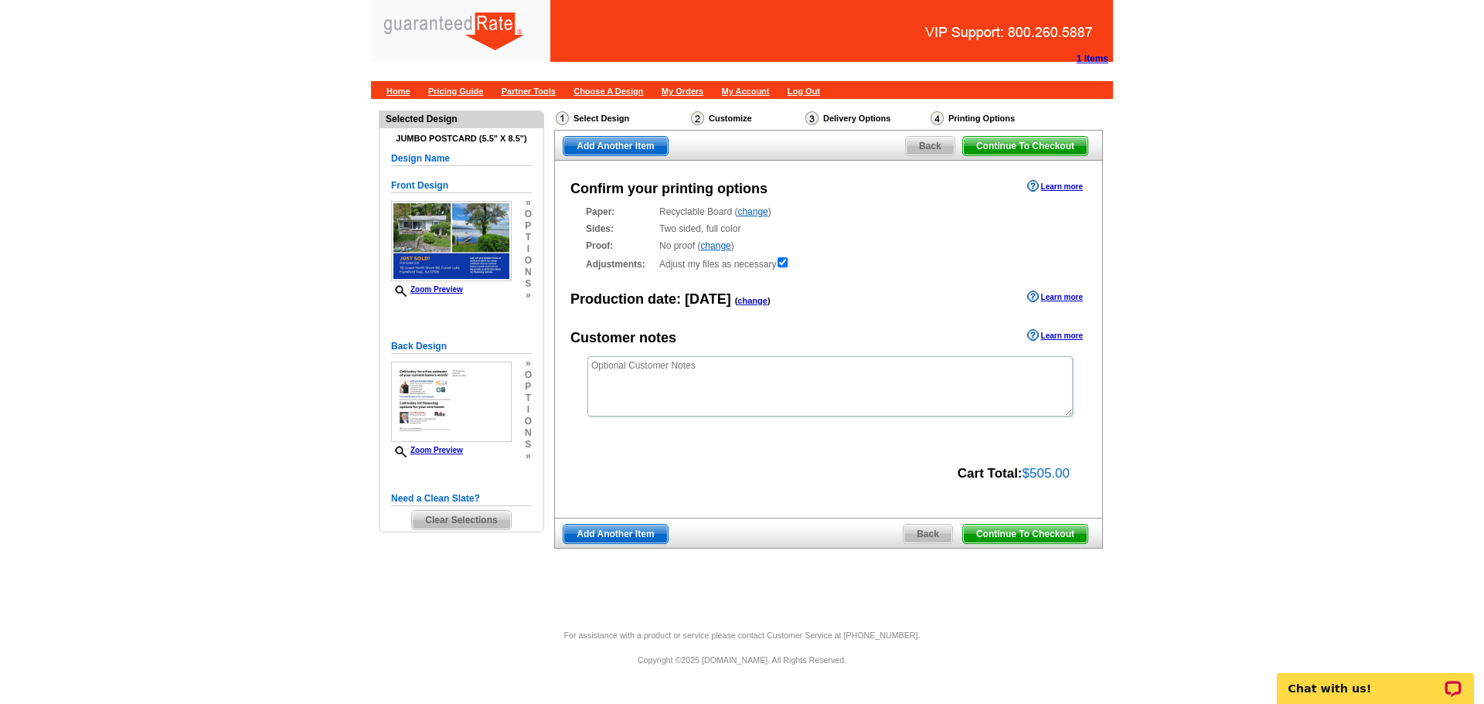
drag, startPoint x: 1057, startPoint y: 532, endPoint x: 1477, endPoint y: 386, distance: 444.3
click at [1057, 532] on span "Continue To Checkout" at bounding box center [1025, 534] width 124 height 19
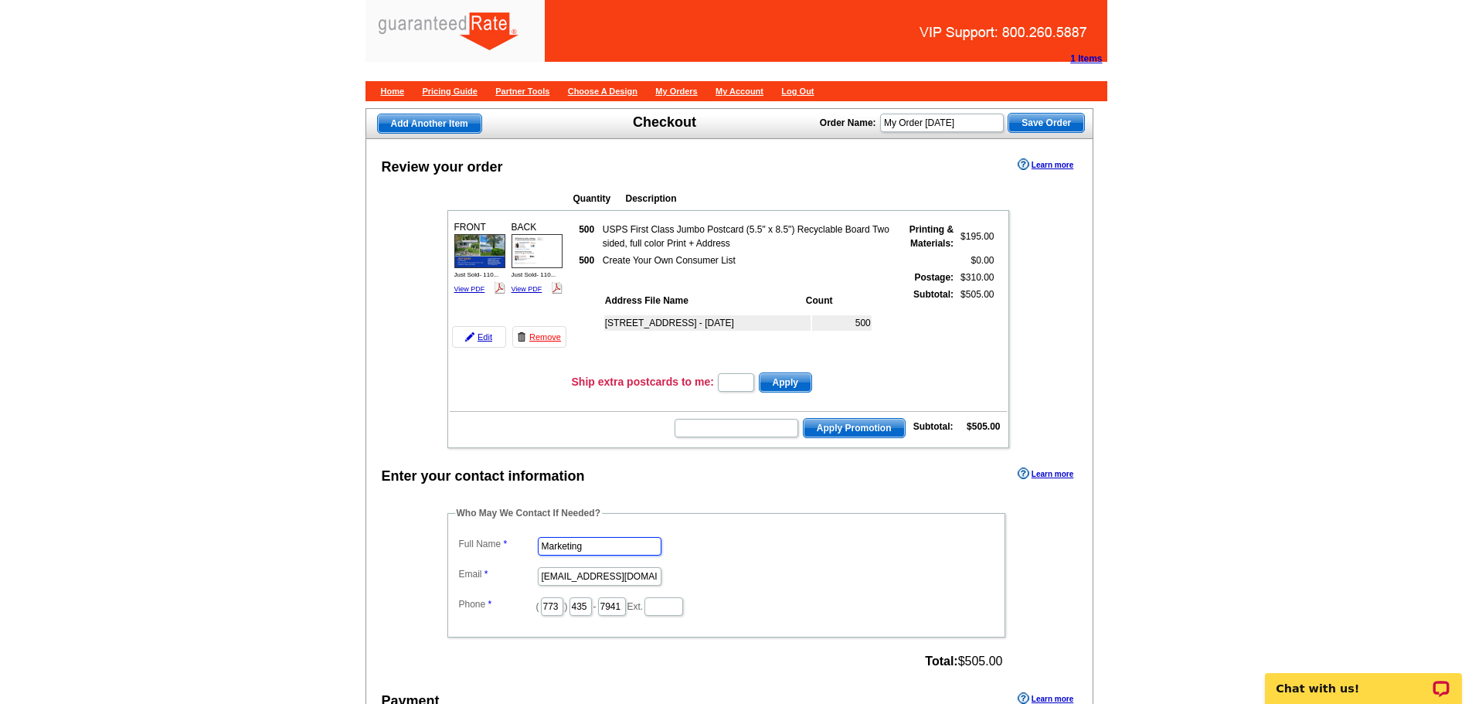
click at [578, 543] on input "Marketing" at bounding box center [600, 546] width 124 height 19
click at [597, 553] on input "Marketing" at bounding box center [600, 546] width 124 height 19
click at [588, 544] on input "Marketing" at bounding box center [600, 546] width 124 height 19
click at [582, 541] on input "Marketing" at bounding box center [600, 546] width 124 height 19
drag, startPoint x: 581, startPoint y: 543, endPoint x: 213, endPoint y: 540, distance: 368.6
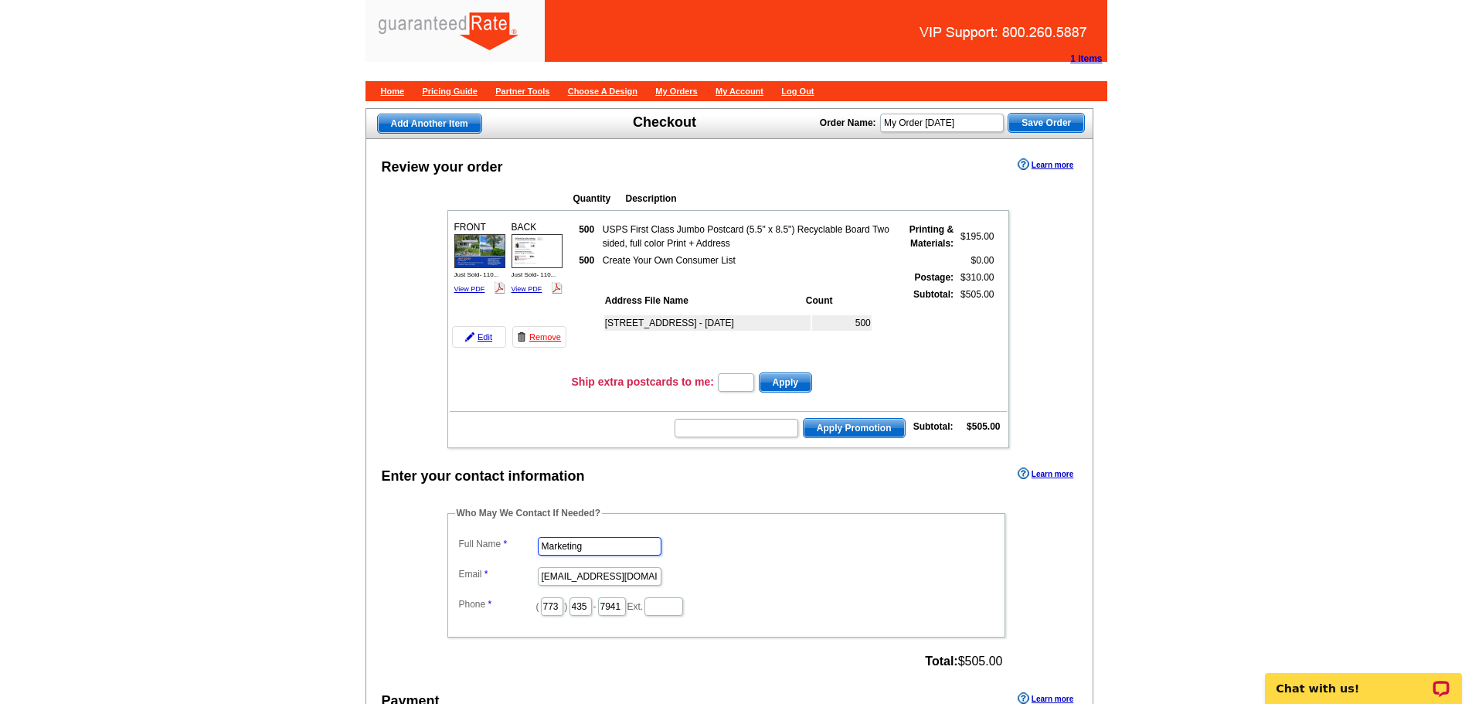
type input "[PERSON_NAME]"
type input "[PERSON_NAME][EMAIL_ADDRESS][PERSON_NAME][DOMAIN_NAME]"
type input "630"
type input "487"
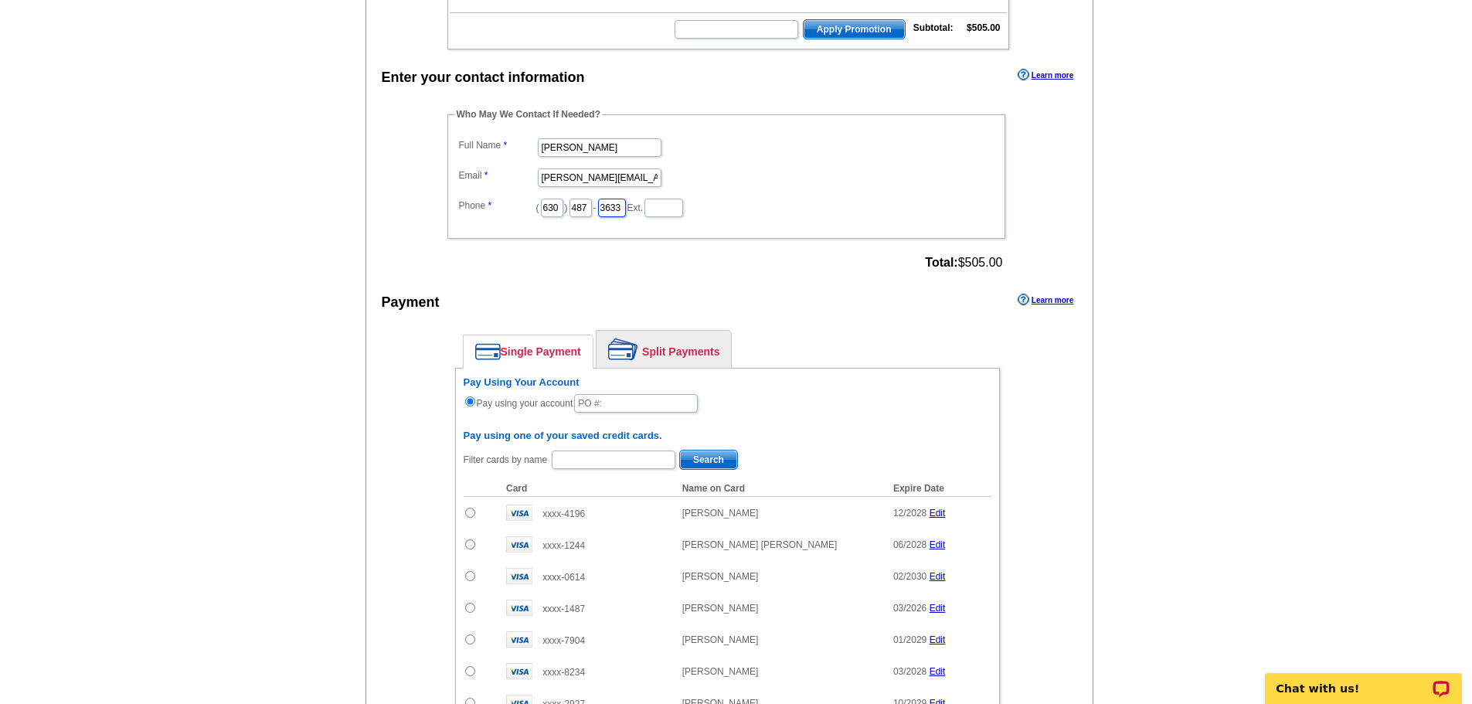
scroll to position [400, 0]
type input "3633"
click at [655, 348] on link "Split Payments" at bounding box center [664, 348] width 134 height 37
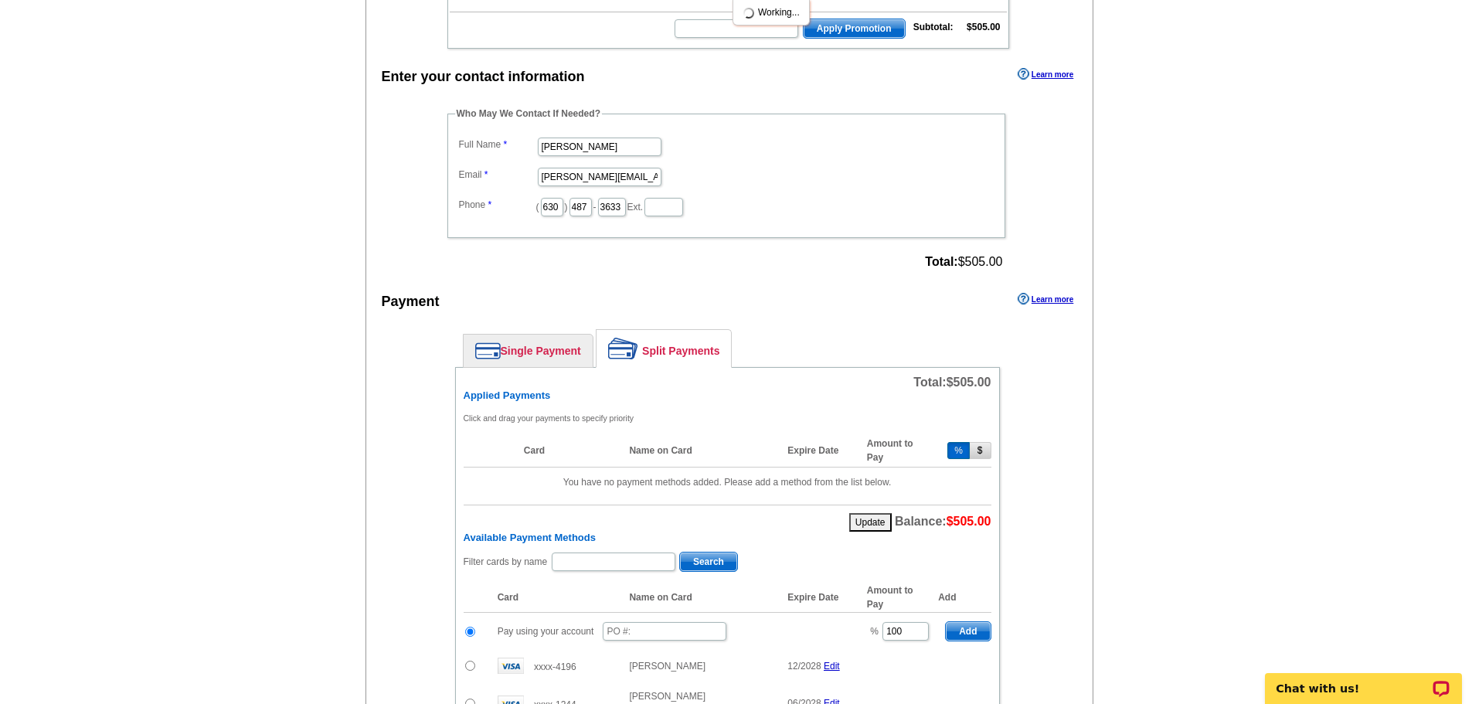
scroll to position [483, 0]
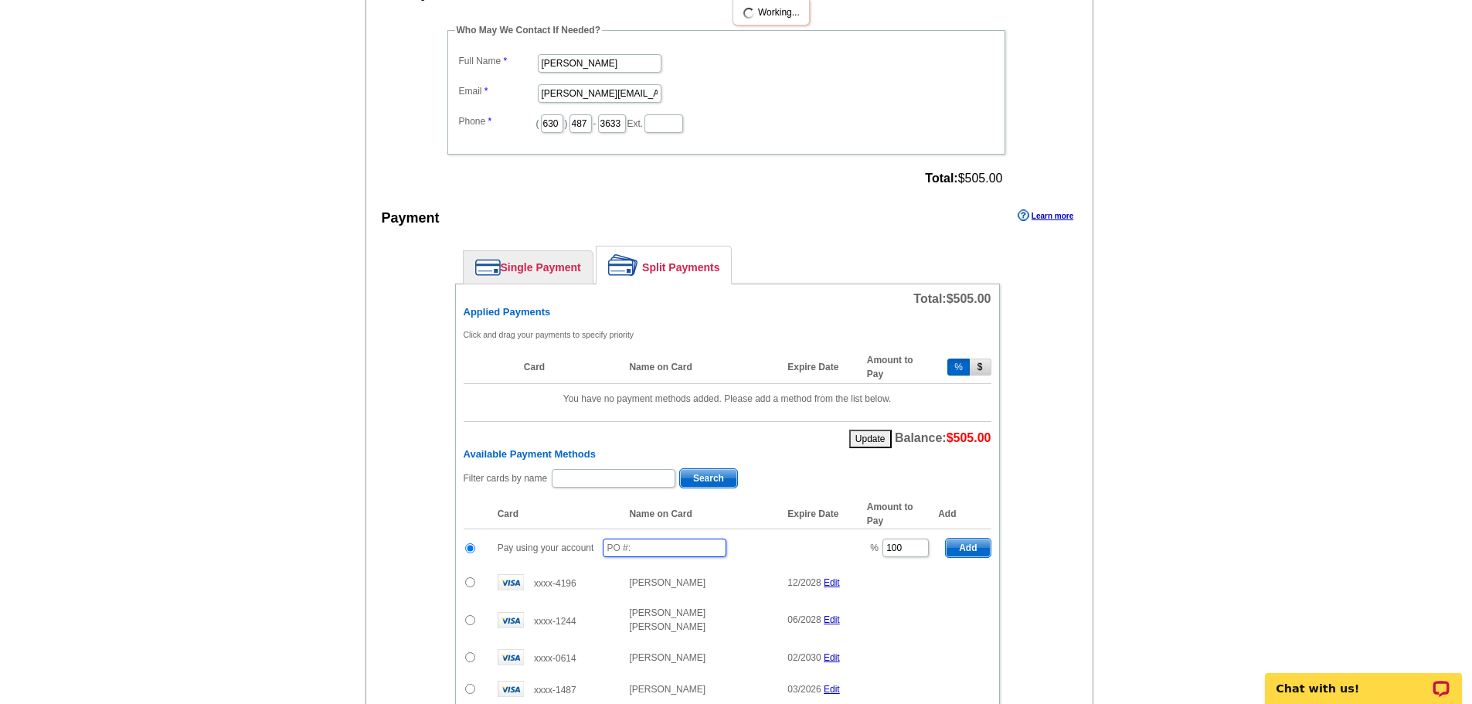
click at [662, 545] on input "text" at bounding box center [665, 548] width 124 height 19
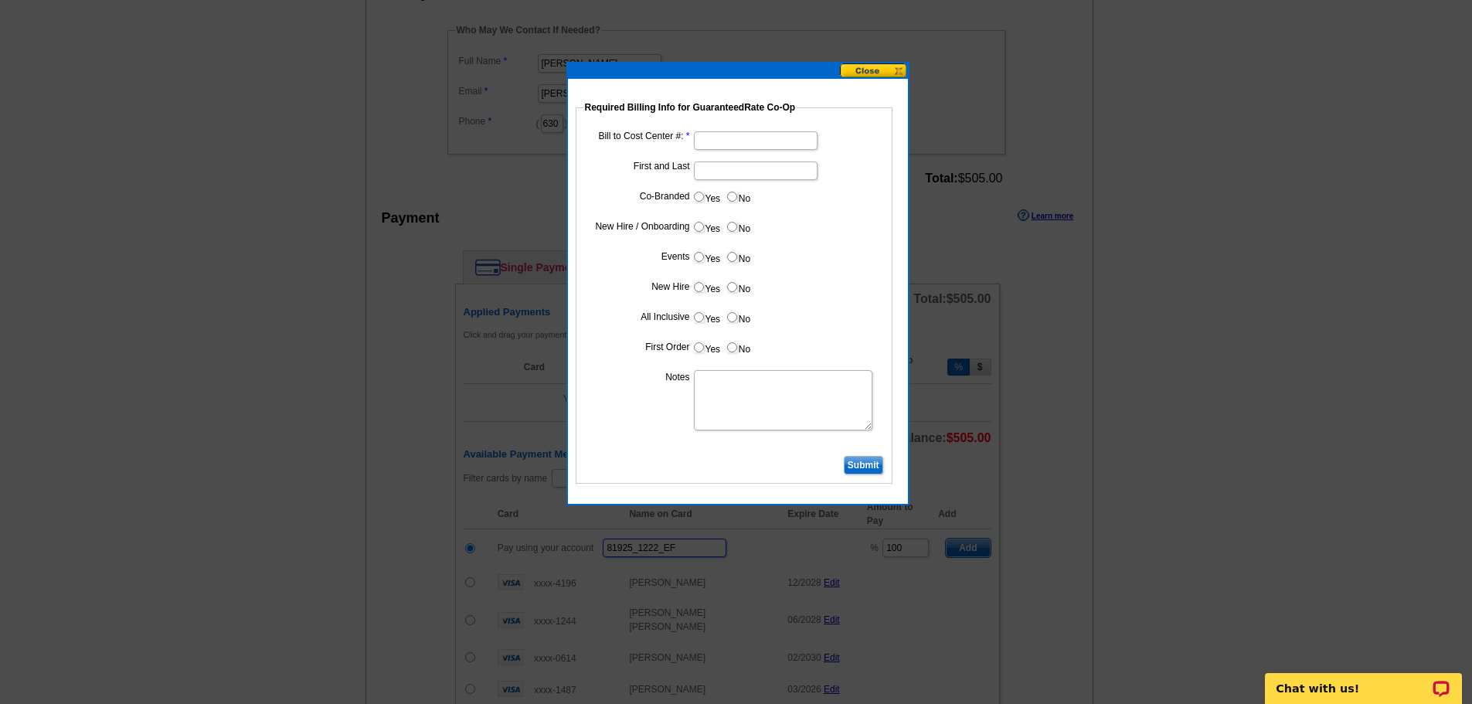
type input "81925_1222_EF"
click at [736, 136] on input "Bill to Cost Center #:" at bounding box center [756, 140] width 124 height 19
type input "1766"
click at [719, 172] on input "First and Last" at bounding box center [756, 171] width 124 height 19
type input "Joe Moschella"
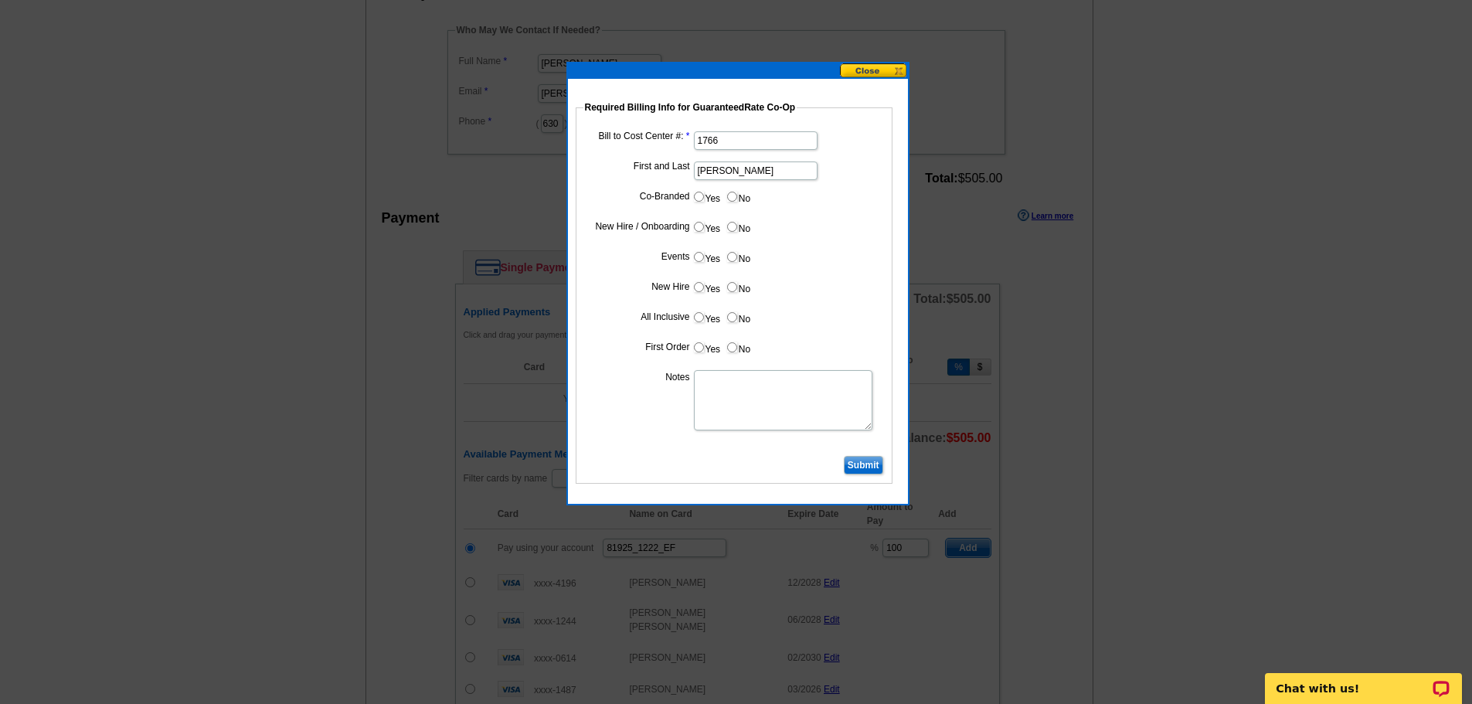
click at [699, 199] on input "Yes" at bounding box center [699, 197] width 10 height 10
radio input "true"
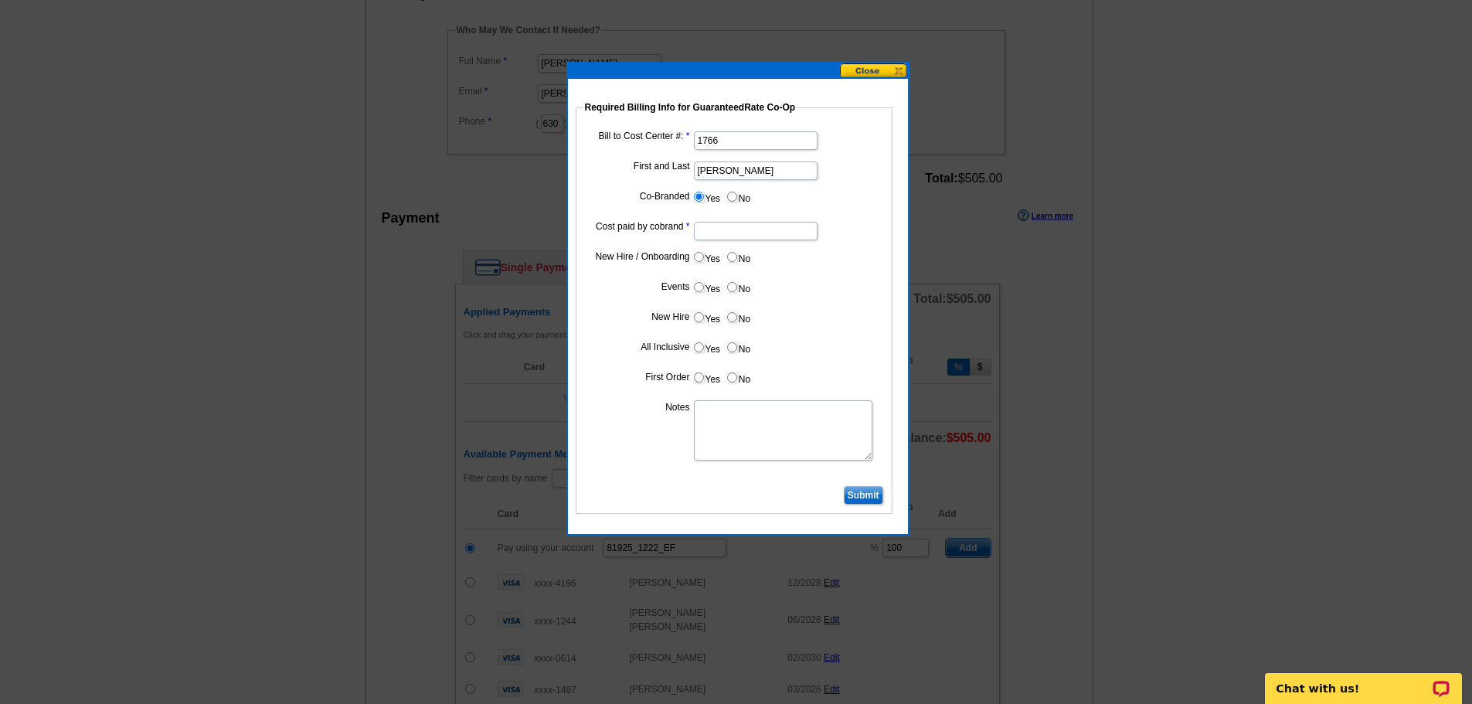
click at [764, 239] on input "Cost paid by cobrand" at bounding box center [756, 231] width 124 height 19
type input "50%"
click at [743, 260] on label "No" at bounding box center [738, 257] width 25 height 18
click at [737, 260] on input "No" at bounding box center [732, 257] width 10 height 10
radio input "true"
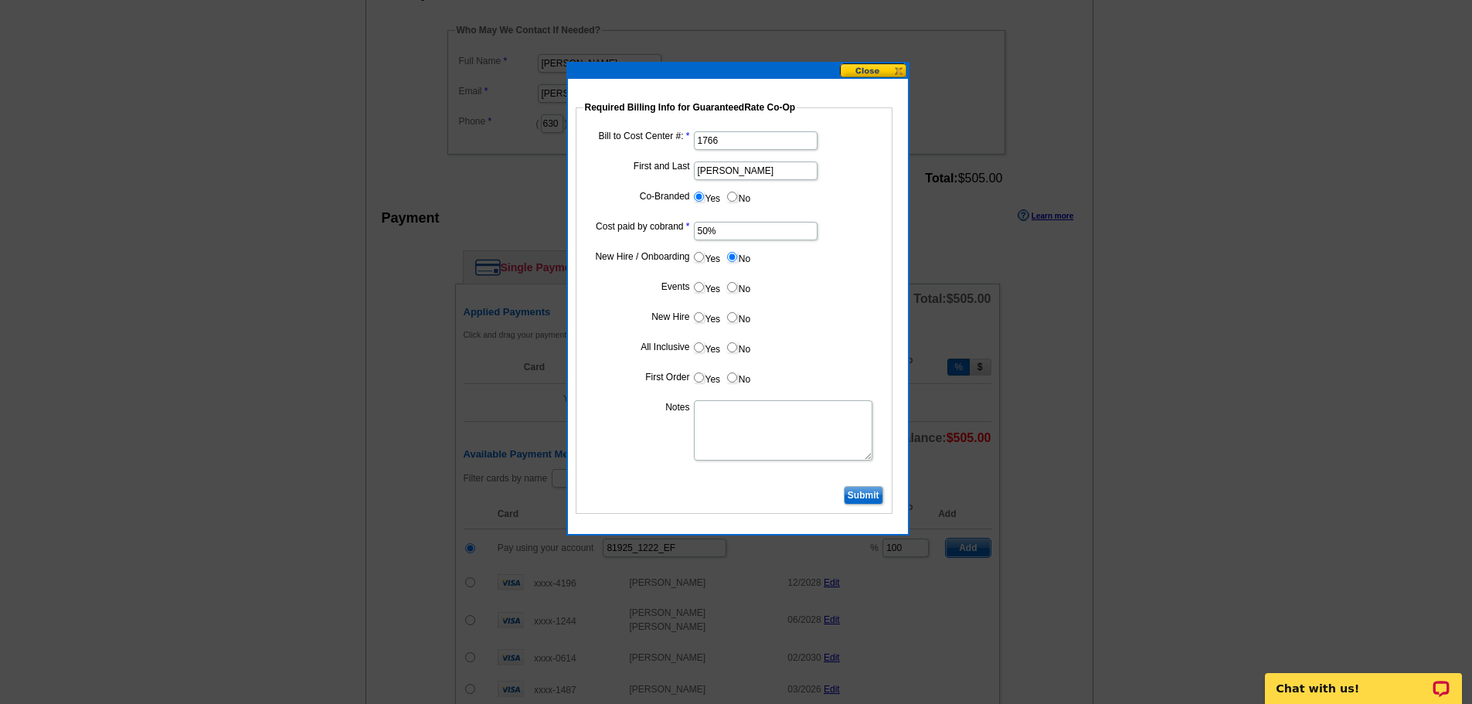
click at [742, 298] on dd "Yes No" at bounding box center [733, 290] width 301 height 24
click at [734, 283] on input "No" at bounding box center [732, 287] width 10 height 10
radio input "true"
click at [733, 326] on dd "Yes No" at bounding box center [733, 320] width 301 height 24
click at [734, 313] on input "No" at bounding box center [732, 317] width 10 height 10
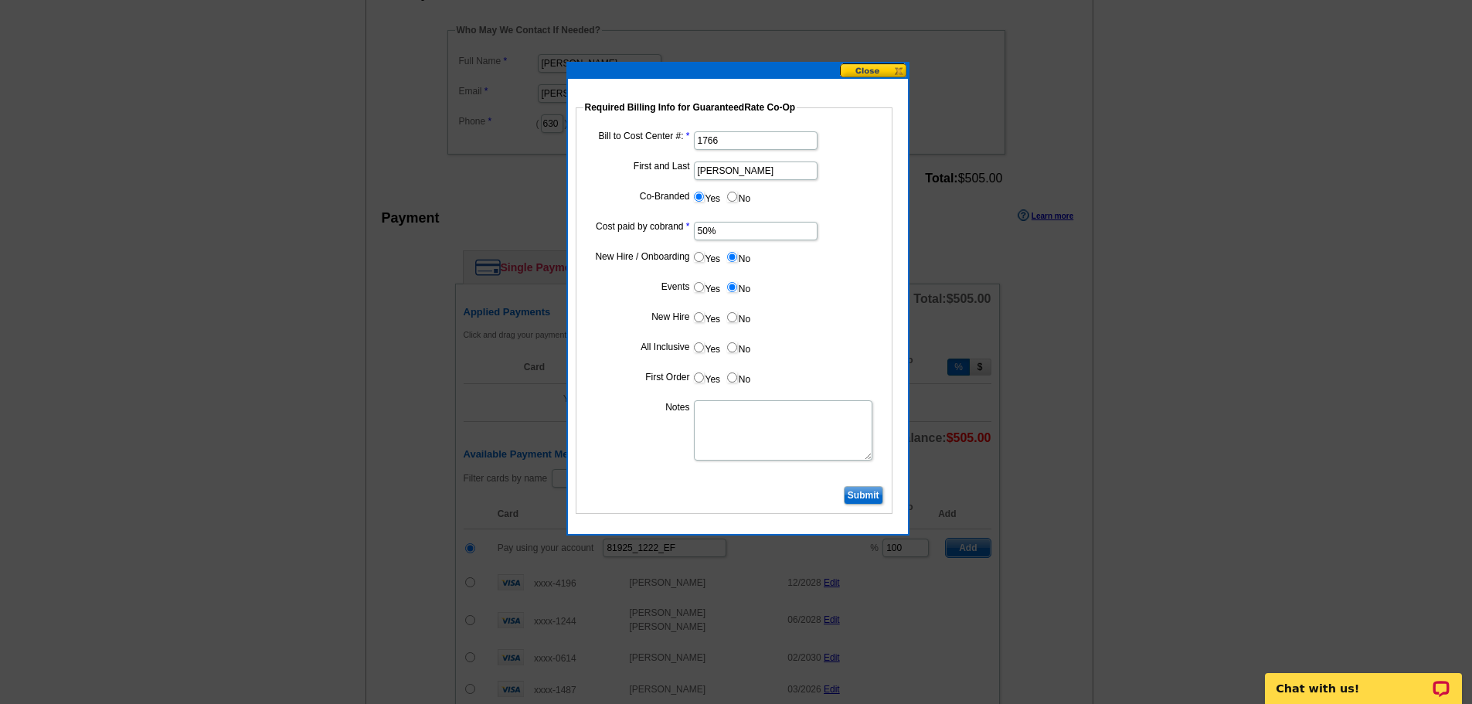
radio input "true"
click at [733, 349] on input "No" at bounding box center [732, 347] width 10 height 10
radio input "true"
click at [733, 383] on label "No" at bounding box center [738, 378] width 25 height 18
click at [733, 383] on input "No" at bounding box center [732, 377] width 10 height 10
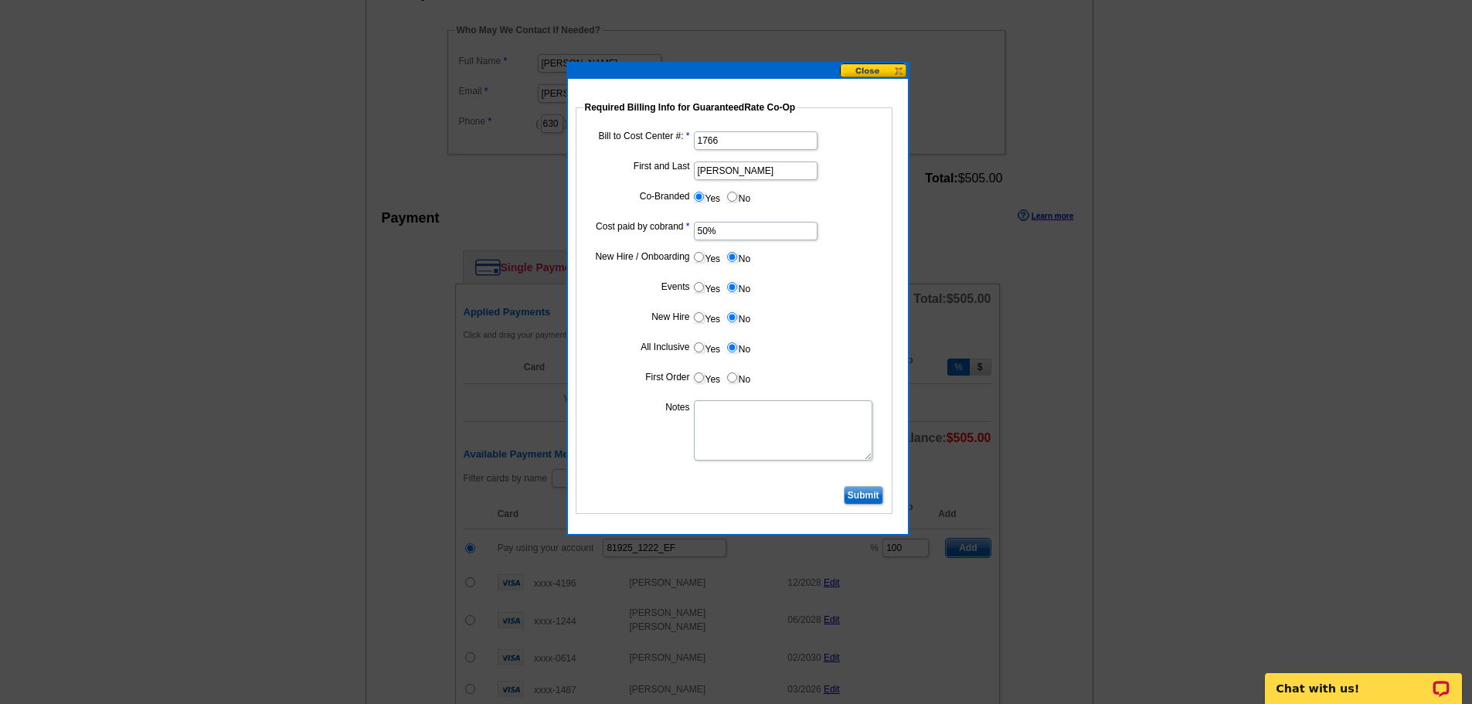
radio input "true"
click at [739, 414] on textarea "Notes" at bounding box center [783, 430] width 179 height 60
type textarea "bill to cost center"
click at [860, 490] on input "Submit" at bounding box center [863, 495] width 39 height 19
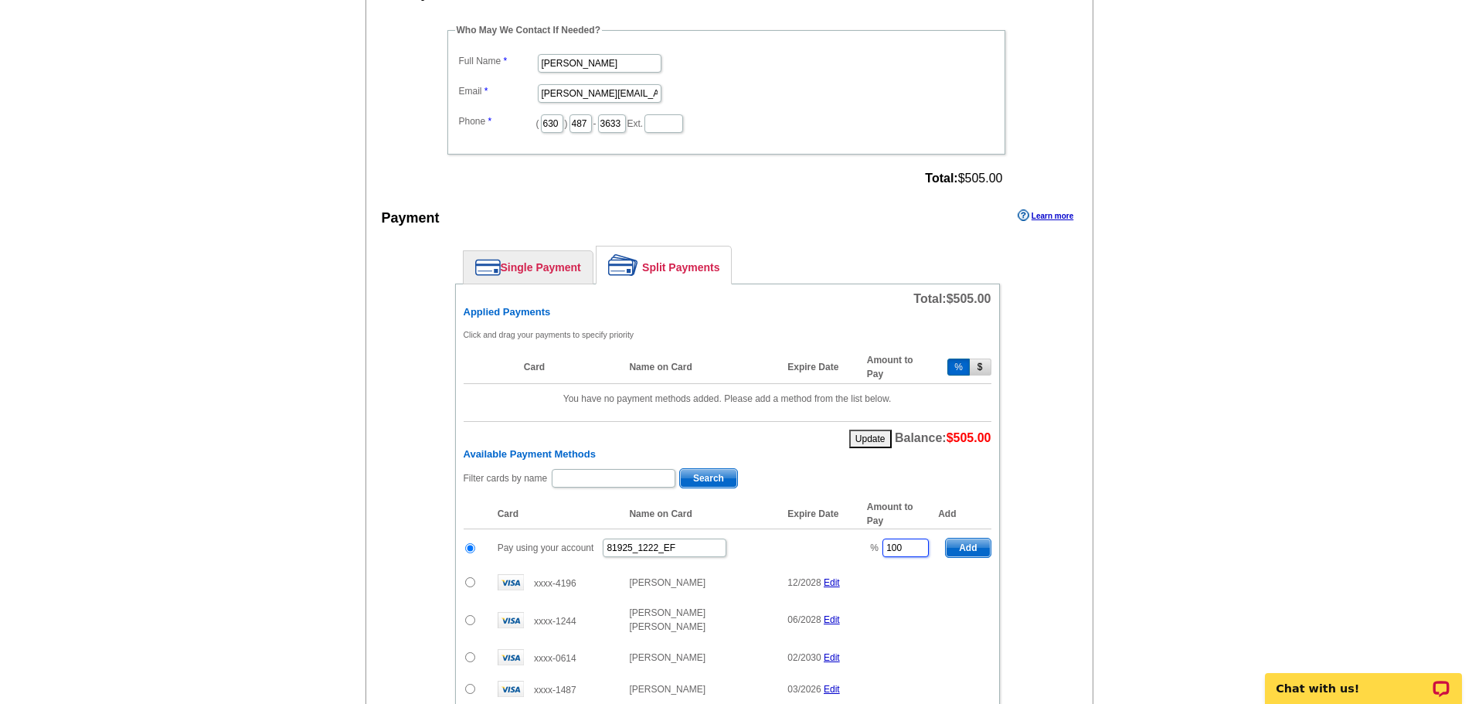
drag, startPoint x: 912, startPoint y: 547, endPoint x: 824, endPoint y: 539, distance: 88.5
click at [824, 539] on tr "Pay using your account 81925_1222_EF % 100 Add" at bounding box center [728, 548] width 528 height 38
click at [971, 552] on span "Add" at bounding box center [968, 548] width 44 height 19
type input "100"
radio input "false"
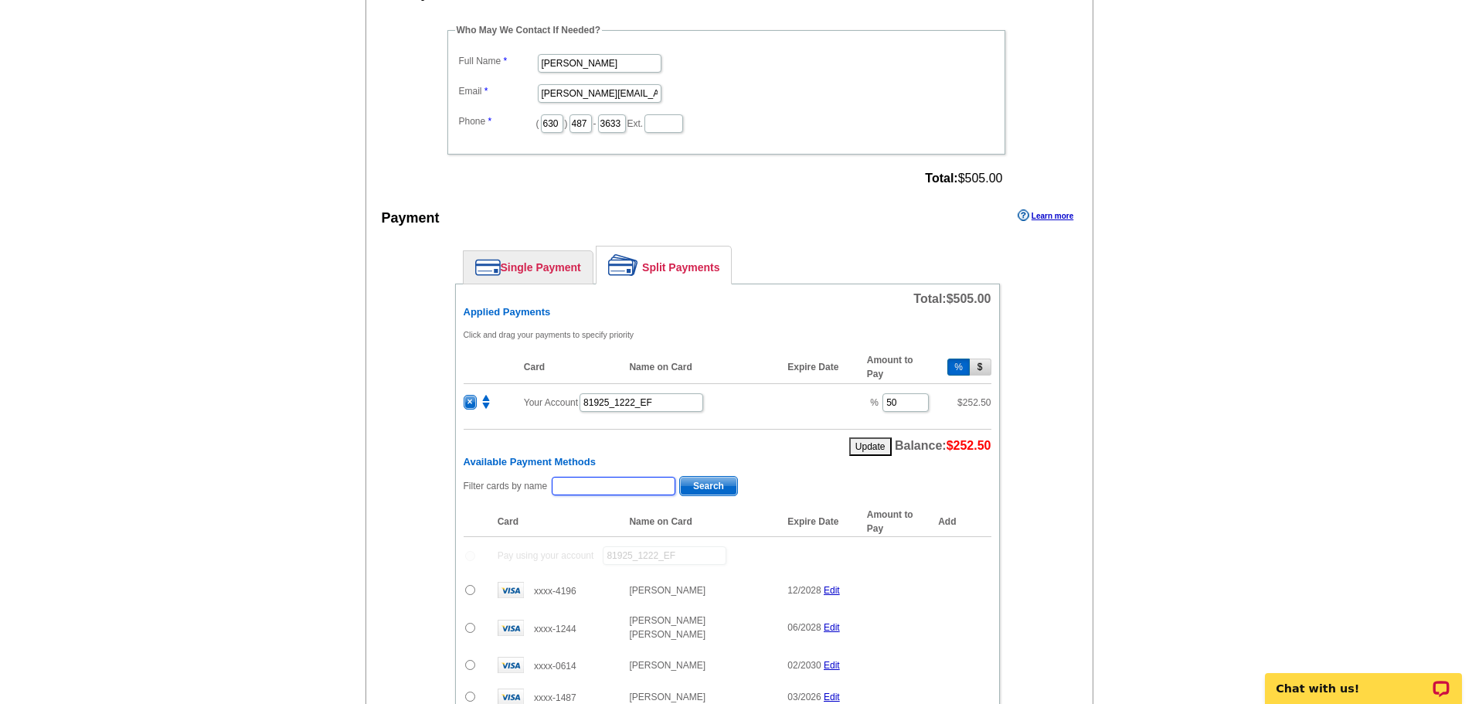
click at [592, 495] on input "text" at bounding box center [614, 486] width 124 height 19
type input "kistle"
click at [709, 485] on span "Search" at bounding box center [708, 486] width 57 height 19
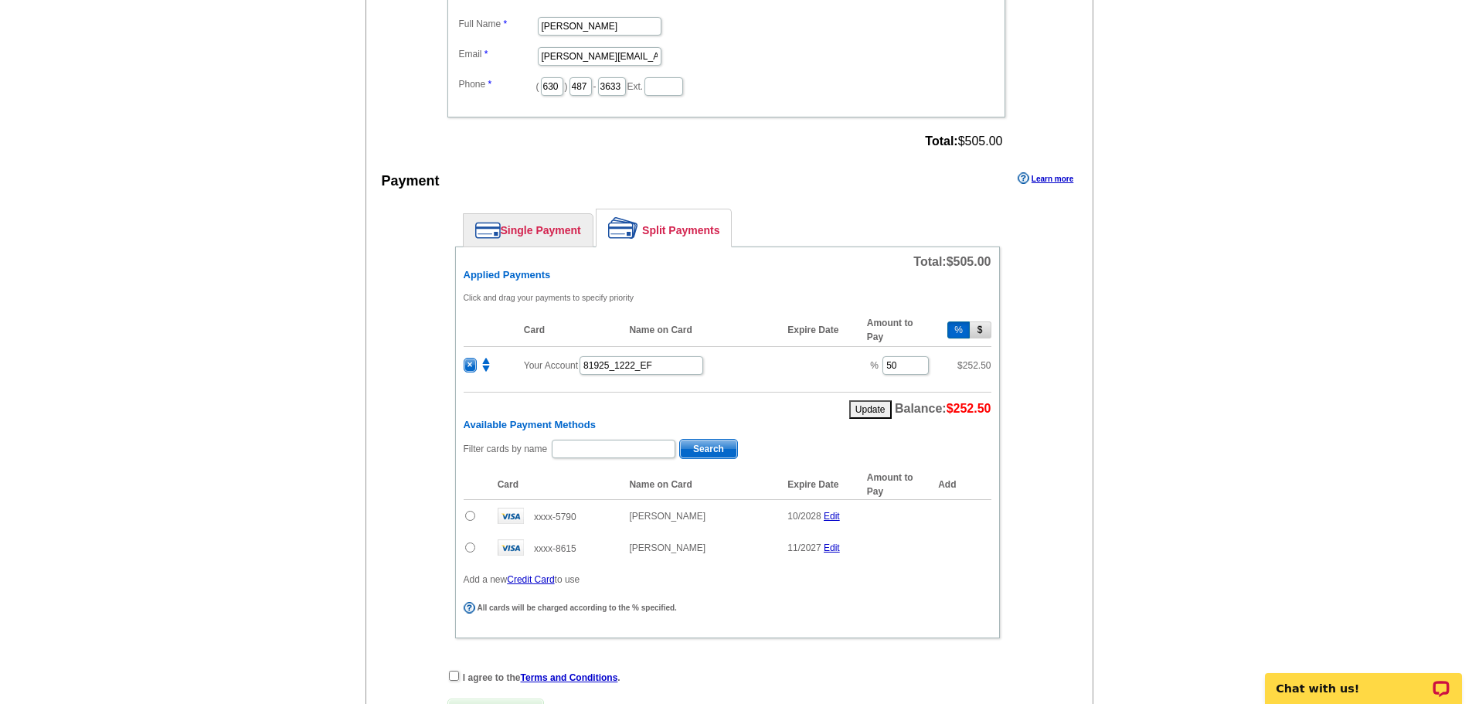
scroll to position [548, 0]
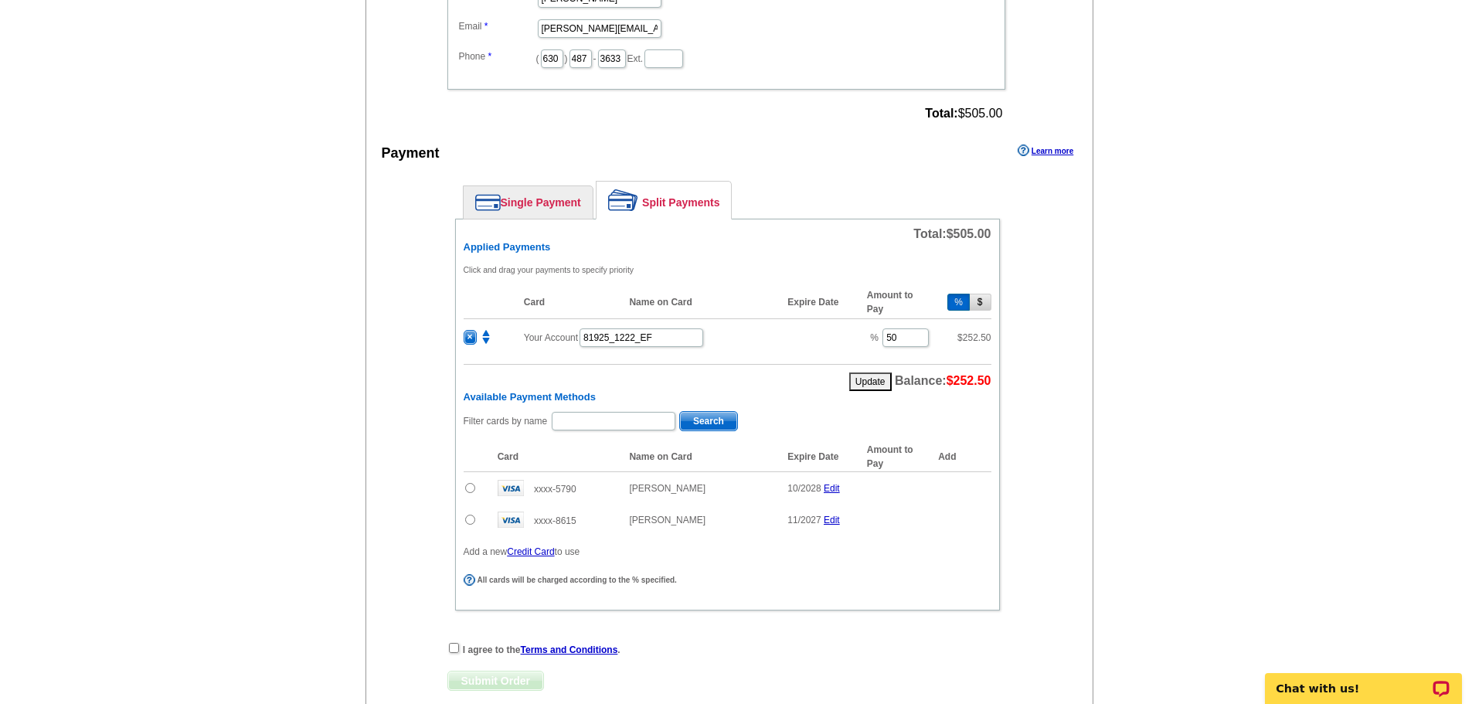
click at [471, 488] on input "radio" at bounding box center [470, 488] width 10 height 10
click at [975, 486] on span "Add" at bounding box center [968, 490] width 44 height 19
radio input "false"
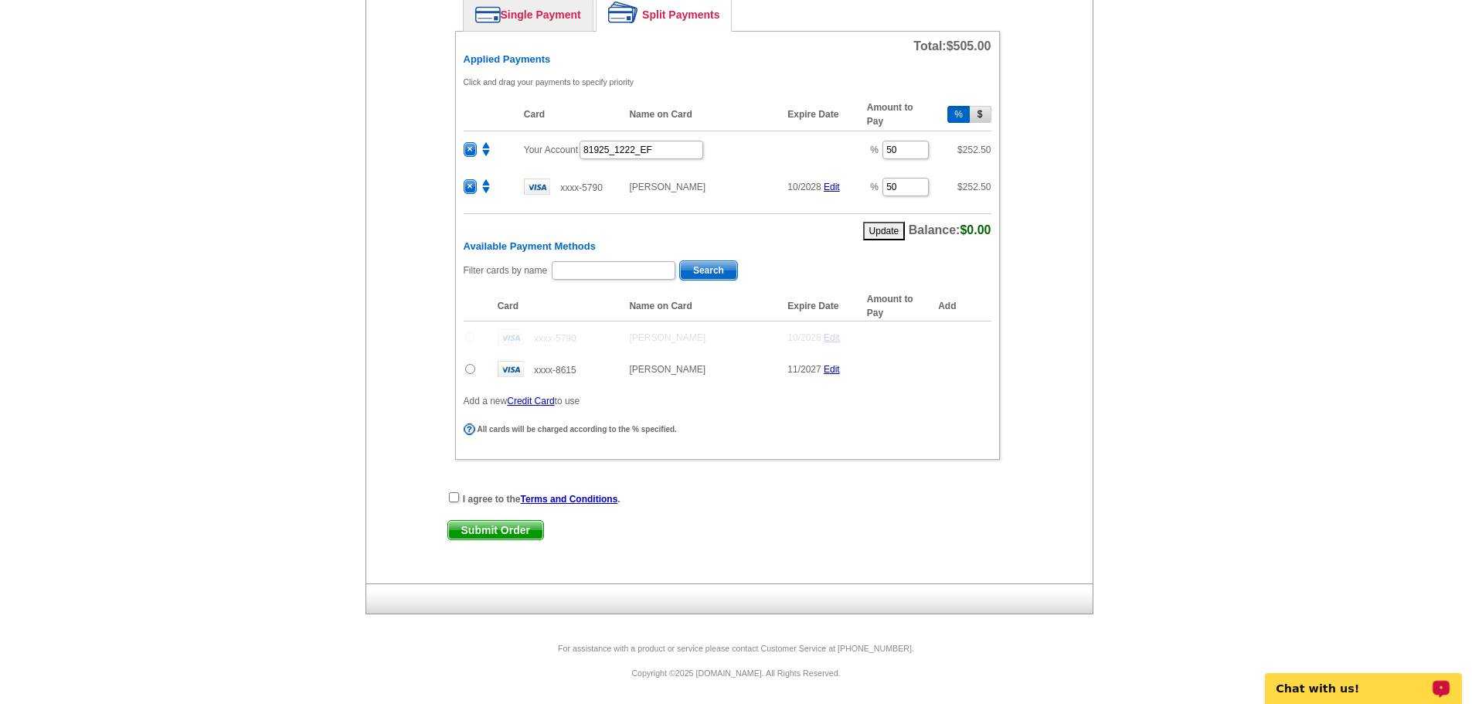
scroll to position [734, 0]
click at [451, 502] on input "checkbox" at bounding box center [454, 499] width 10 height 10
checkbox input "true"
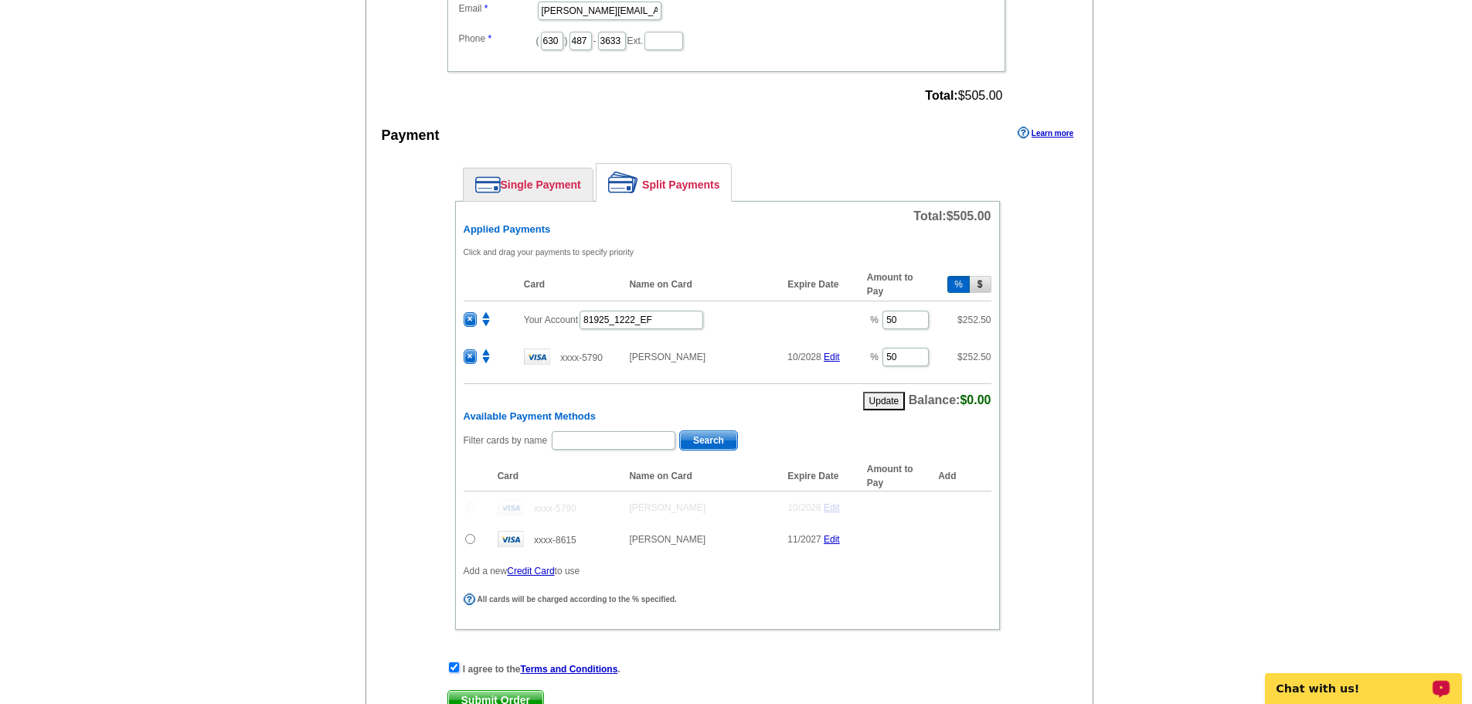
scroll to position [736, 0]
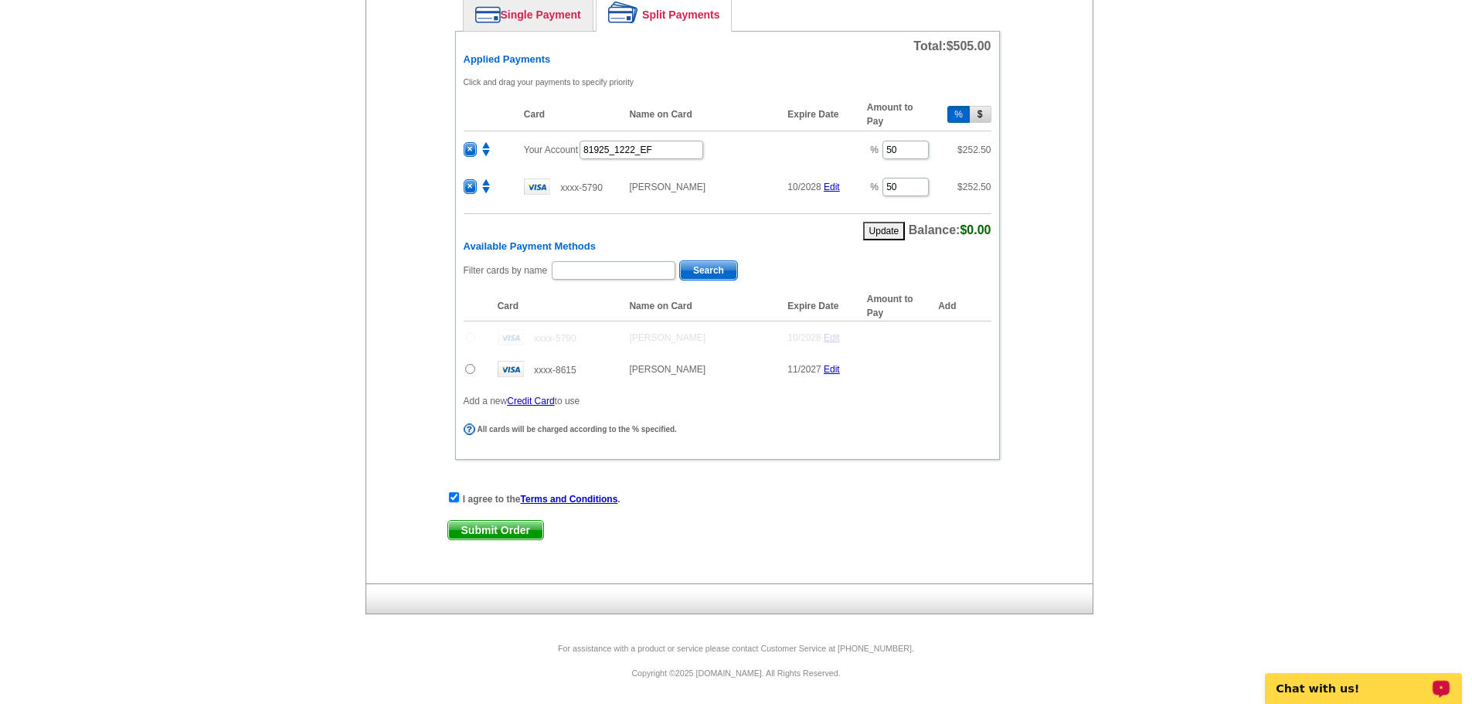
click at [513, 540] on link "Submit Order" at bounding box center [495, 530] width 97 height 20
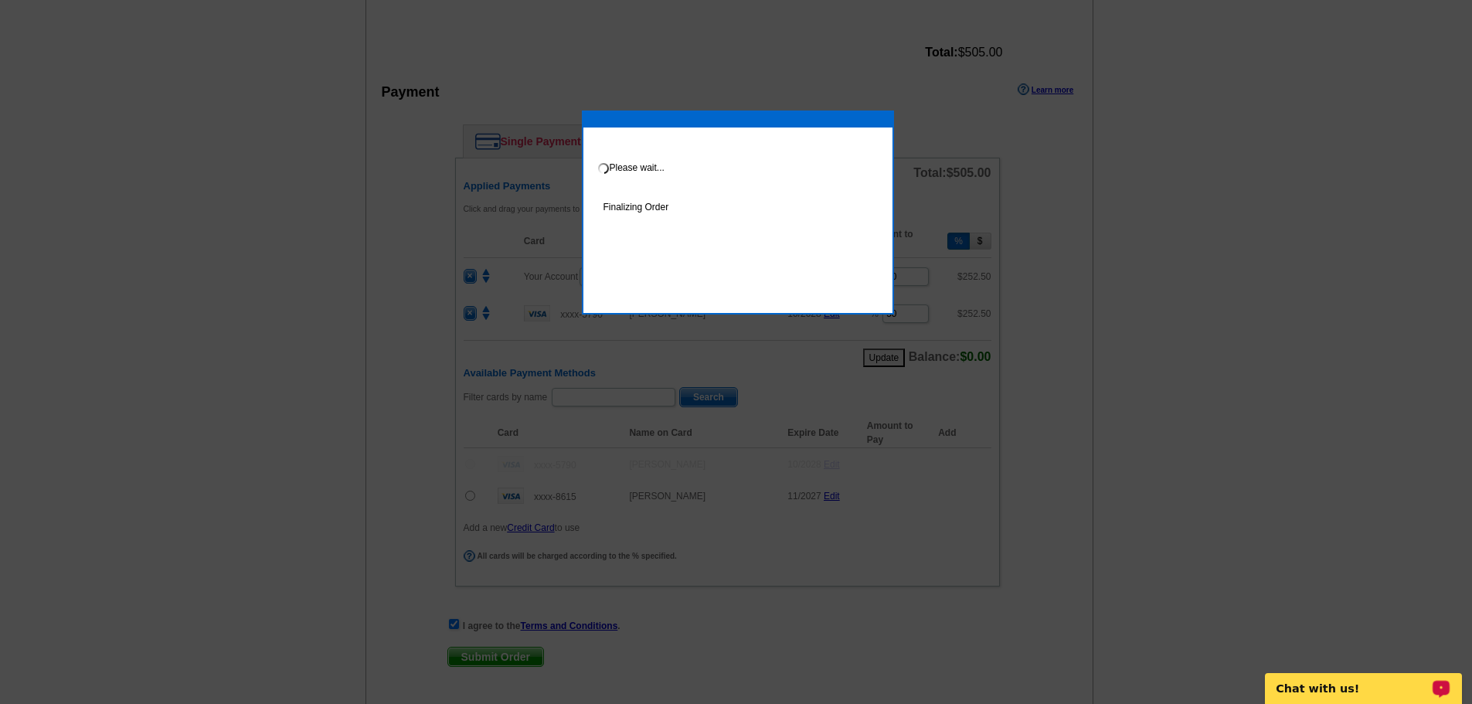
scroll to position [814, 0]
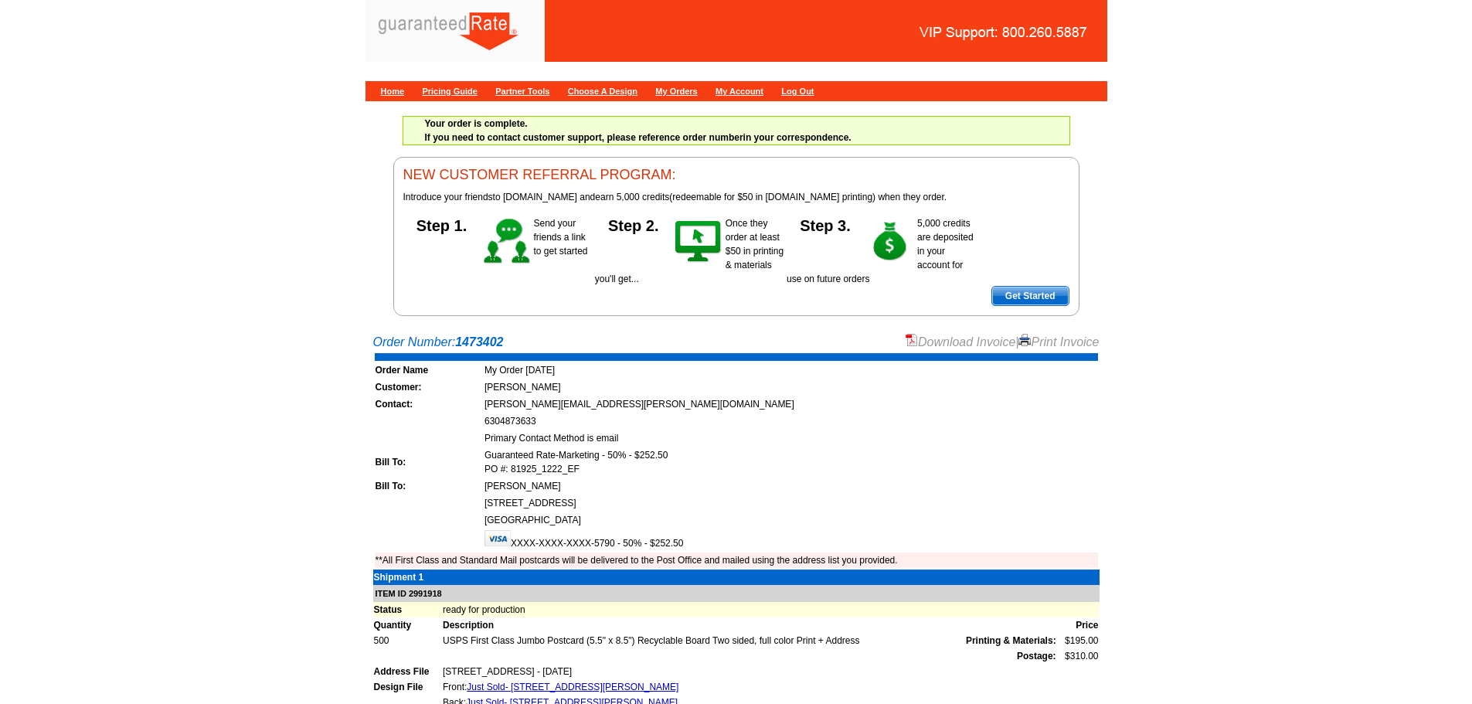
click at [964, 347] on link "Download Invoice" at bounding box center [961, 341] width 110 height 13
